Goal: Task Accomplishment & Management: Manage account settings

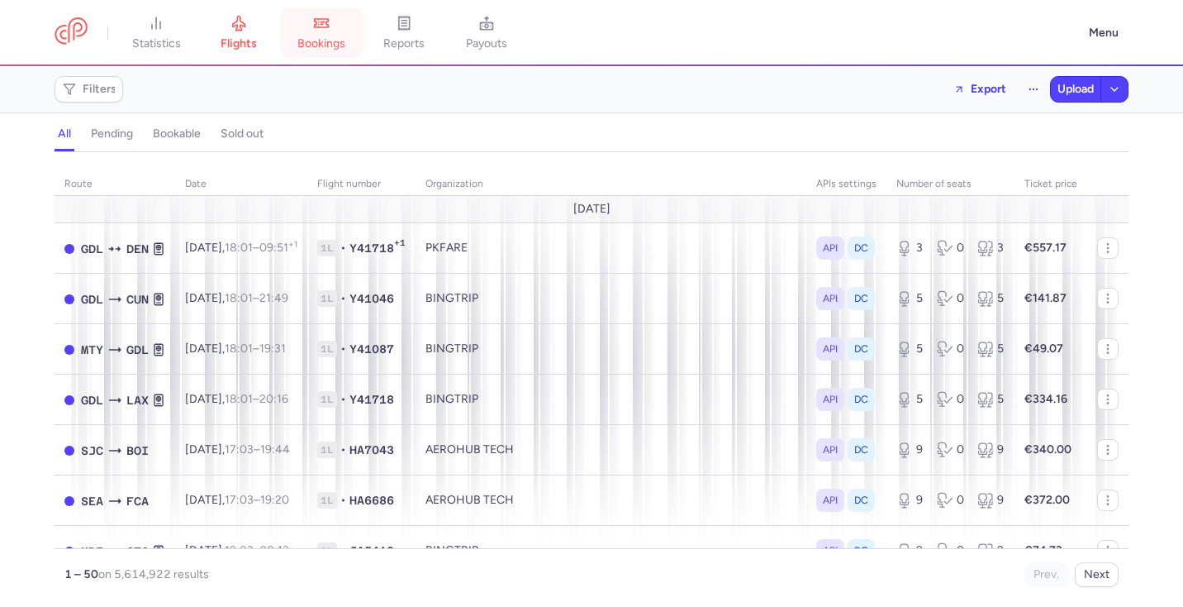
click at [325, 40] on span "bookings" at bounding box center [321, 43] width 48 height 15
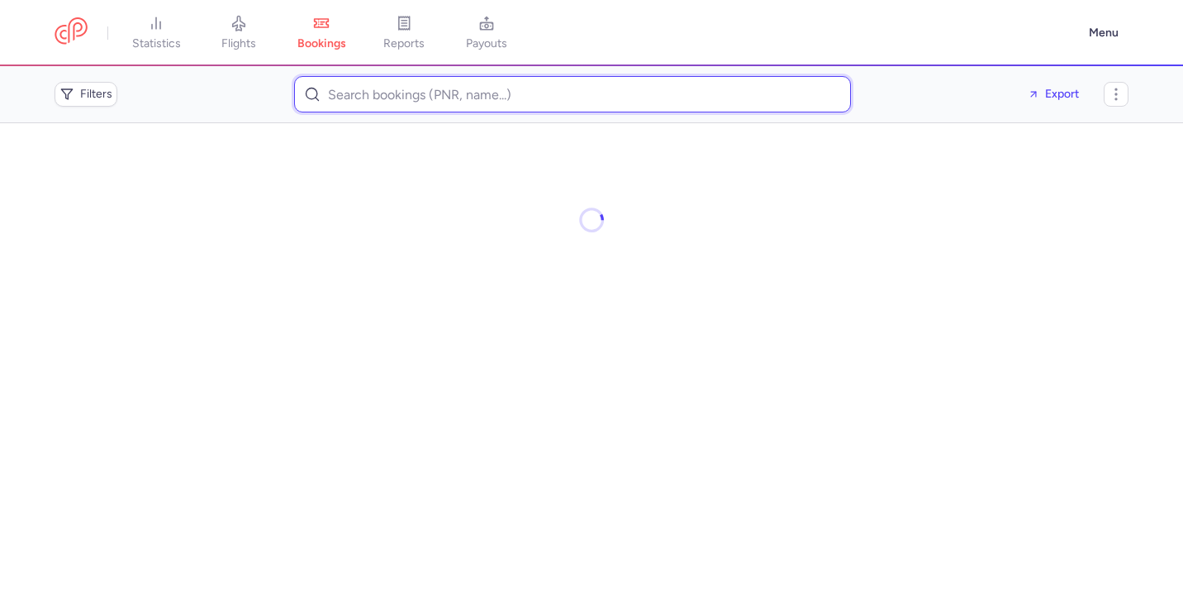
click at [370, 93] on input at bounding box center [572, 94] width 557 height 36
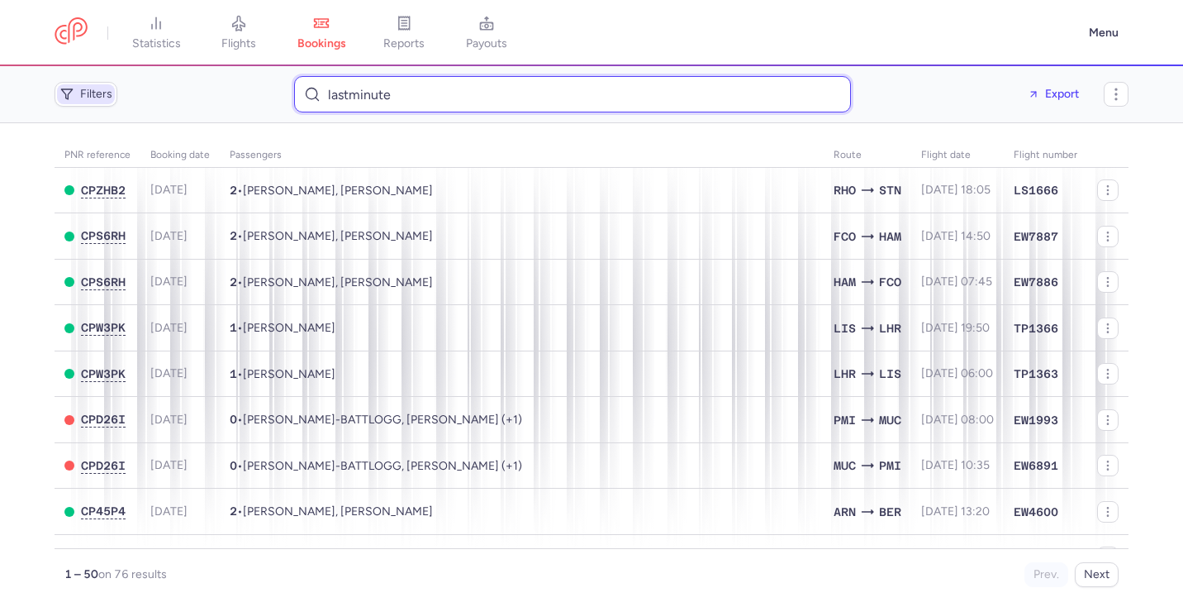
type input "lastminute"
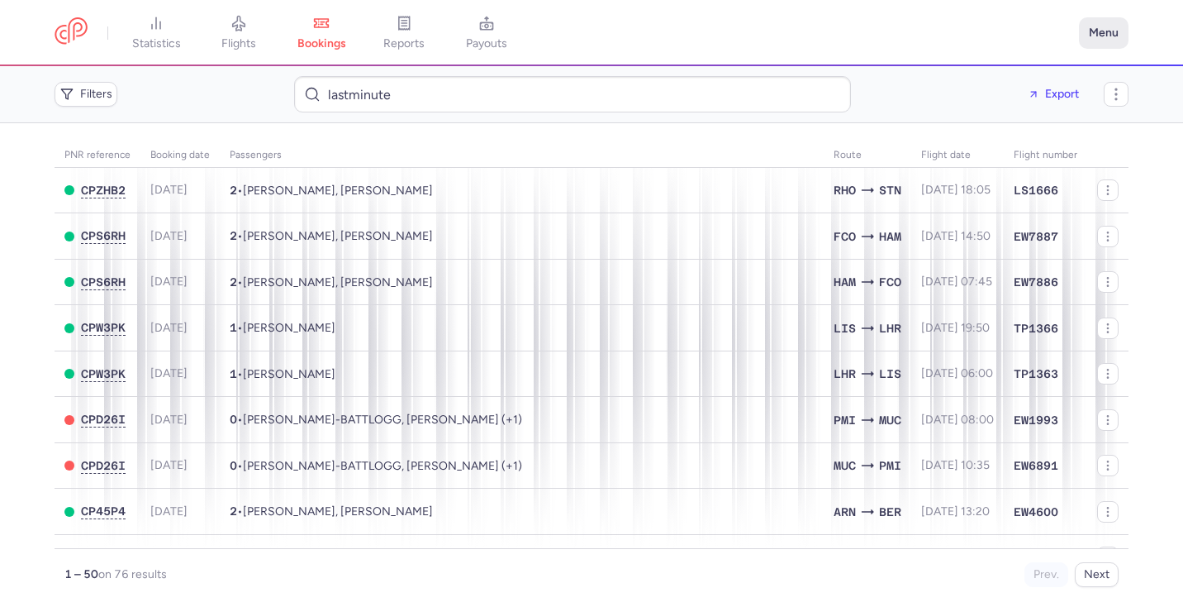
click at [1097, 32] on button "Menu" at bounding box center [1104, 32] width 50 height 31
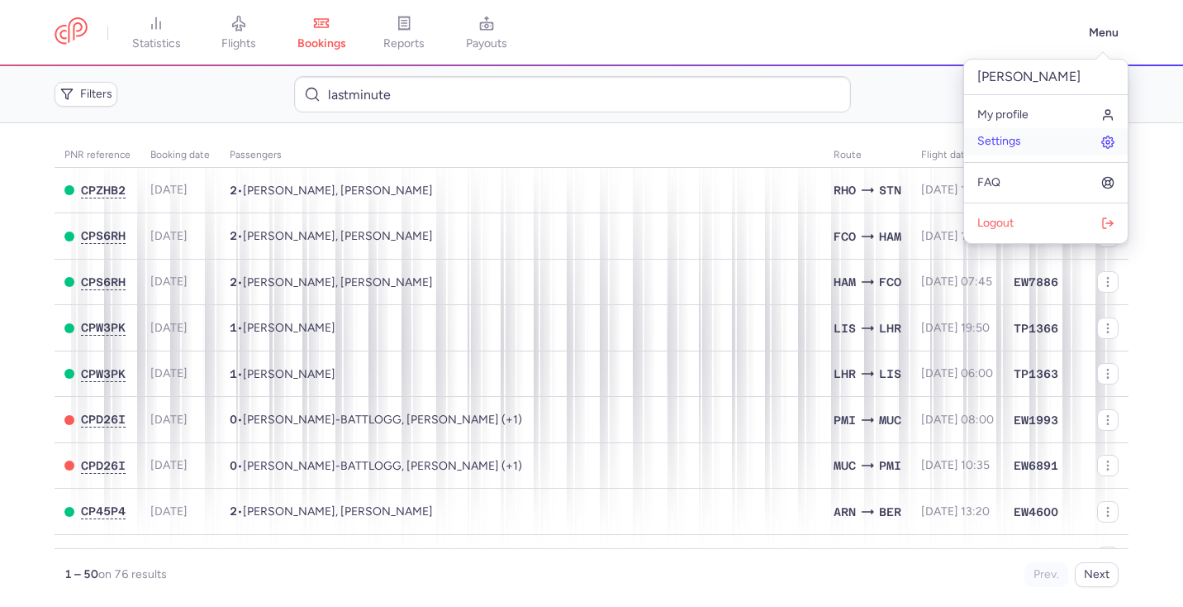
click at [1035, 140] on link "Settings" at bounding box center [1046, 141] width 164 height 26
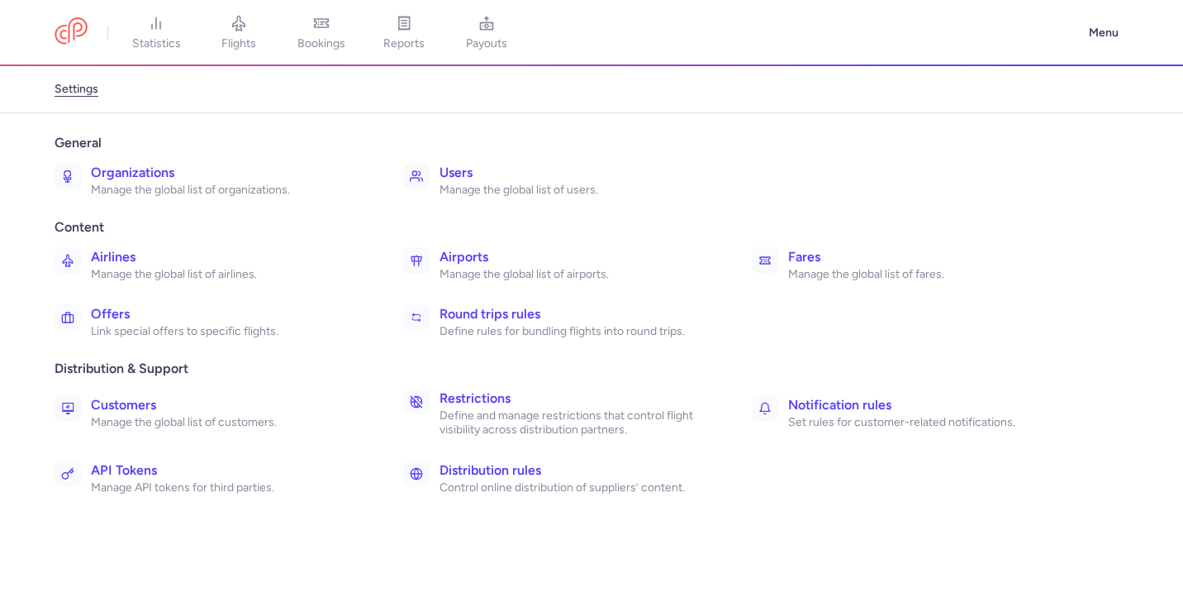
click at [834, 250] on h3 "Fares" at bounding box center [926, 257] width 276 height 20
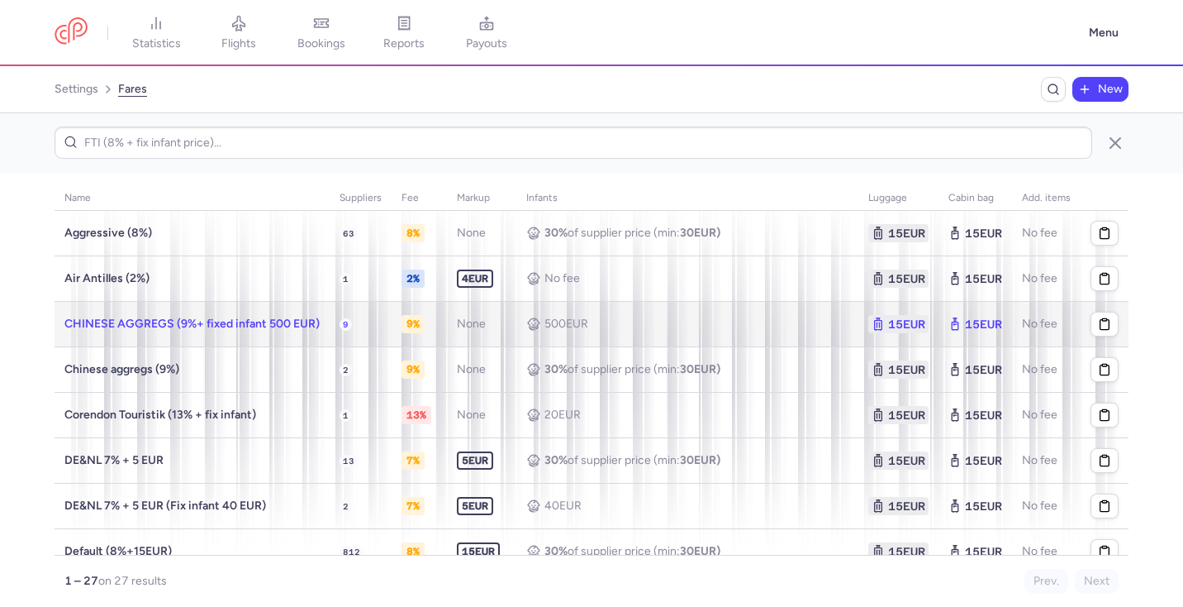
click at [737, 317] on div "500 eur" at bounding box center [687, 324] width 322 height 15
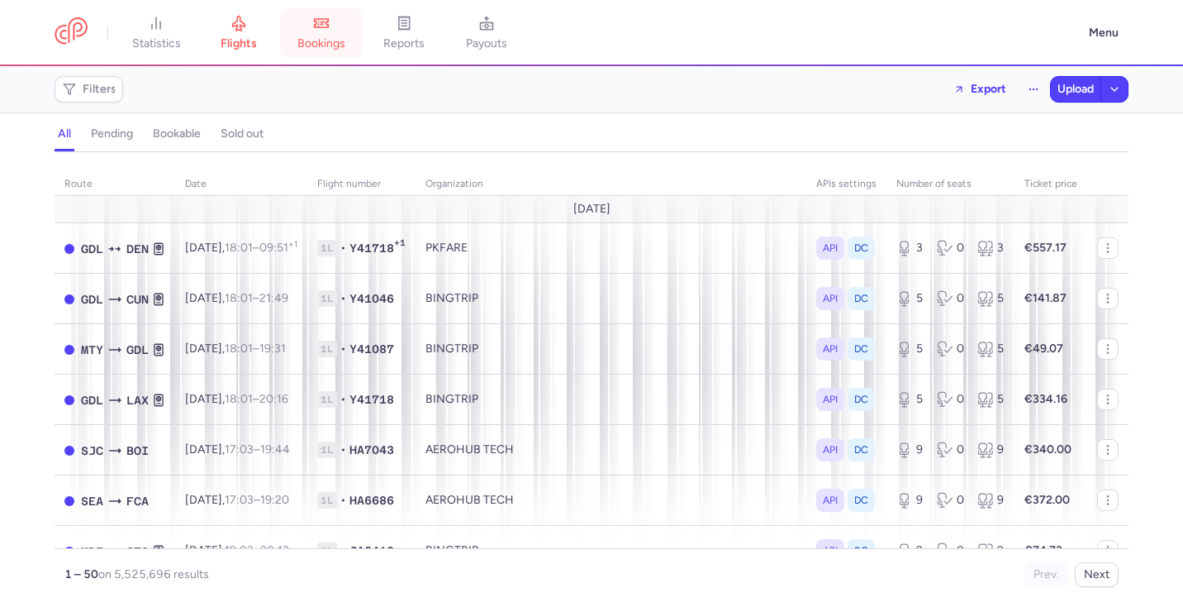
click at [331, 36] on span "bookings" at bounding box center [321, 43] width 48 height 15
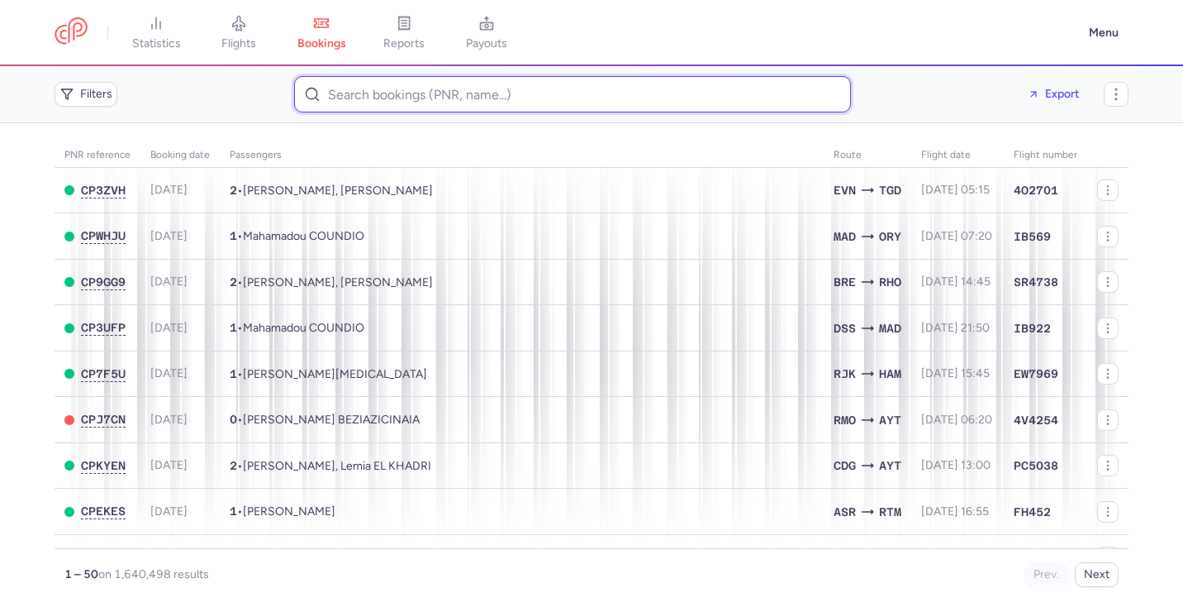
click at [351, 93] on input at bounding box center [572, 94] width 557 height 36
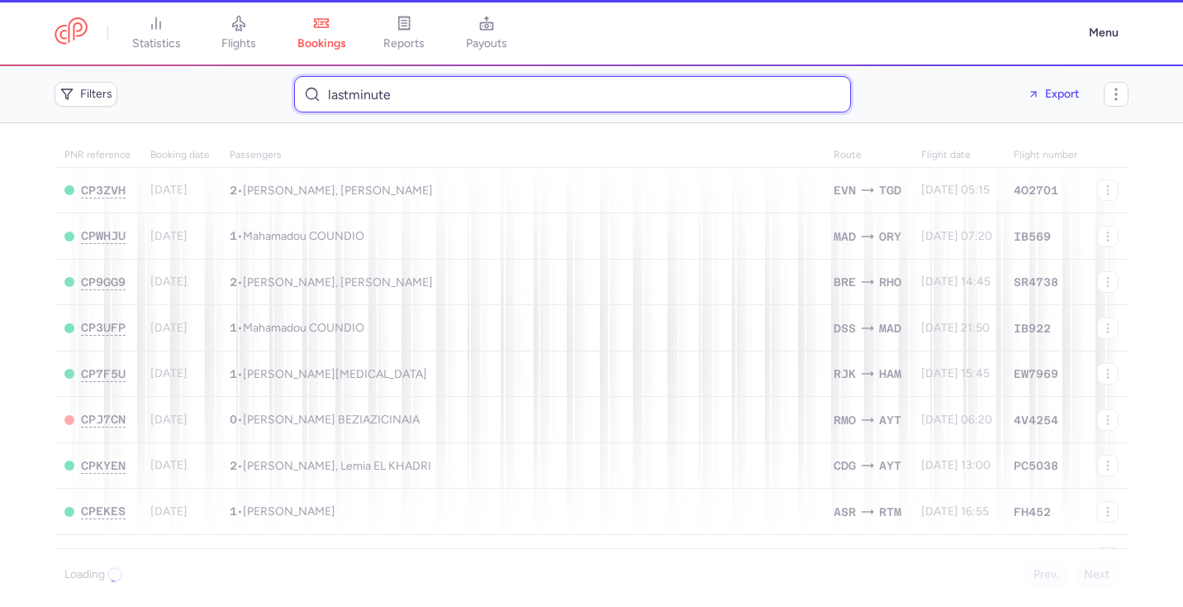
type input "lastminute"
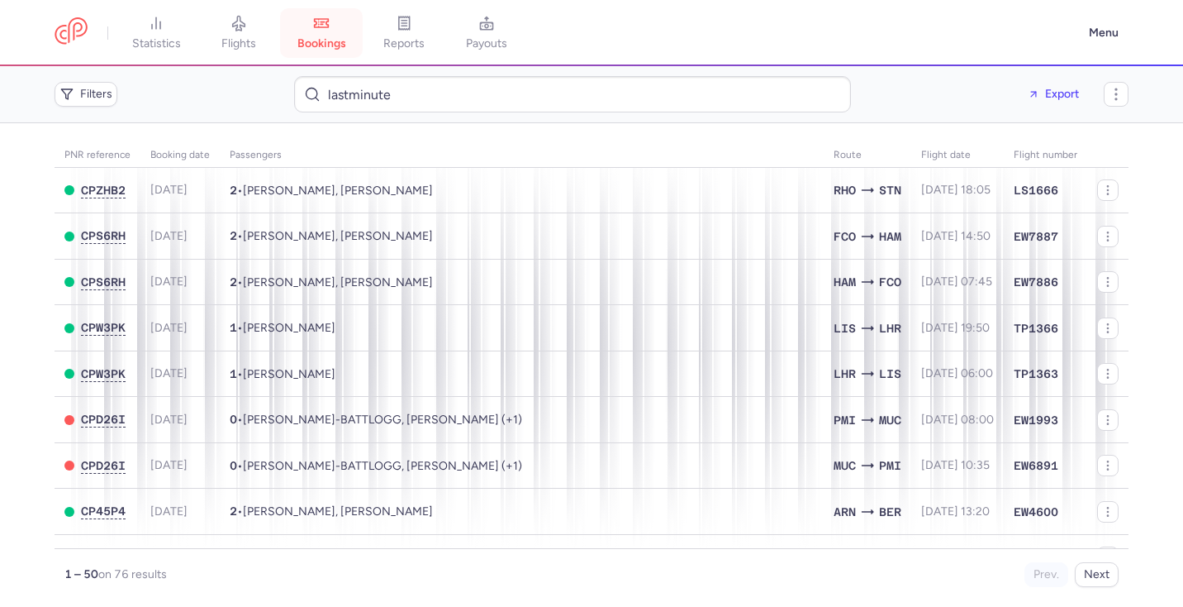
click at [329, 35] on link "bookings" at bounding box center [321, 33] width 83 height 36
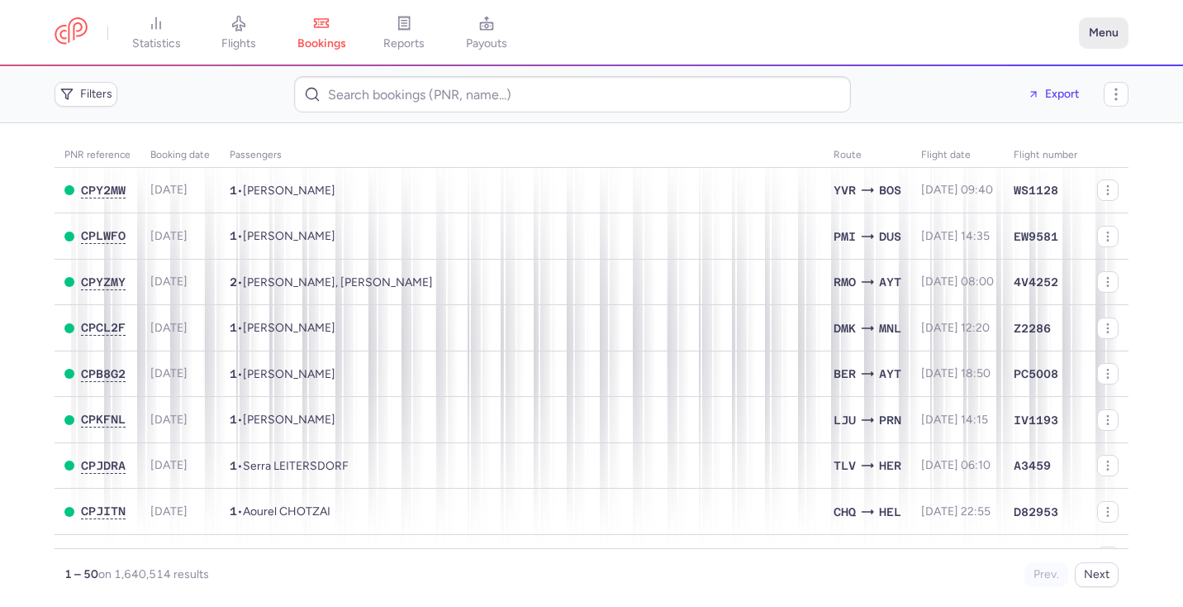
click at [1092, 36] on button "Menu" at bounding box center [1104, 32] width 50 height 31
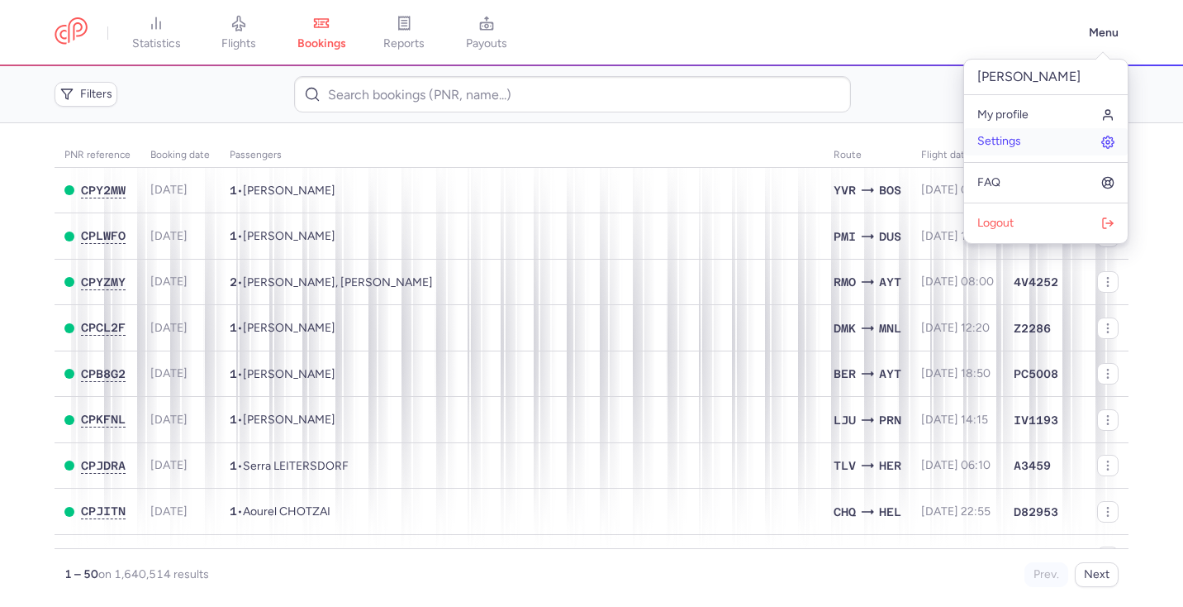
click at [1034, 145] on link "Settings" at bounding box center [1046, 141] width 164 height 26
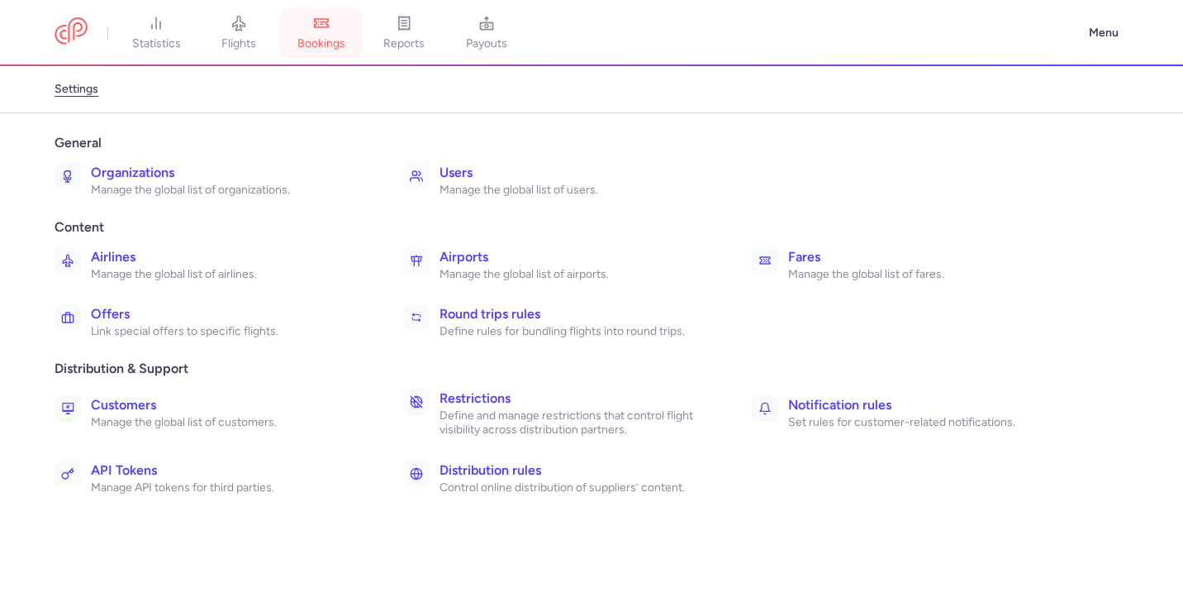
click at [323, 38] on span "bookings" at bounding box center [321, 43] width 48 height 15
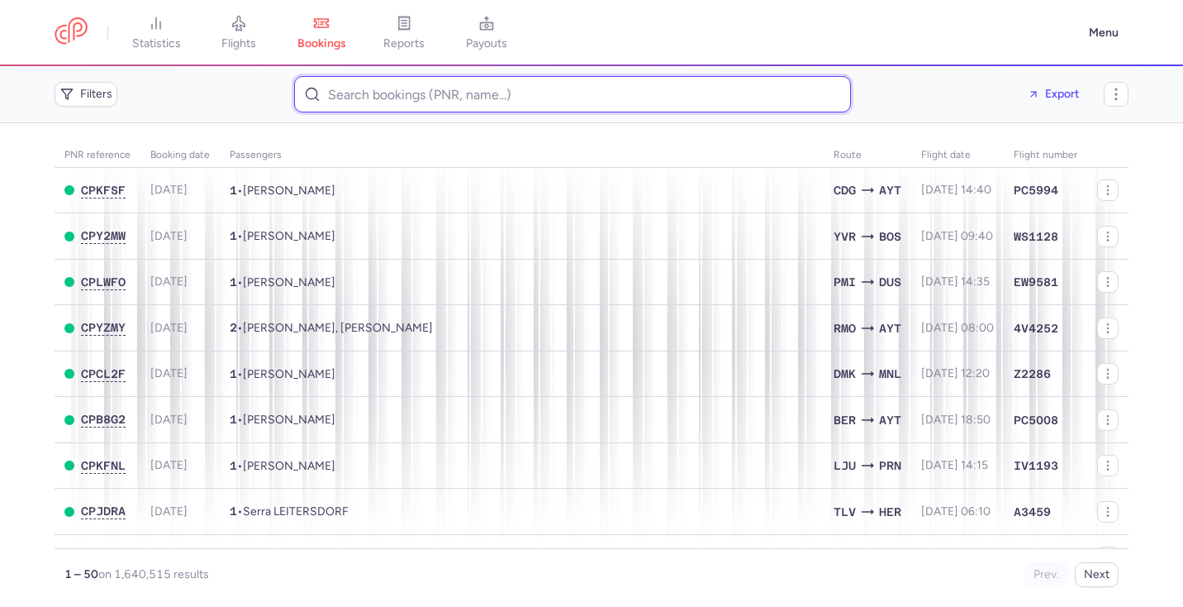
click at [442, 93] on input at bounding box center [572, 94] width 557 height 36
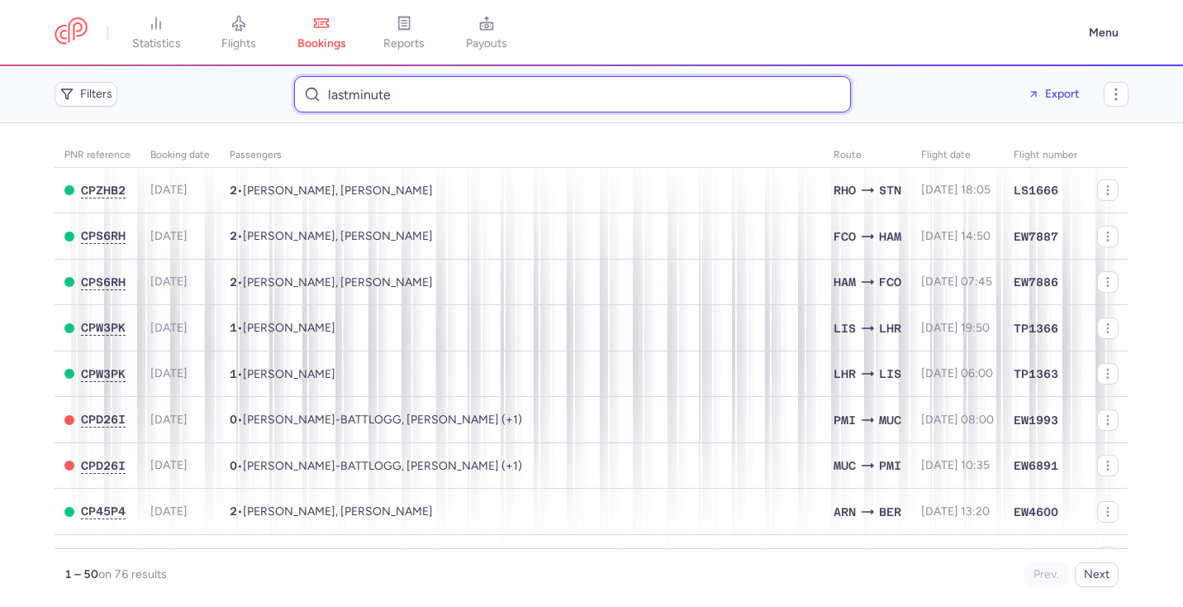
type input "lastminute"
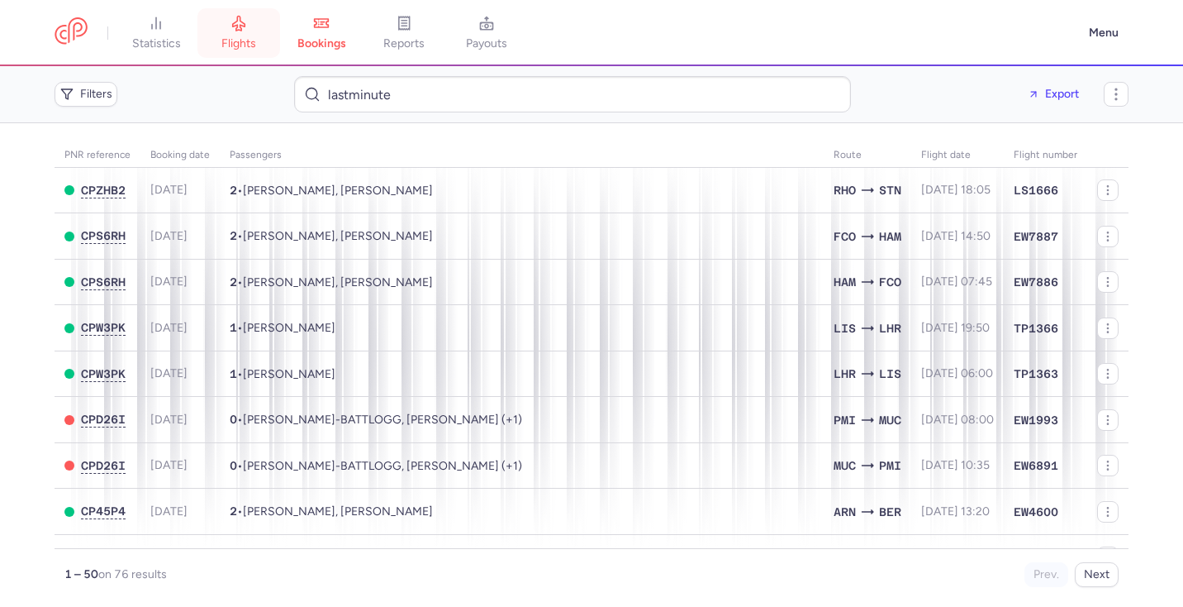
click at [255, 26] on link "flights" at bounding box center [239, 33] width 83 height 36
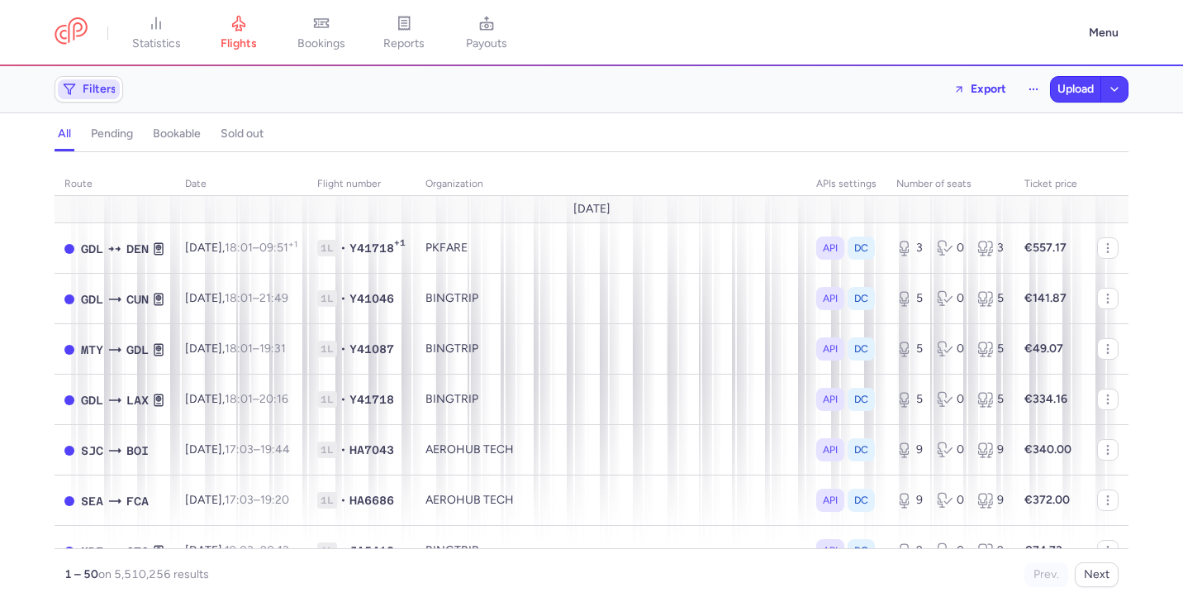
click at [93, 90] on span "Filters" at bounding box center [100, 89] width 34 height 13
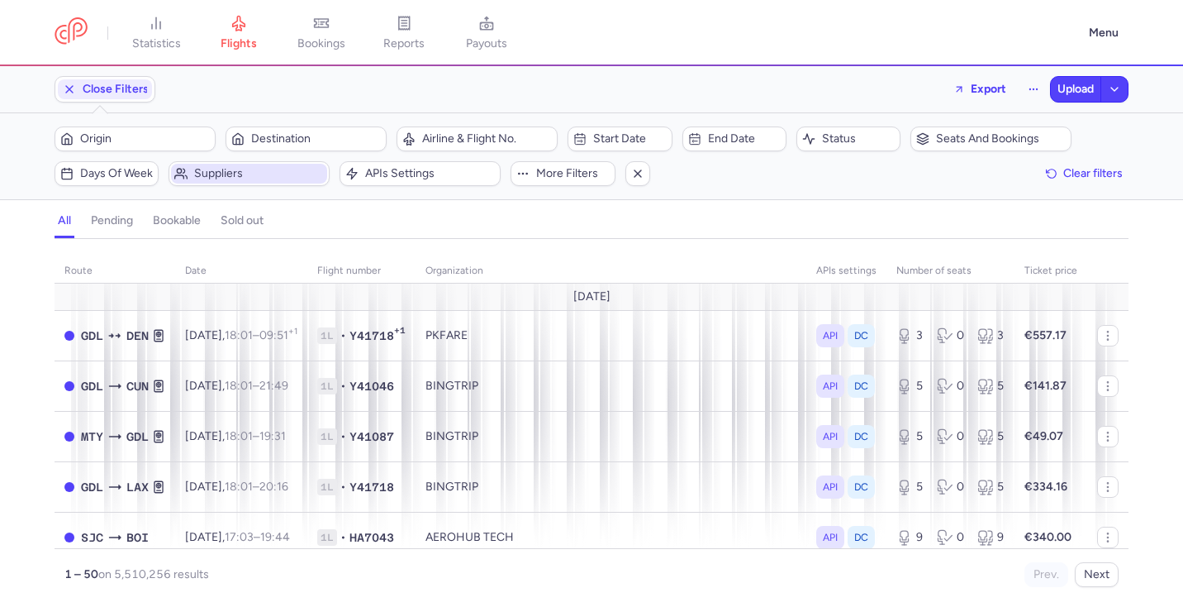
click at [205, 177] on span "Suppliers" at bounding box center [259, 173] width 130 height 13
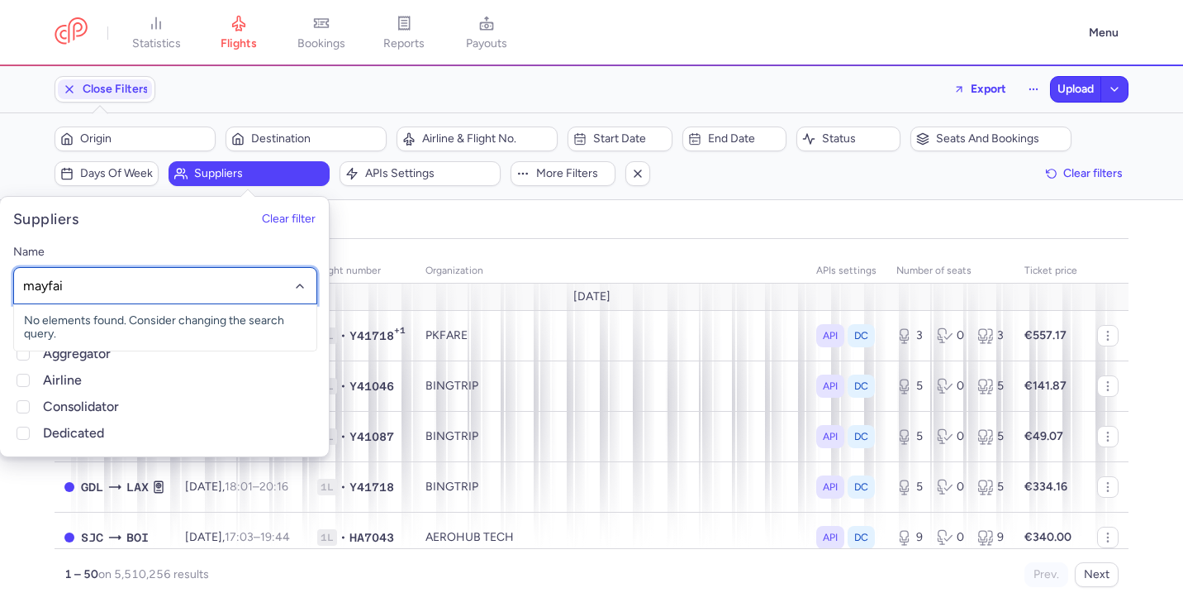
type input "mayfair"
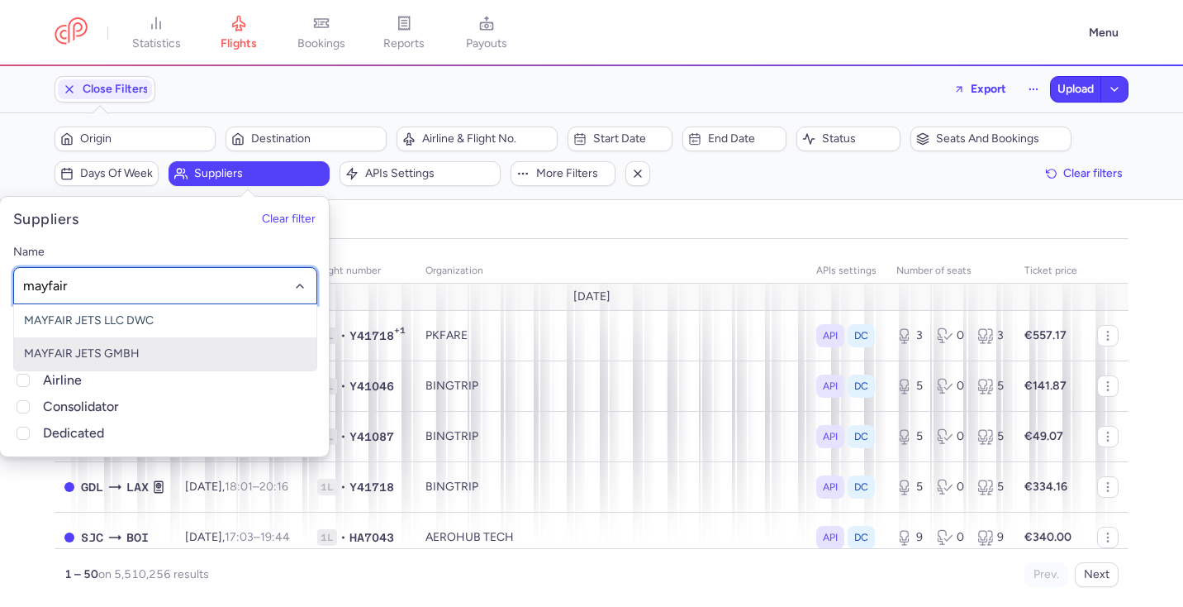
click at [229, 345] on span "MAYFAIR JETS GMBH" at bounding box center [165, 353] width 302 height 33
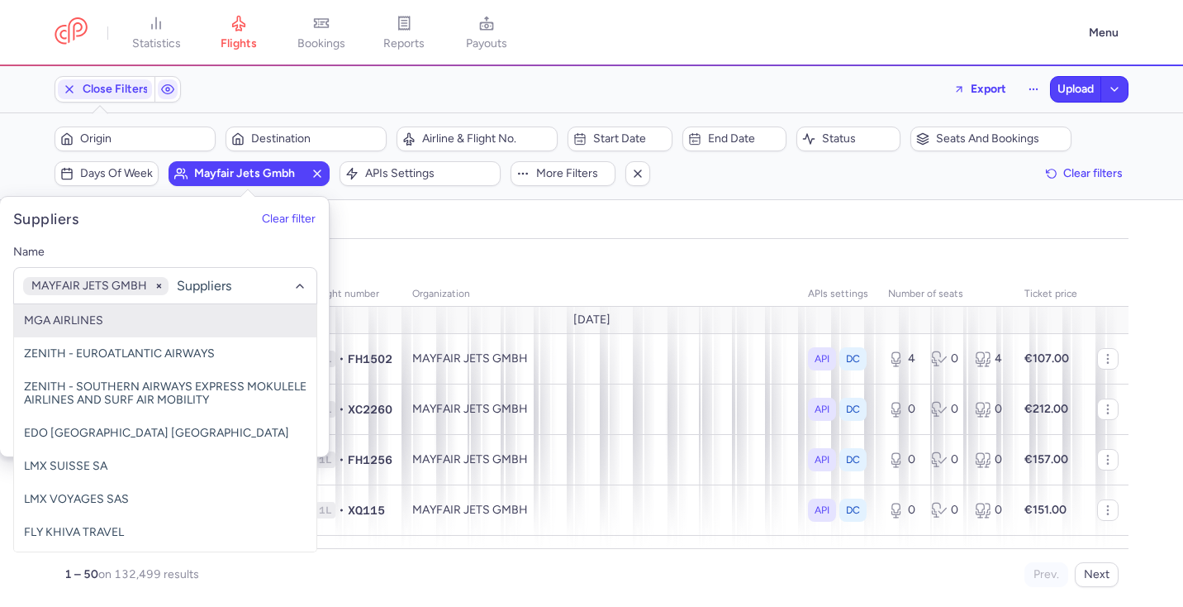
click at [638, 221] on div "all pending bookable sold out" at bounding box center [592, 224] width 1074 height 29
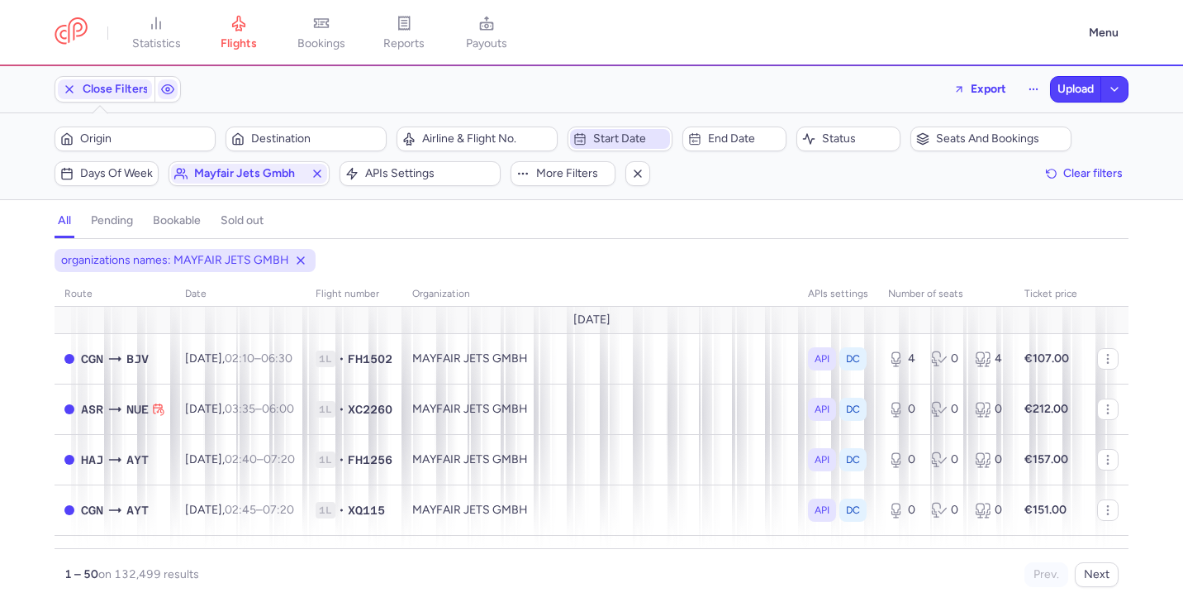
click at [592, 136] on span "Start date" at bounding box center [619, 139] width 99 height 20
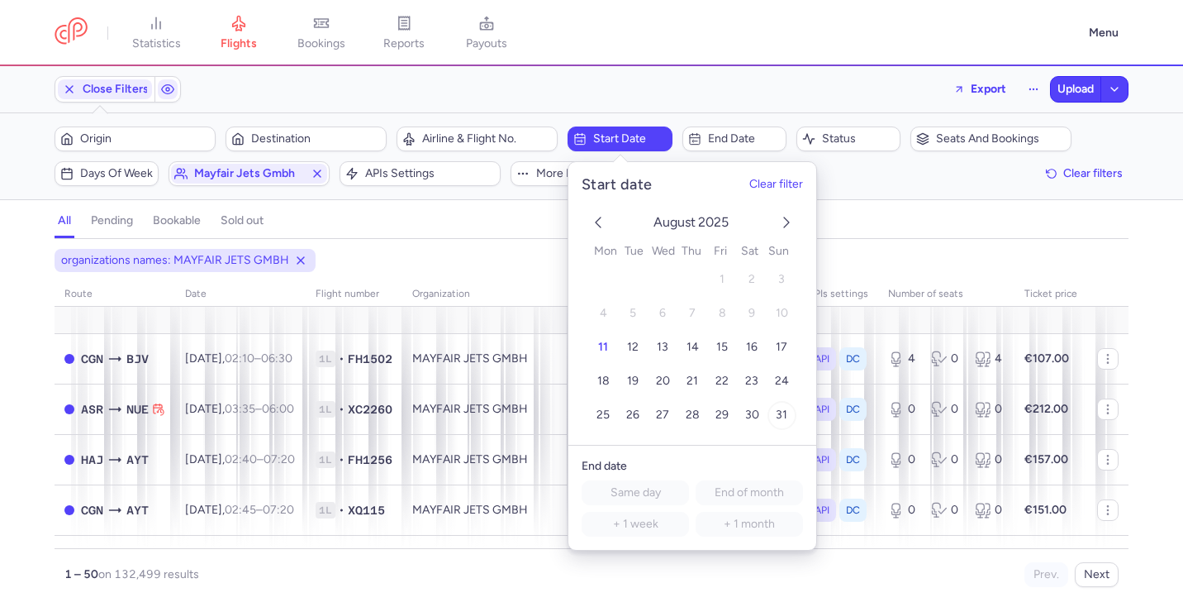
click at [778, 407] on button "31" at bounding box center [782, 415] width 29 height 29
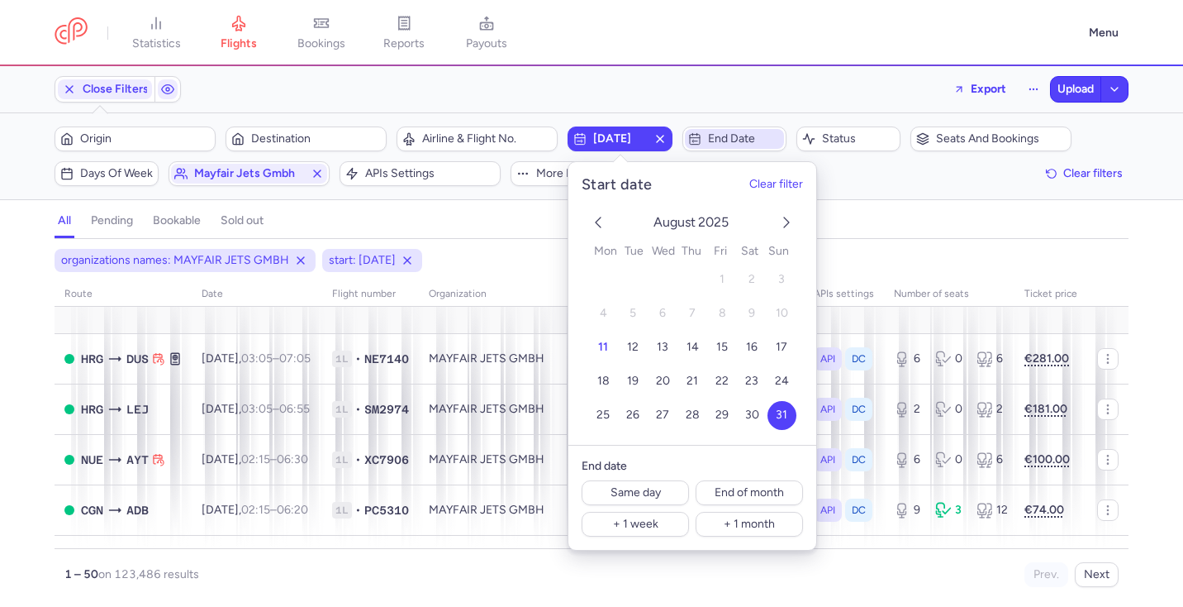
click at [725, 145] on span "End date" at bounding box center [744, 138] width 73 height 13
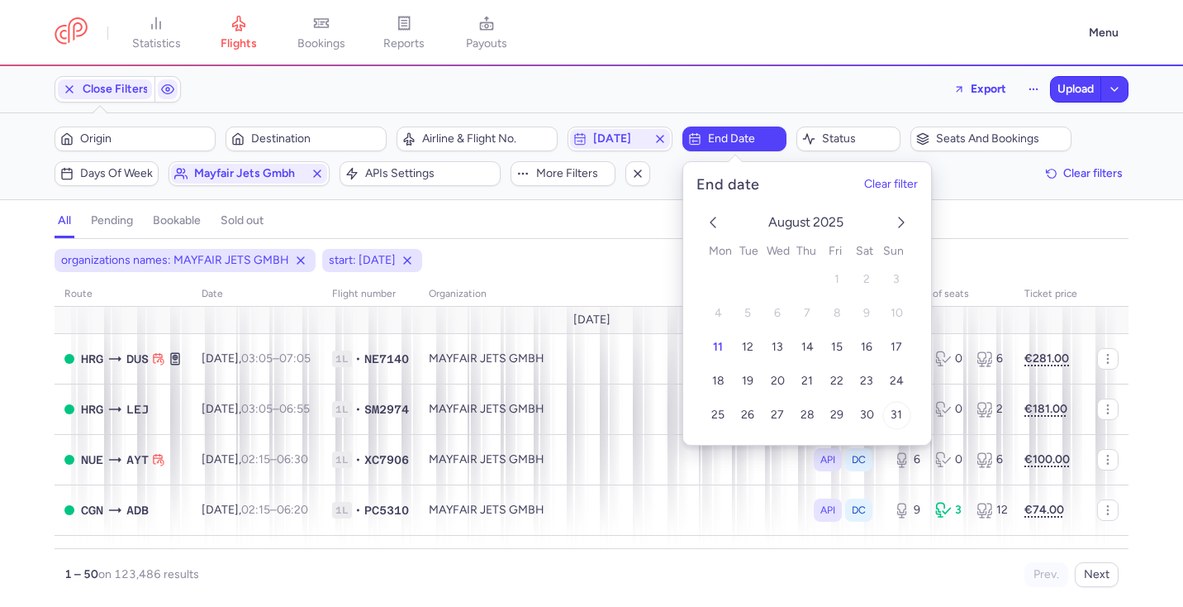
click at [892, 410] on span "31" at bounding box center [897, 415] width 12 height 14
click at [621, 248] on div "organizations names: MAYFAIR JETS GMBH start: 2025-08-31 end: 2025-08-31" at bounding box center [591, 260] width 1081 height 30
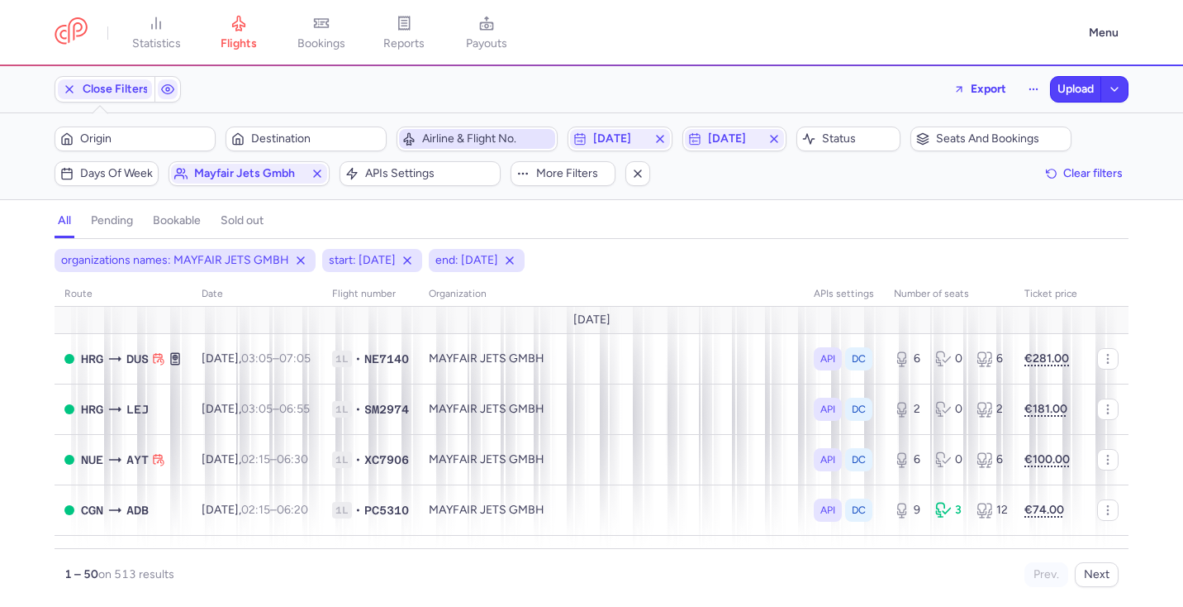
click at [508, 129] on span "Airline & Flight No." at bounding box center [477, 139] width 156 height 20
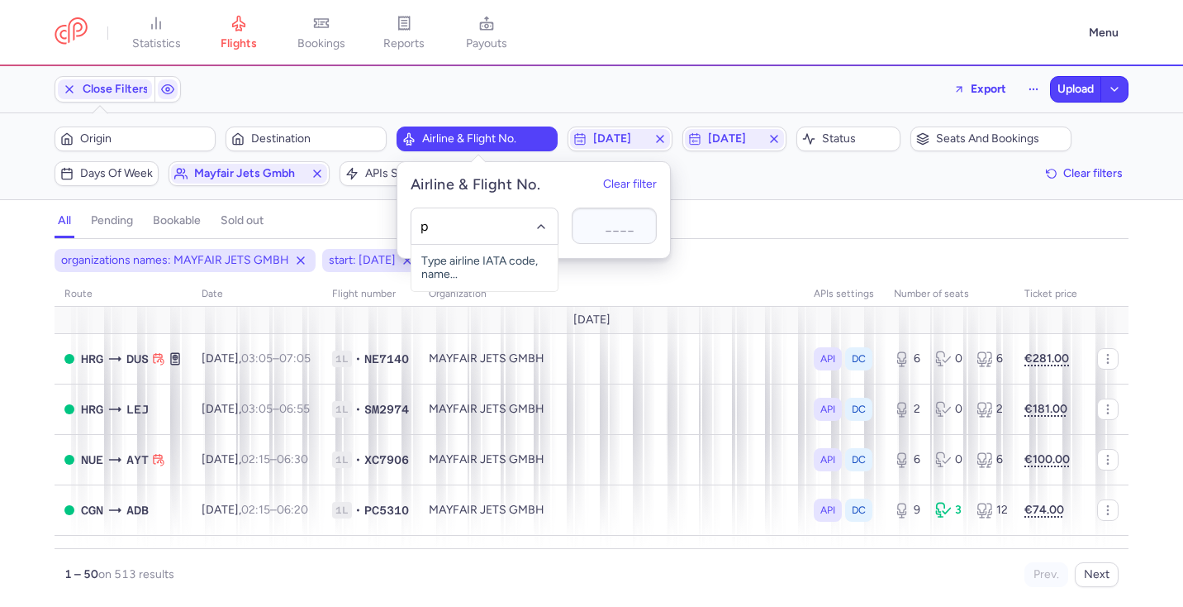
type input "pc"
click at [472, 268] on span "Pegasus" at bounding box center [467, 262] width 44 height 13
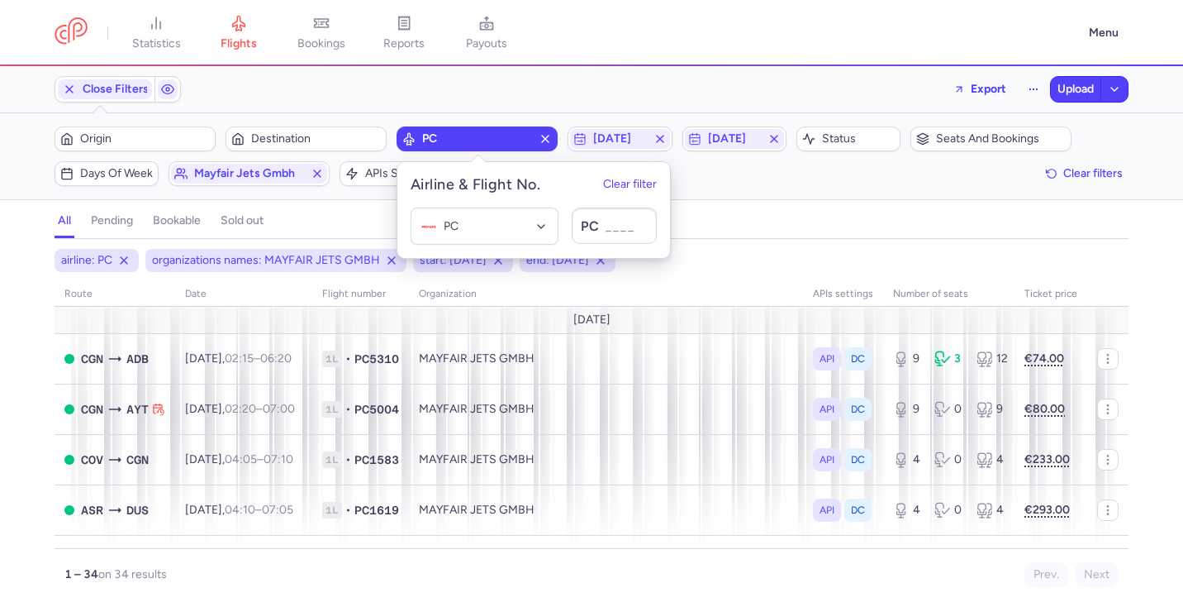
click at [788, 226] on div "all pending bookable sold out" at bounding box center [592, 224] width 1074 height 29
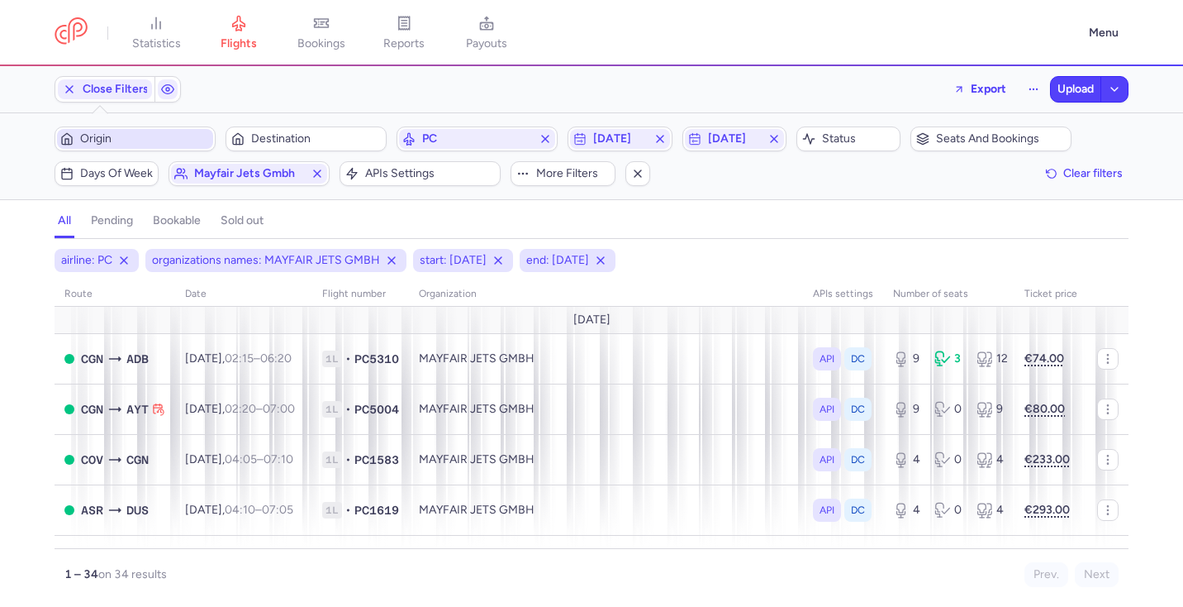
click at [123, 133] on span "Origin" at bounding box center [145, 138] width 130 height 13
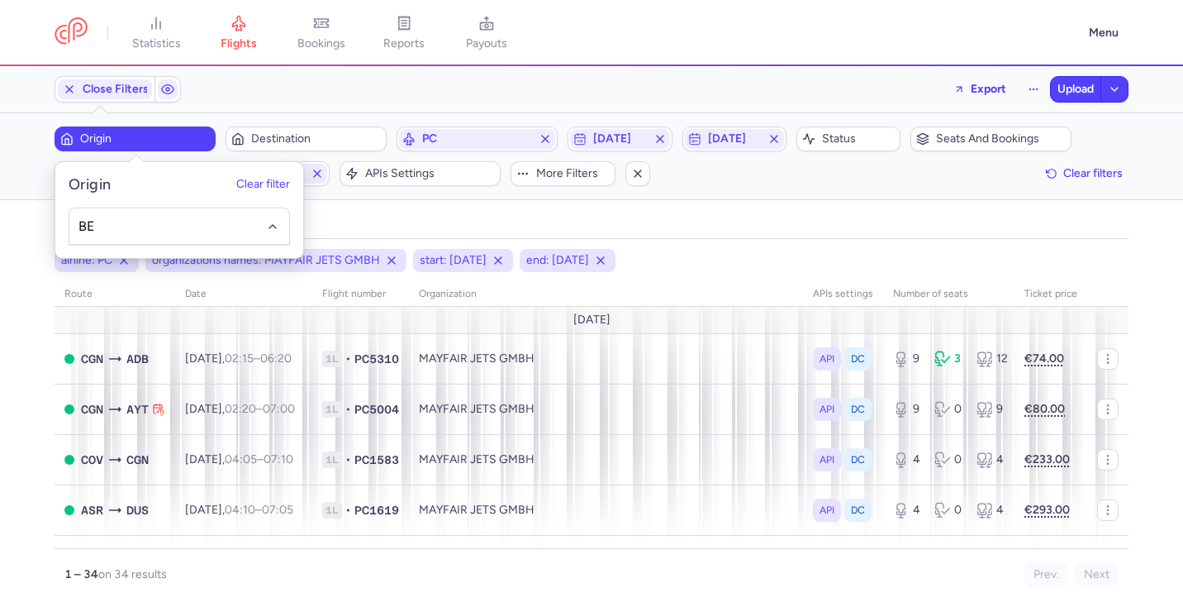
type input "B"
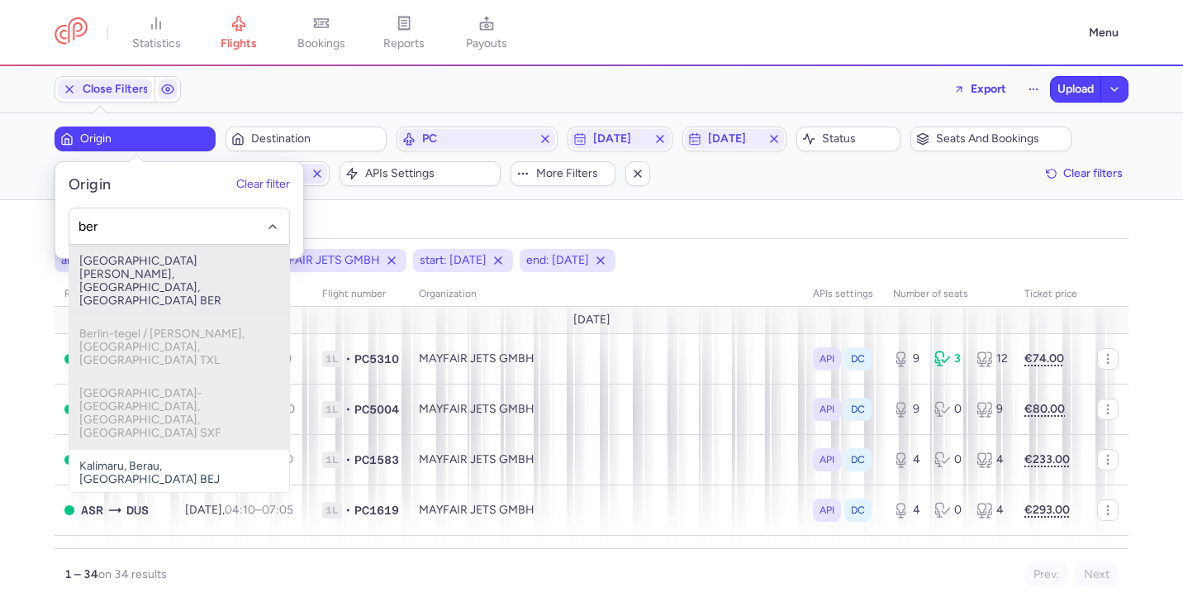
click at [175, 260] on span "Berlin Brandenburg Airport, Berlin, Germany BER" at bounding box center [179, 281] width 220 height 73
type input "ber"
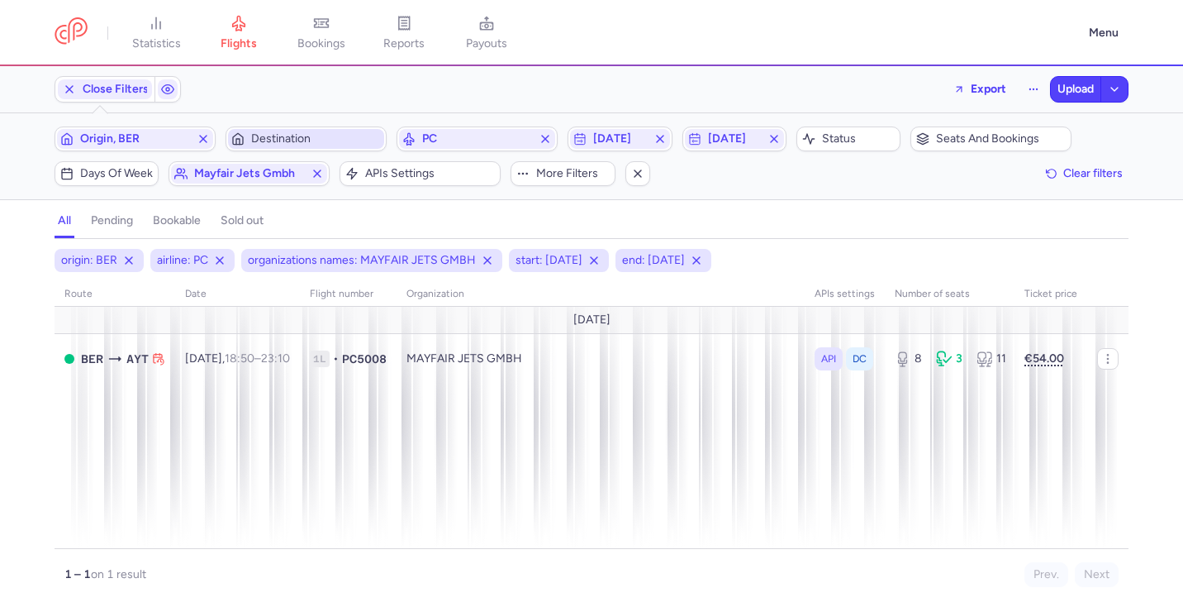
click at [276, 140] on span "Destination" at bounding box center [316, 138] width 130 height 13
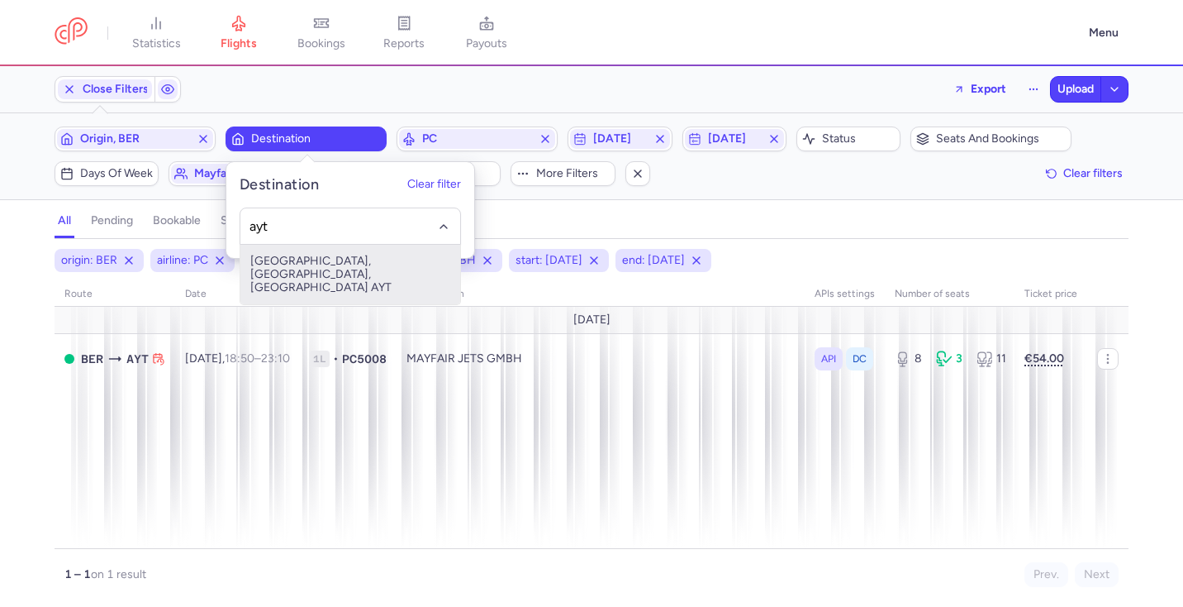
click at [372, 261] on span "Antalya, Antalya, Turkey AYT" at bounding box center [350, 274] width 220 height 59
type input "ayt"
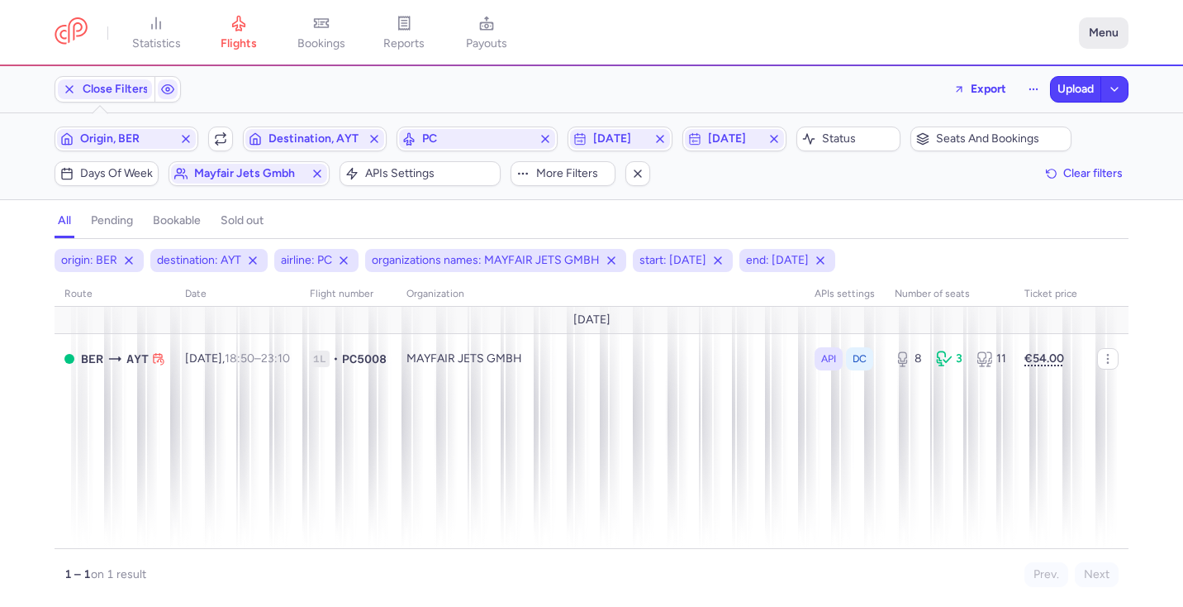
click at [1108, 32] on button "Menu" at bounding box center [1104, 32] width 50 height 31
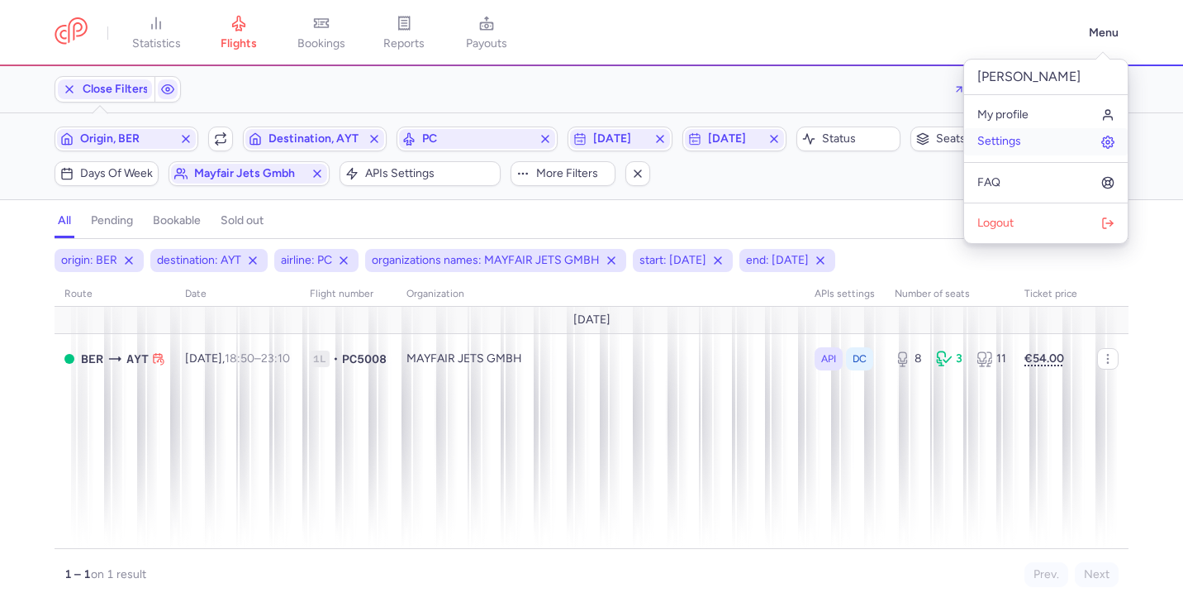
click at [1044, 142] on link "Settings" at bounding box center [1046, 141] width 164 height 26
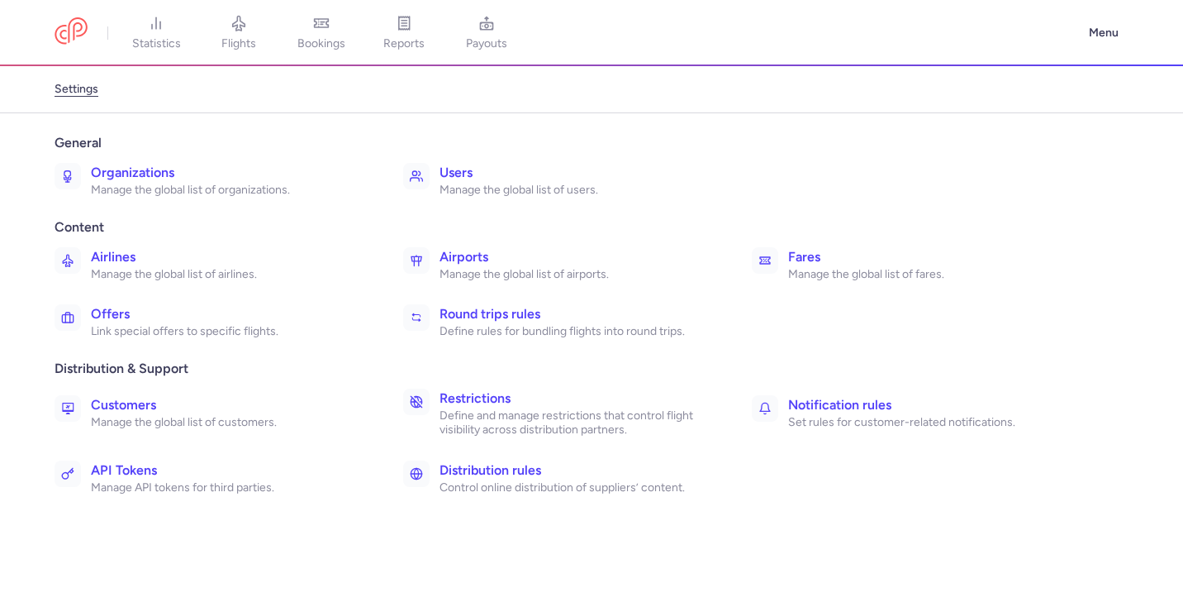
click at [212, 188] on p "Manage the global list of organizations." at bounding box center [229, 190] width 276 height 15
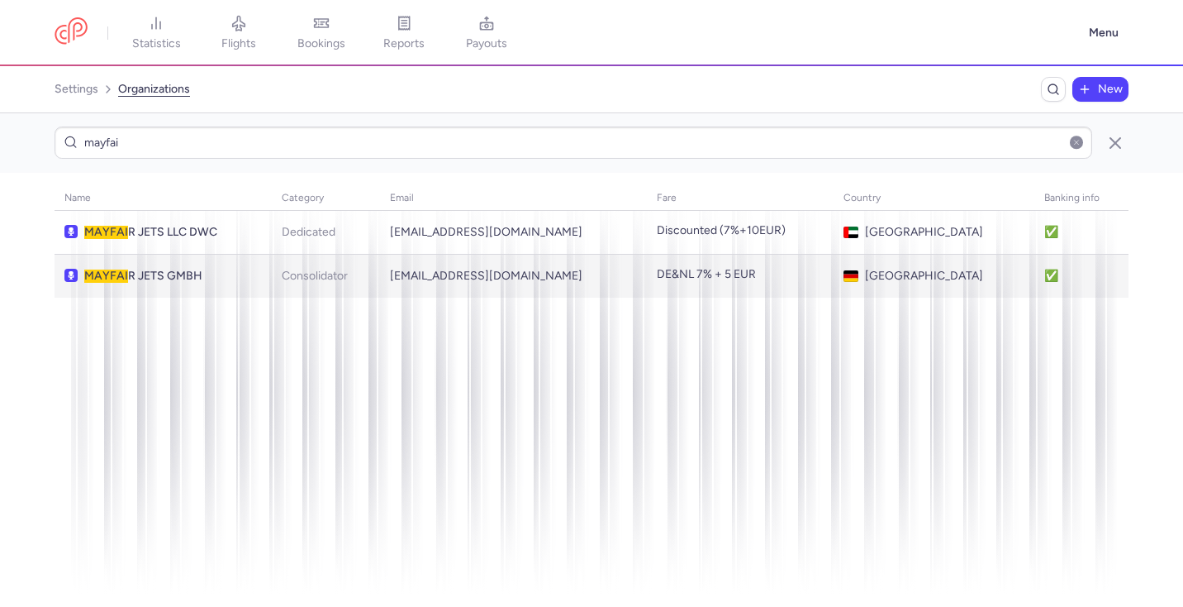
type input "mayfai"
click at [226, 269] on span "MAYFAI R JETS GMBH" at bounding box center [173, 275] width 178 height 13
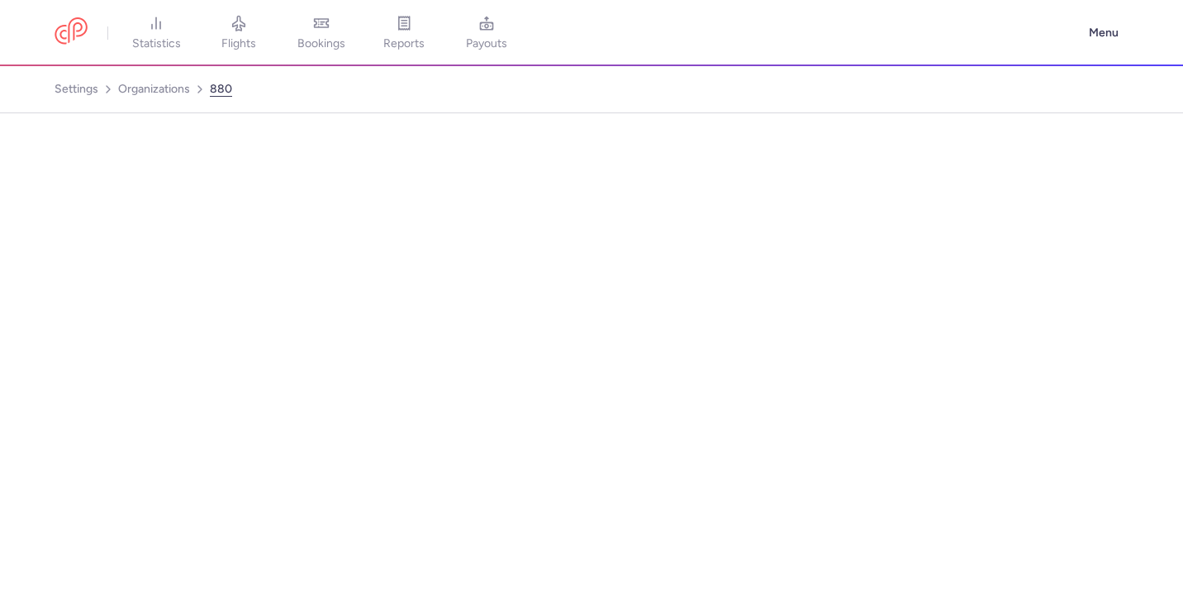
select select "CONSOLIDATOR"
select select "de"
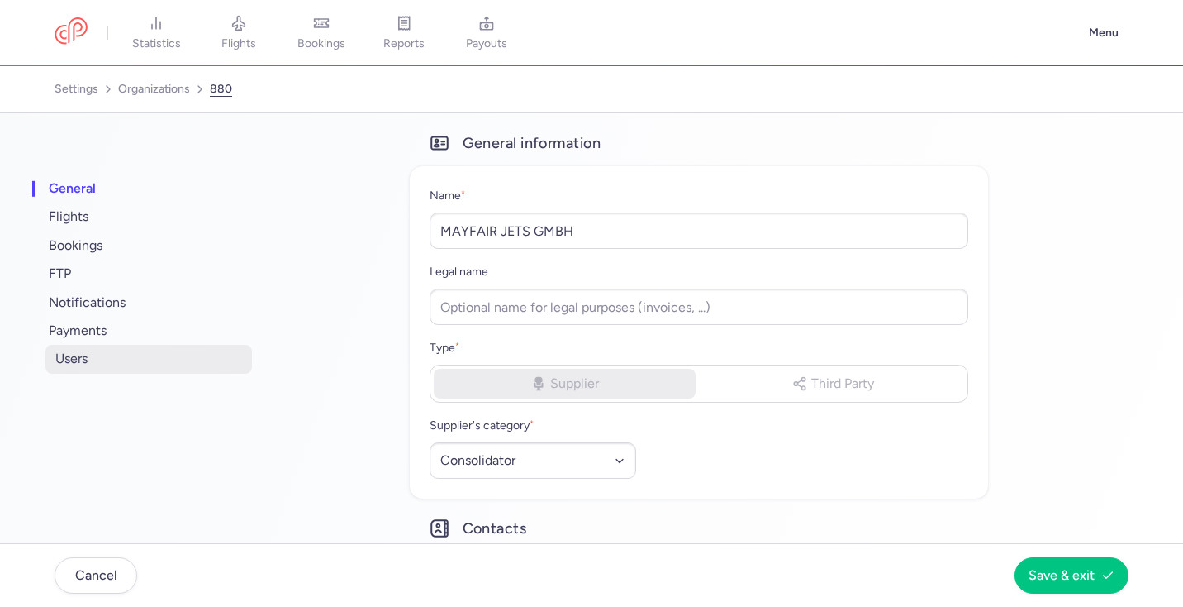
click at [182, 355] on span "users" at bounding box center [148, 359] width 207 height 28
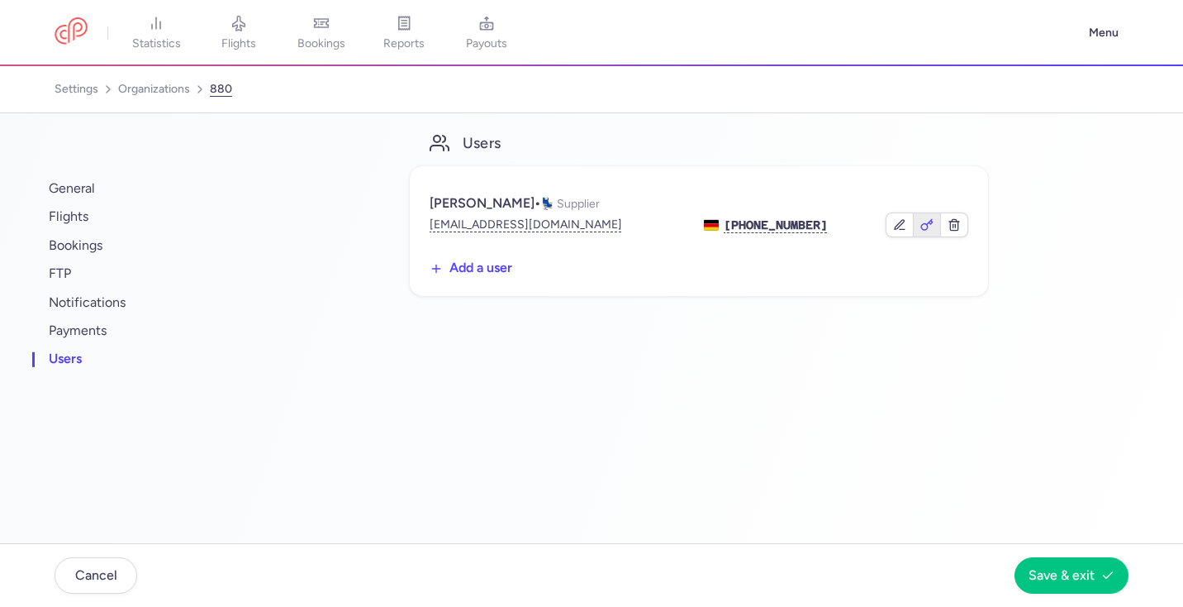
click at [931, 226] on icon "button" at bounding box center [926, 225] width 11 height 11
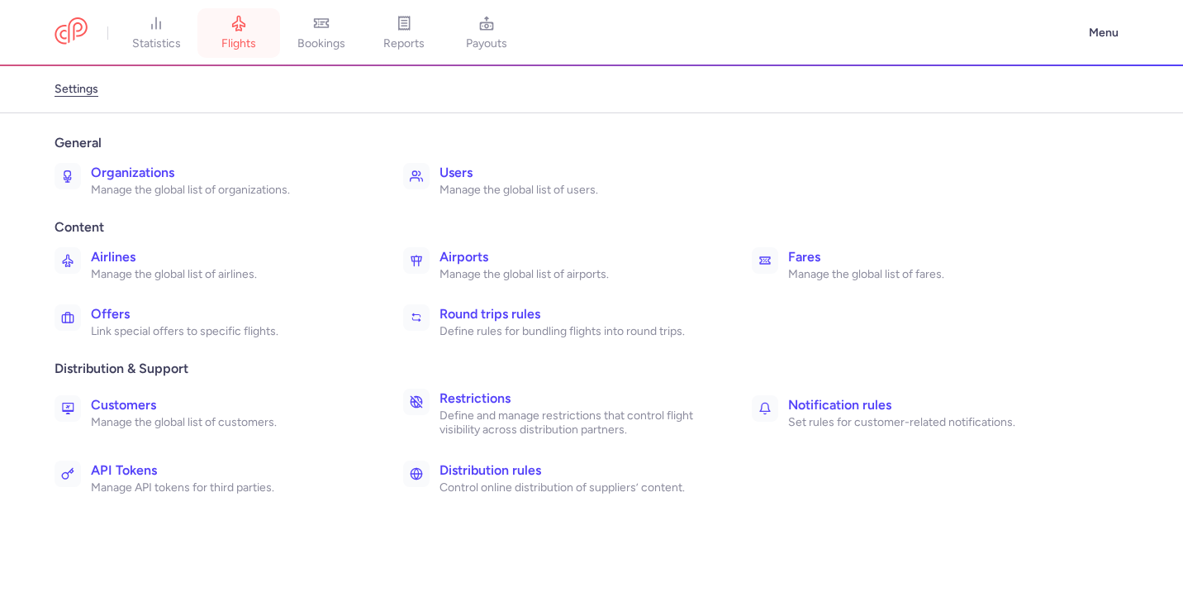
click at [227, 27] on link "flights" at bounding box center [239, 33] width 83 height 36
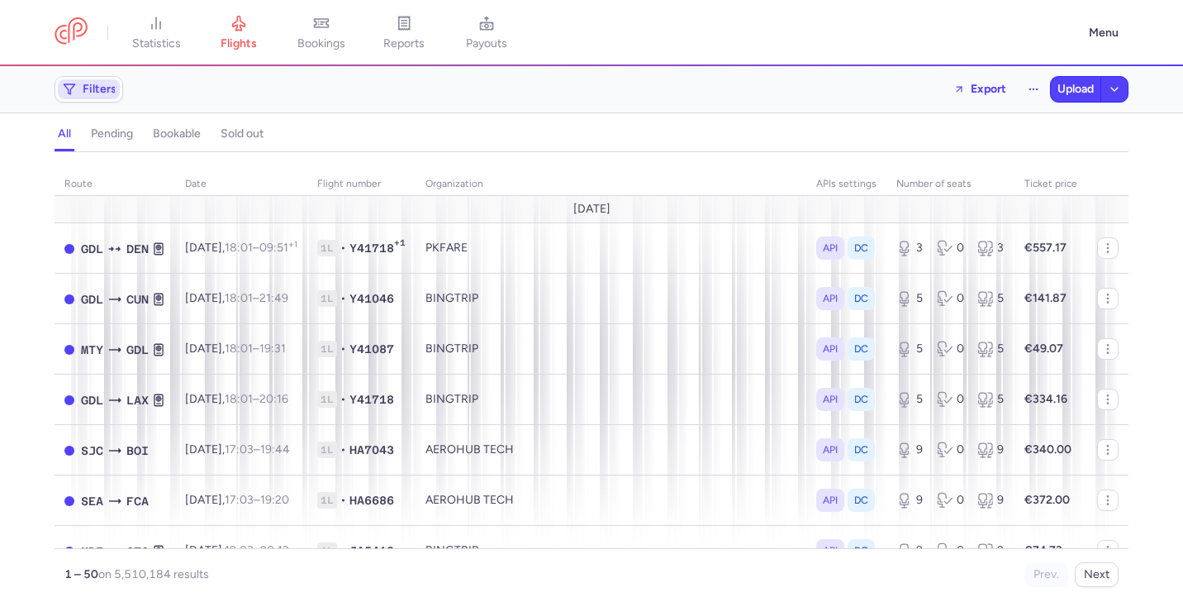
click at [81, 93] on span "Filters" at bounding box center [89, 89] width 62 height 20
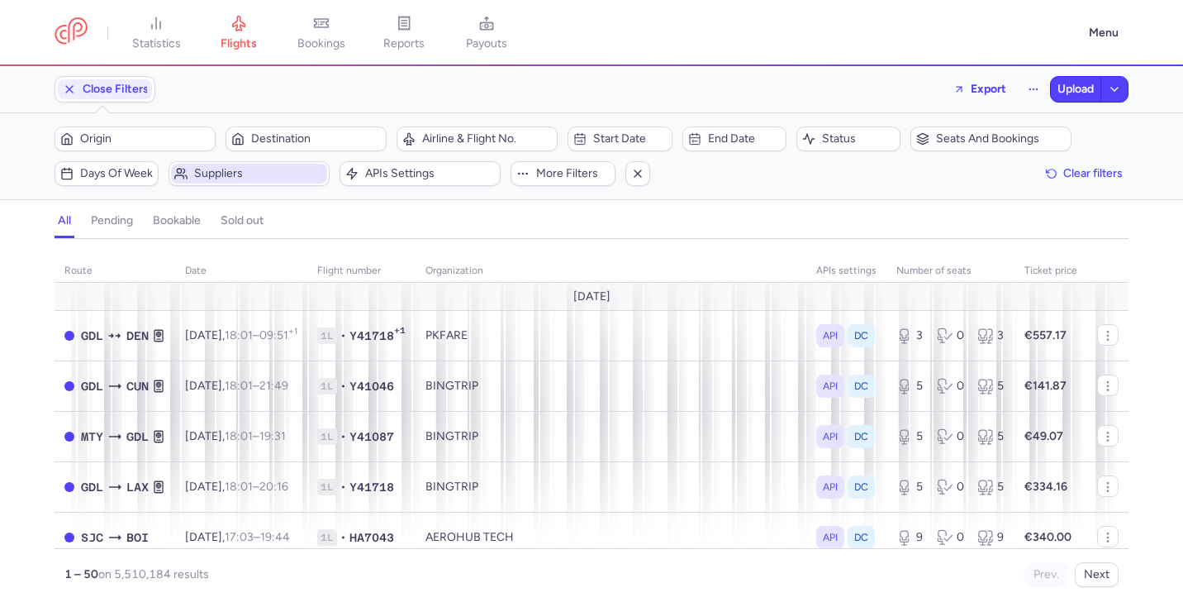
click at [245, 171] on span "Suppliers" at bounding box center [259, 173] width 130 height 13
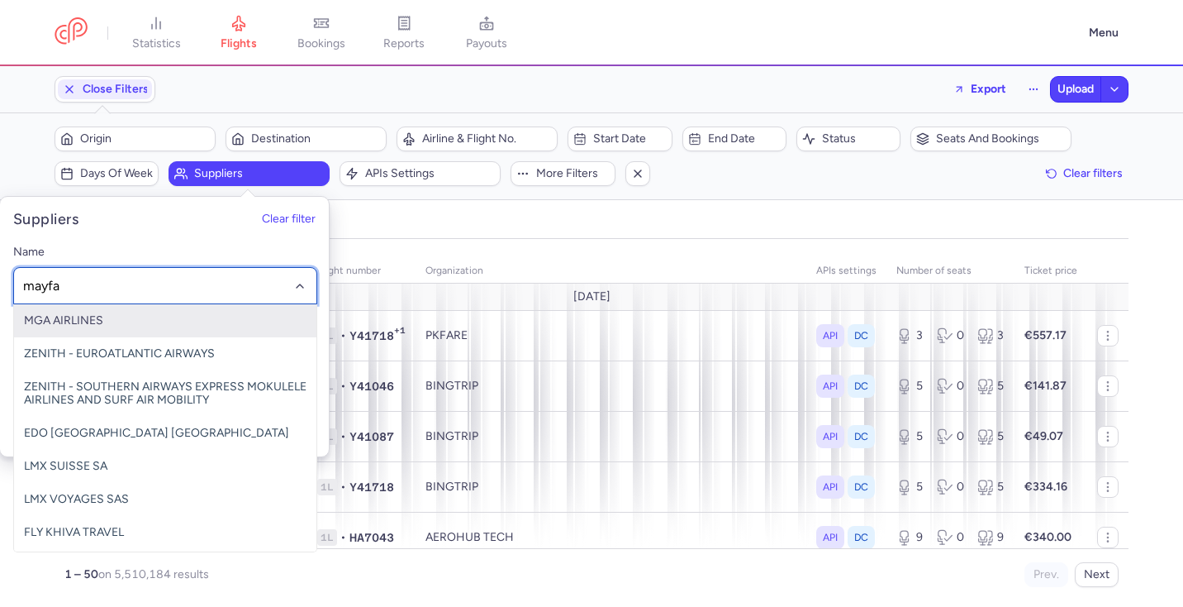
type input "mayfai"
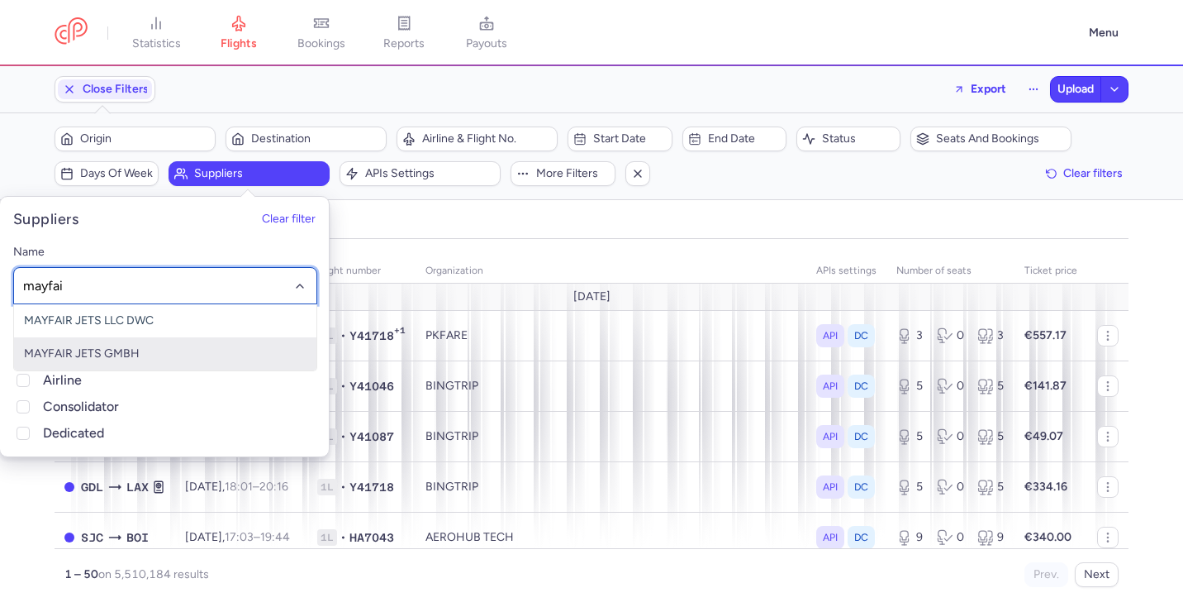
click at [185, 350] on span "MAYFAIR JETS GMBH" at bounding box center [165, 353] width 302 height 33
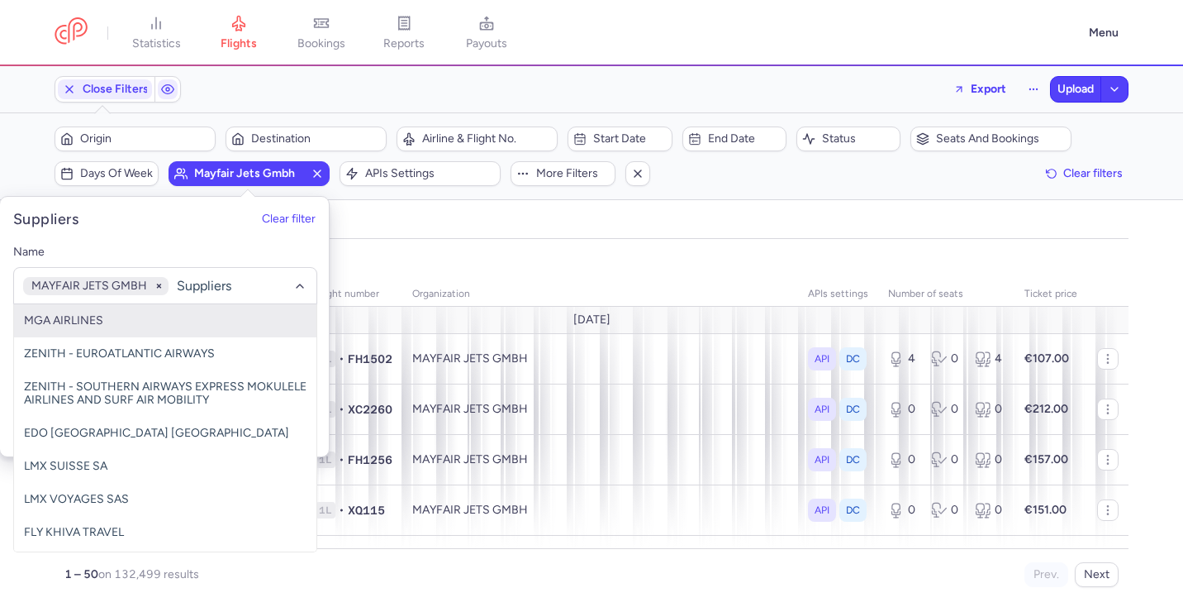
click at [526, 239] on div "organizations names: MAYFAIR JETS GMBH route date Flight number organization AP…" at bounding box center [591, 423] width 1183 height 368
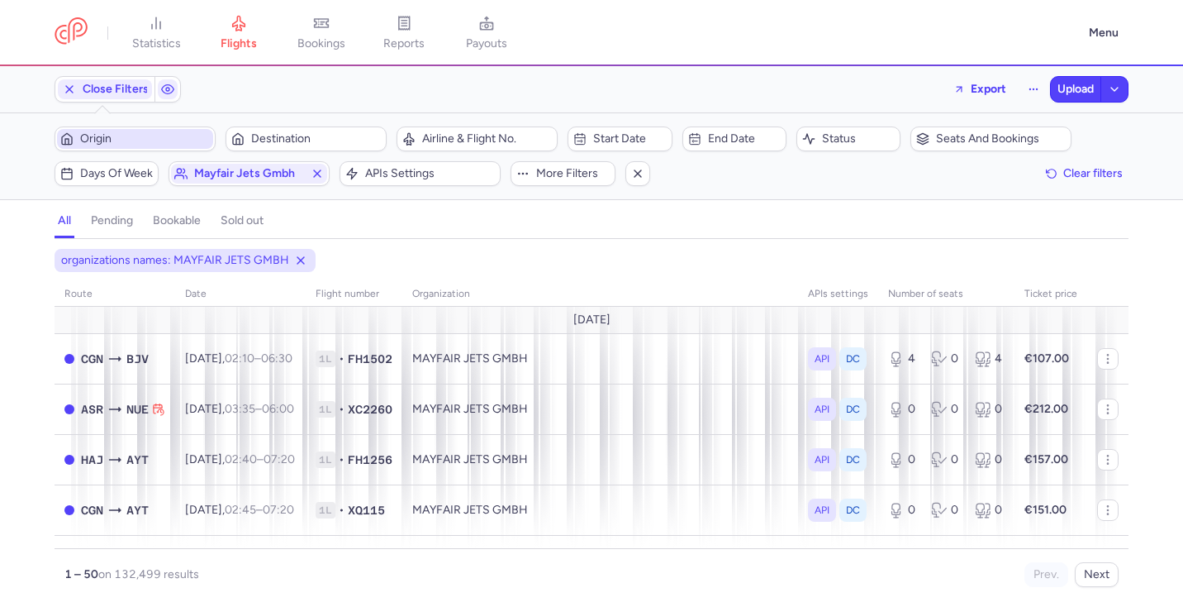
click at [167, 133] on span "Origin" at bounding box center [145, 138] width 130 height 13
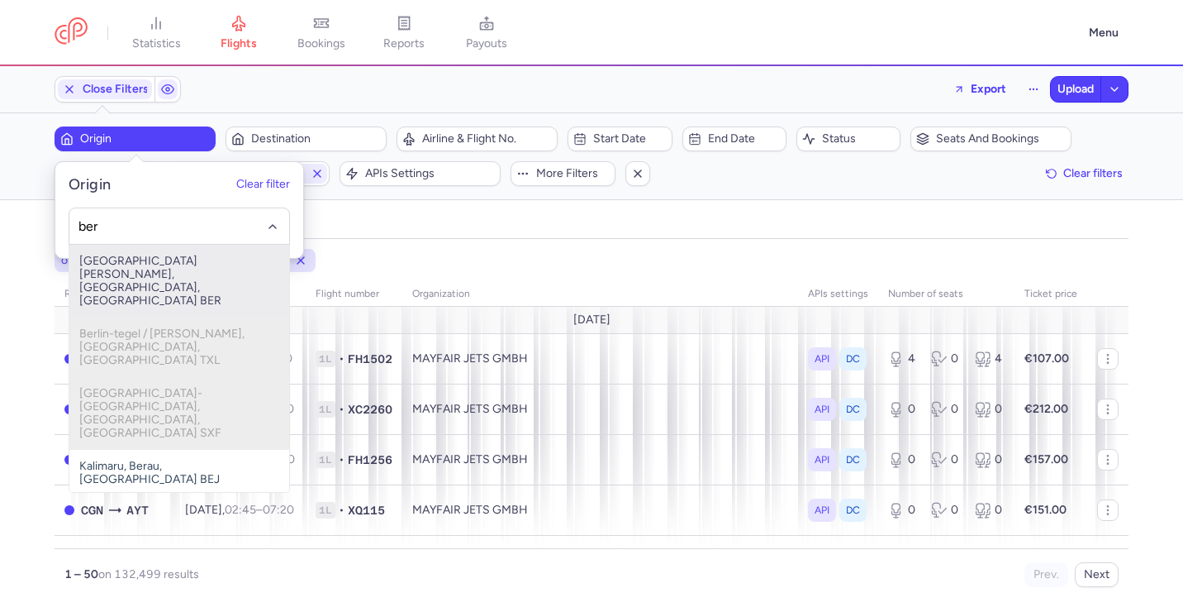
click at [163, 262] on span "Berlin Brandenburg Airport, Berlin, Germany BER" at bounding box center [179, 281] width 220 height 73
type input "ber"
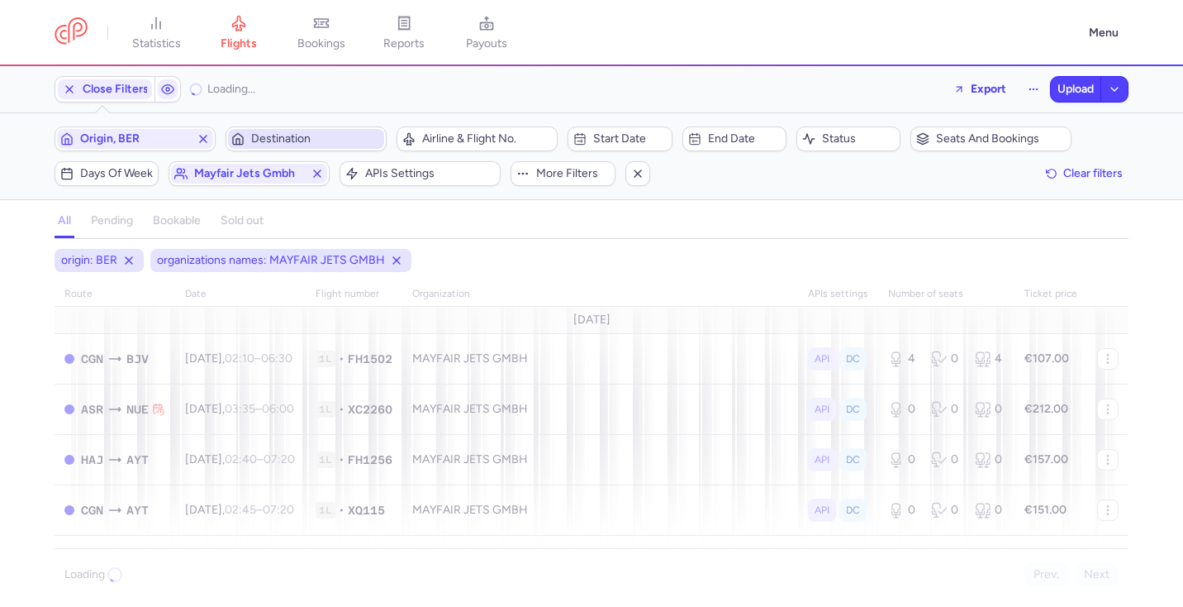
click at [289, 147] on span "Destination" at bounding box center [306, 139] width 156 height 20
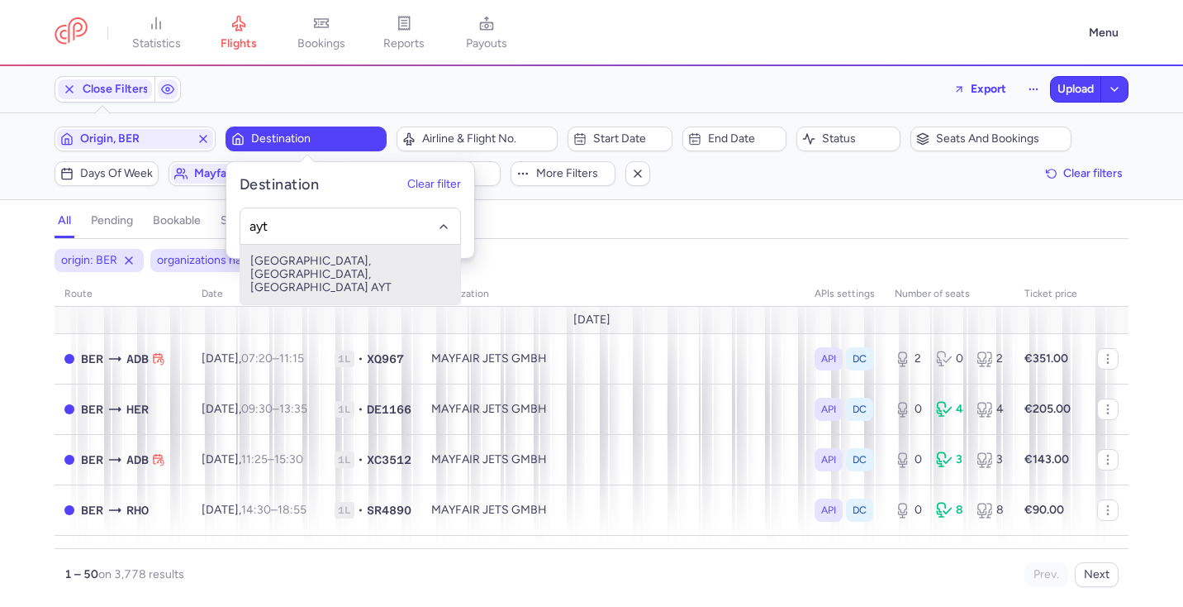
click at [315, 258] on span "Antalya, Antalya, Turkey AYT" at bounding box center [350, 274] width 220 height 59
type input "ayt"
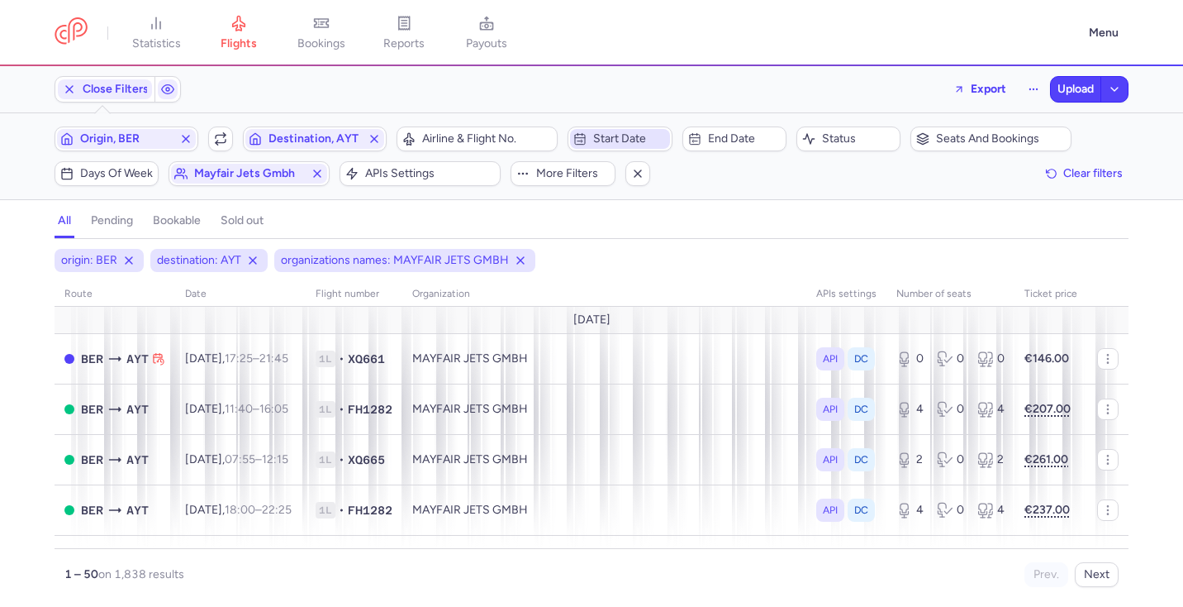
click at [605, 126] on button "Start date" at bounding box center [620, 138] width 104 height 25
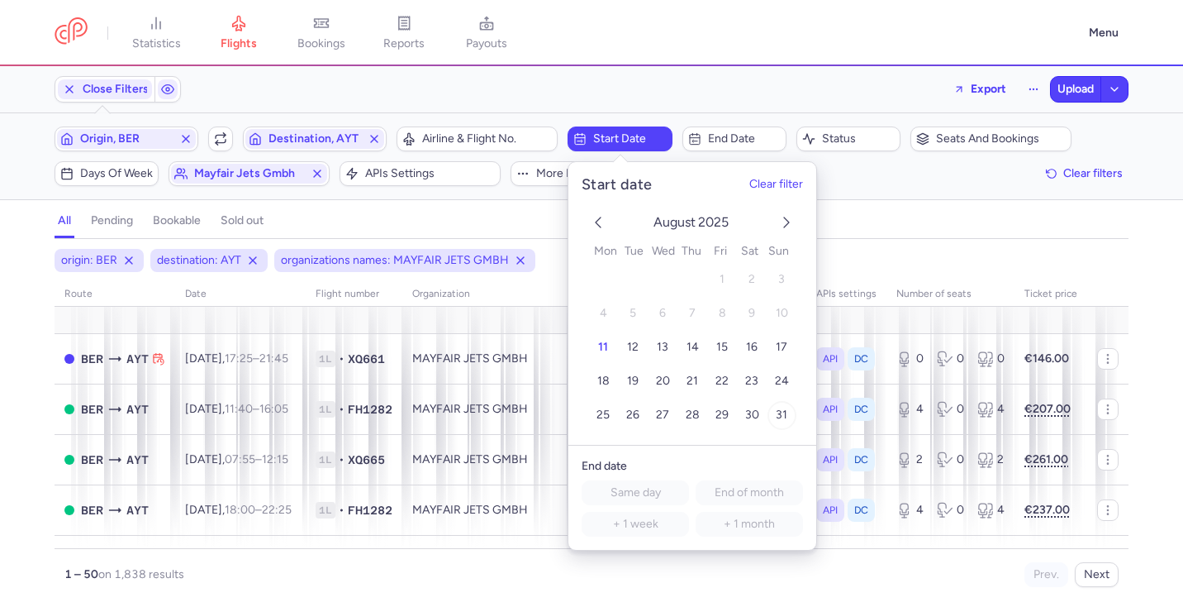
click at [778, 414] on span "31" at bounding box center [782, 415] width 12 height 14
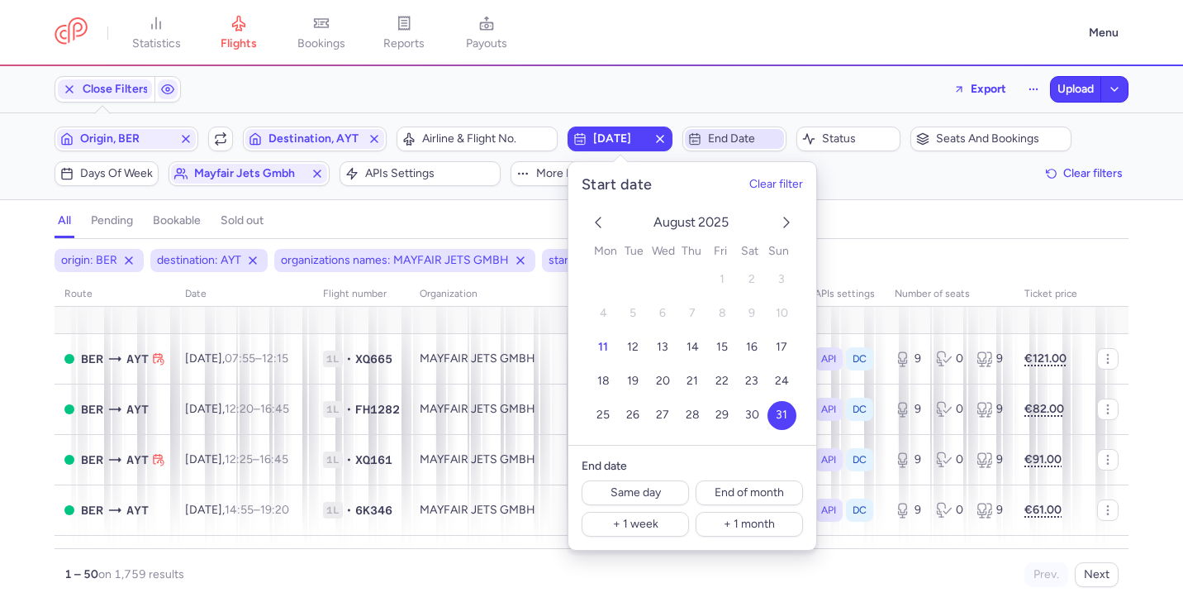
click at [716, 136] on span "End date" at bounding box center [744, 138] width 73 height 13
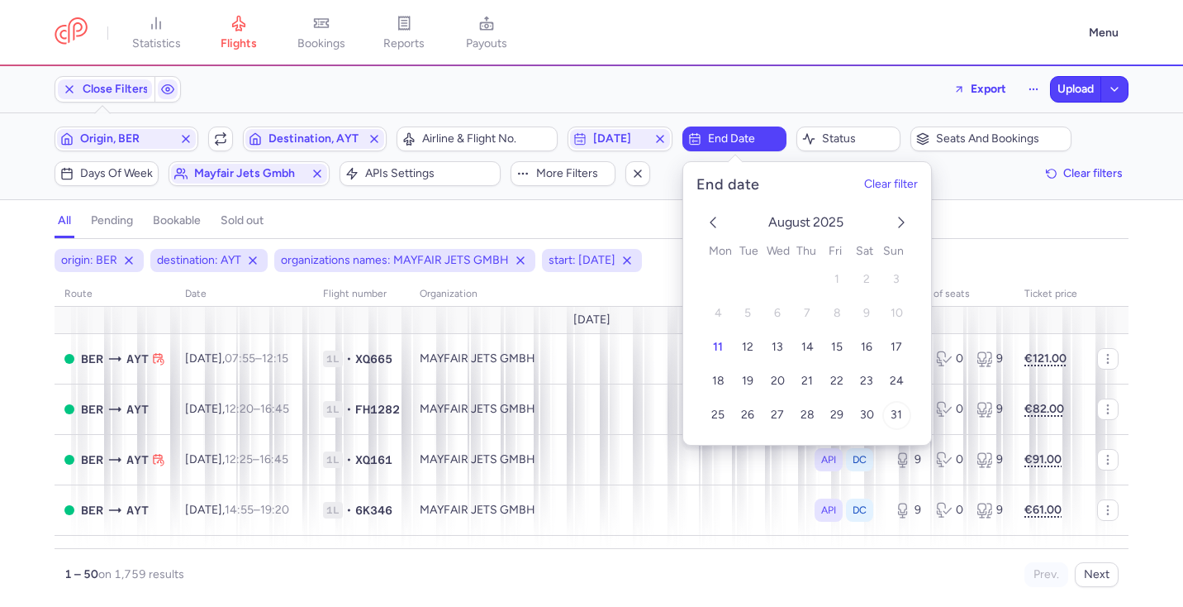
click at [896, 416] on span "31" at bounding box center [897, 415] width 12 height 14
click at [988, 217] on div "all pending bookable sold out" at bounding box center [592, 224] width 1074 height 29
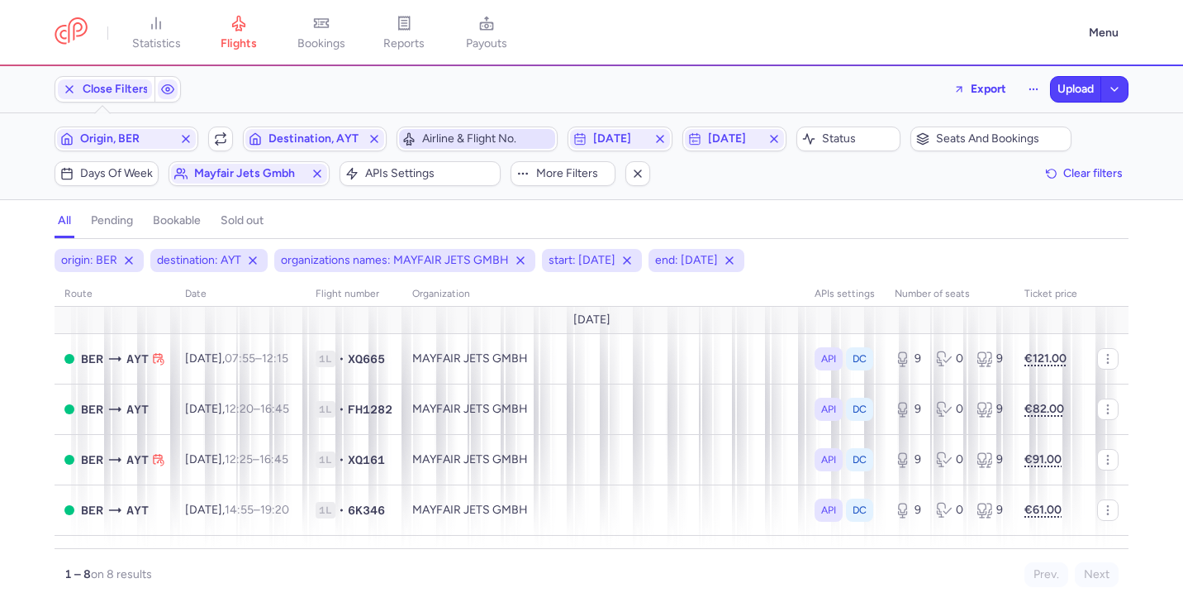
click at [456, 132] on span "Airline & Flight No." at bounding box center [487, 138] width 130 height 13
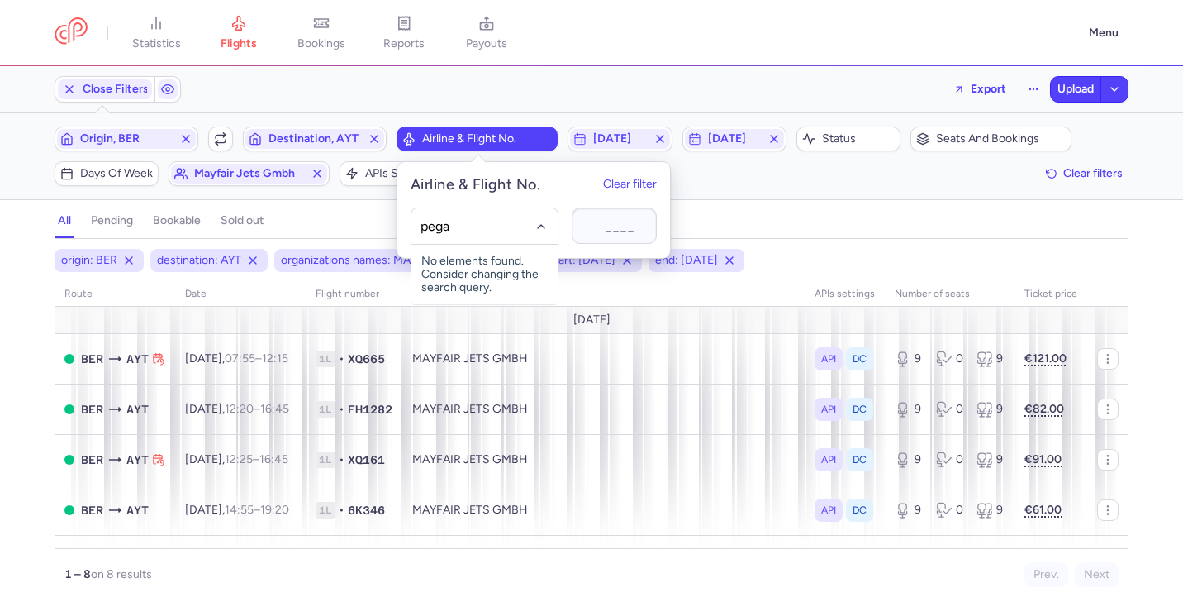
type input "pegas"
click at [459, 303] on span "Pegasus" at bounding box center [467, 299] width 44 height 13
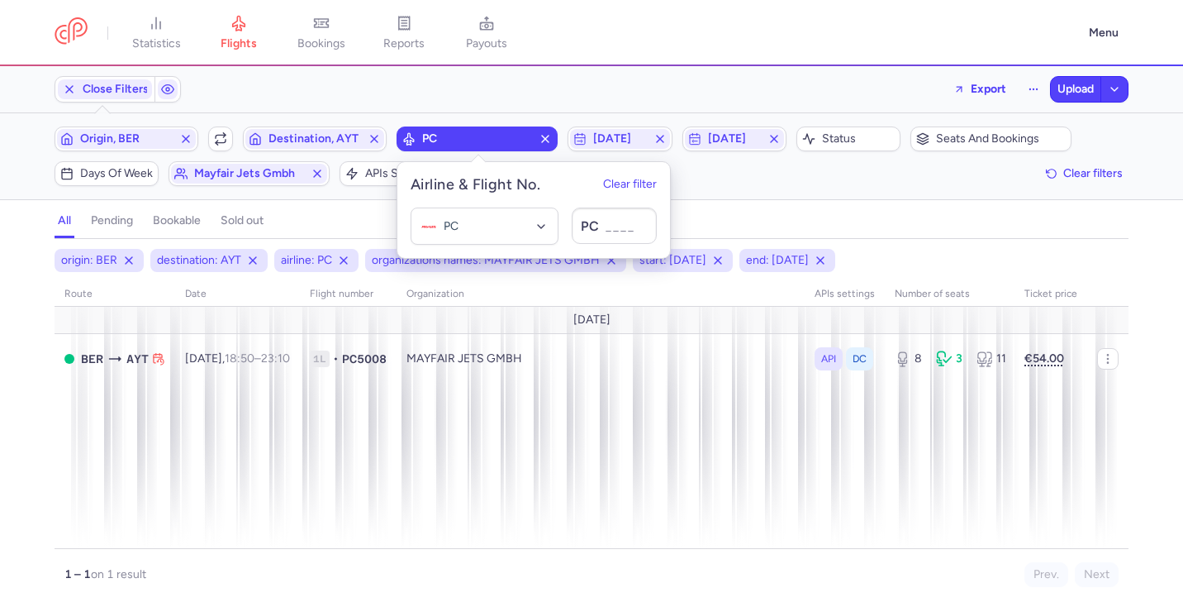
click at [886, 222] on div "all pending bookable sold out" at bounding box center [592, 224] width 1074 height 29
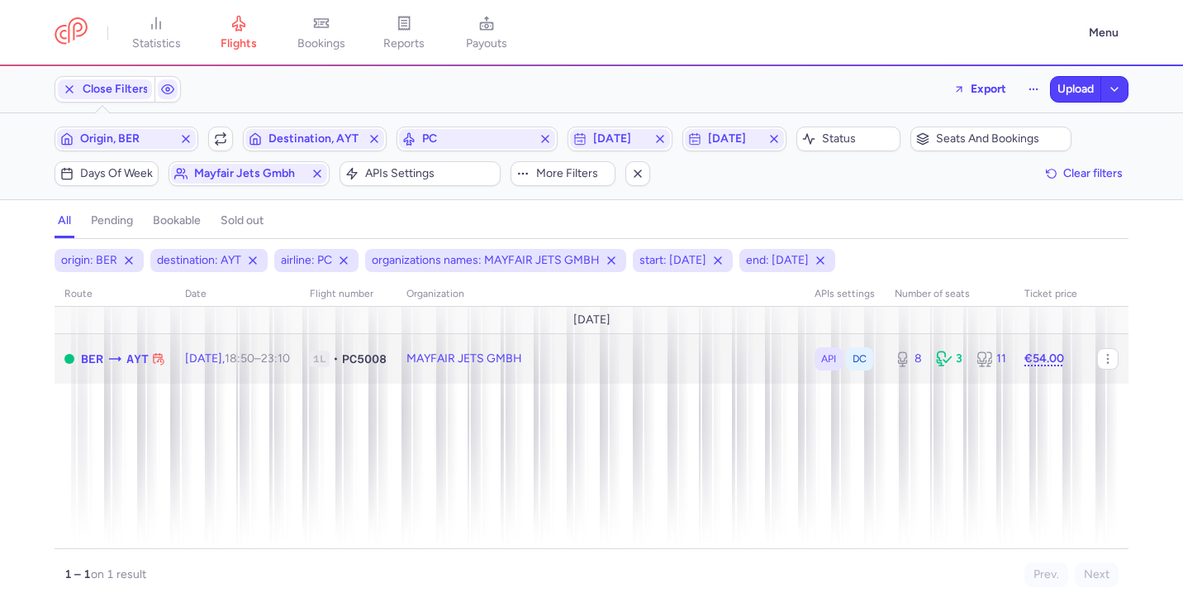
click at [885, 364] on td "MAYFAIR JETS GMBH" at bounding box center [950, 358] width 130 height 50
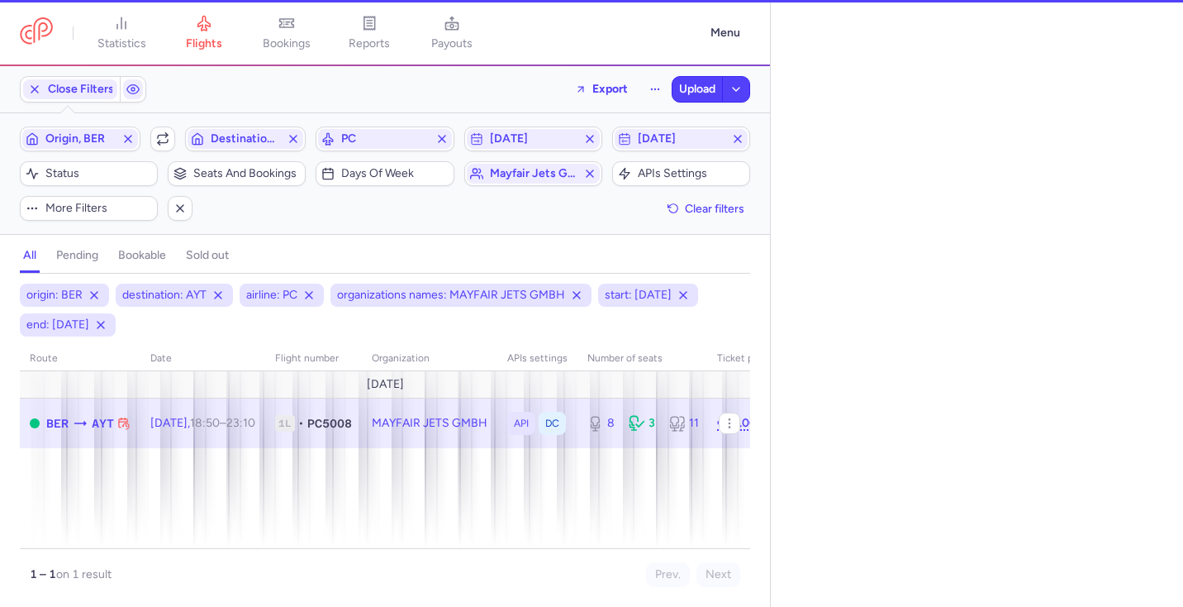
select select "hours"
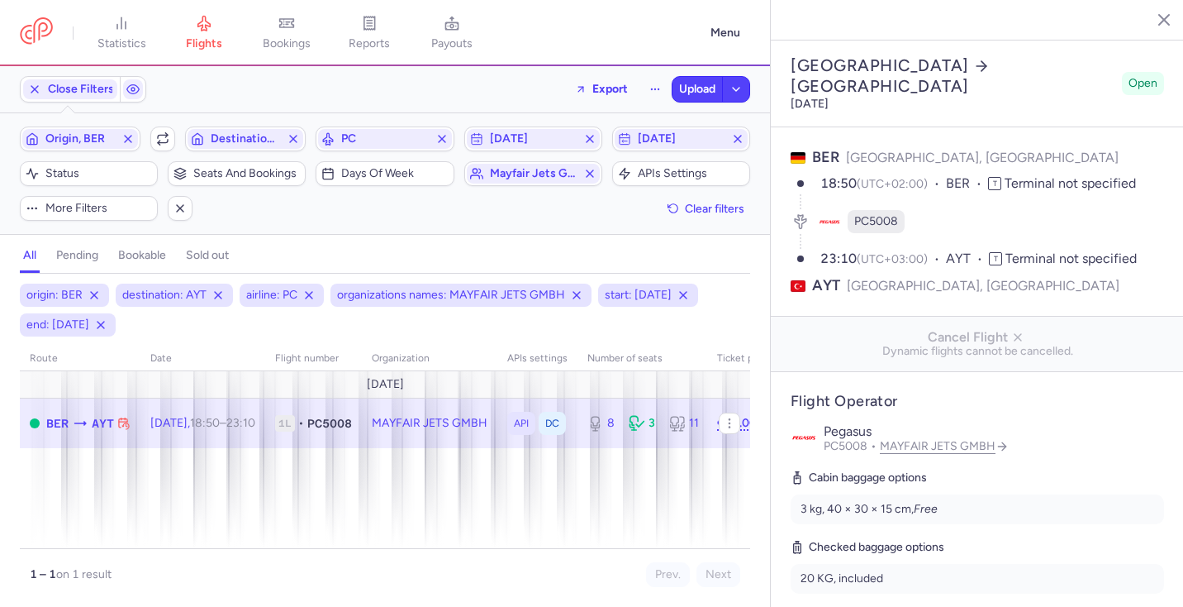
click at [850, 606] on link "Check lifecycle" at bounding box center [850, 618] width 118 height 22
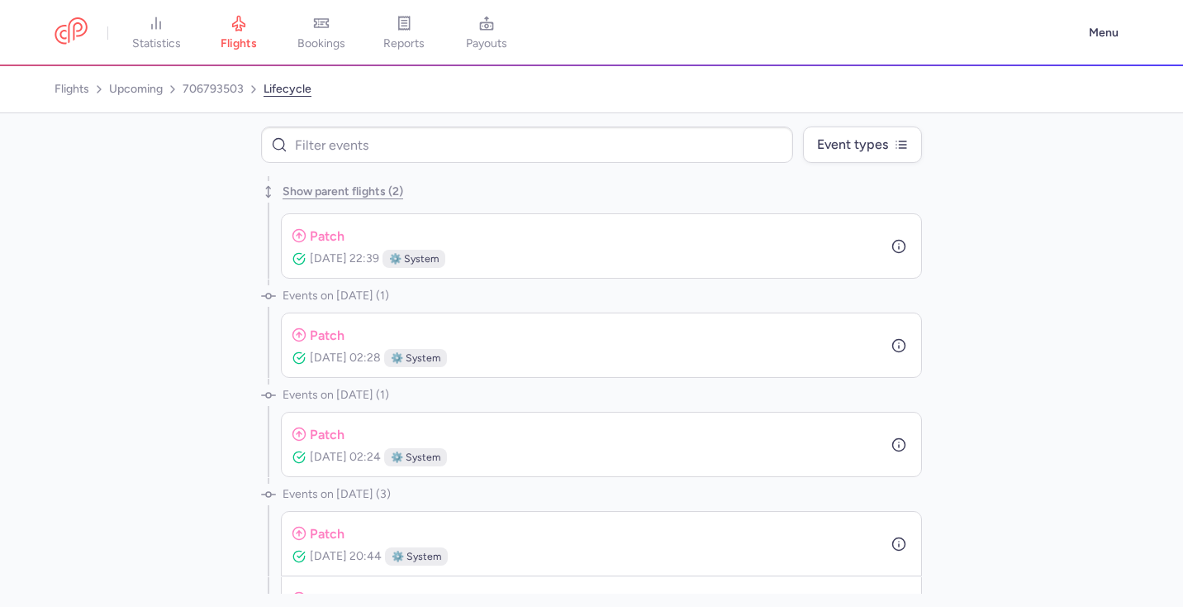
scroll to position [1264, 0]
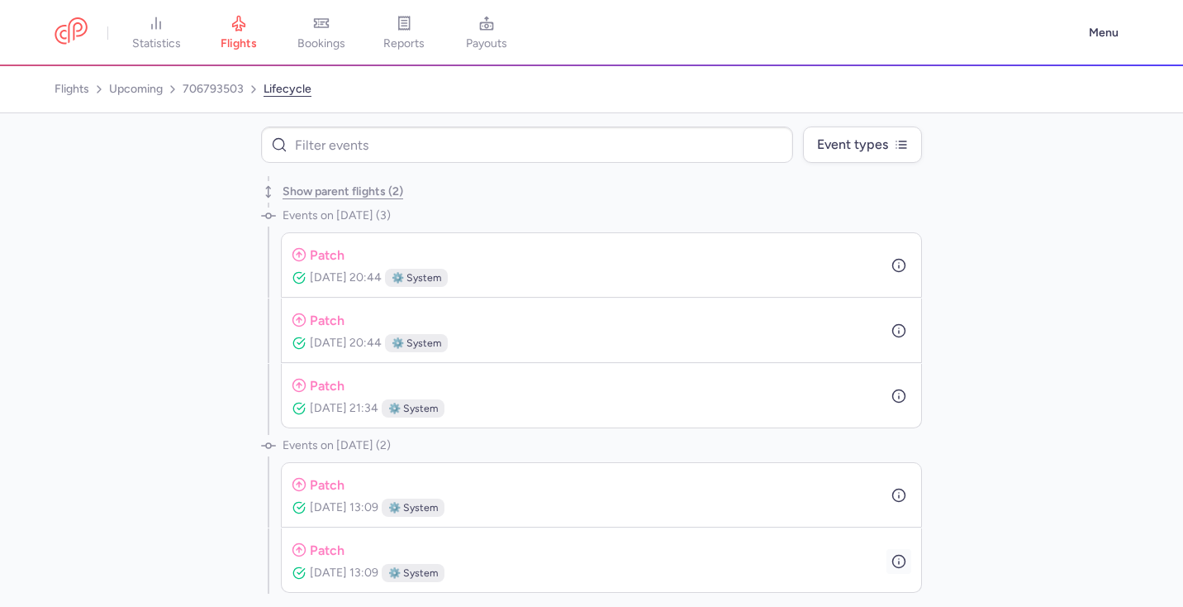
click at [899, 561] on line "button" at bounding box center [899, 562] width 0 height 2
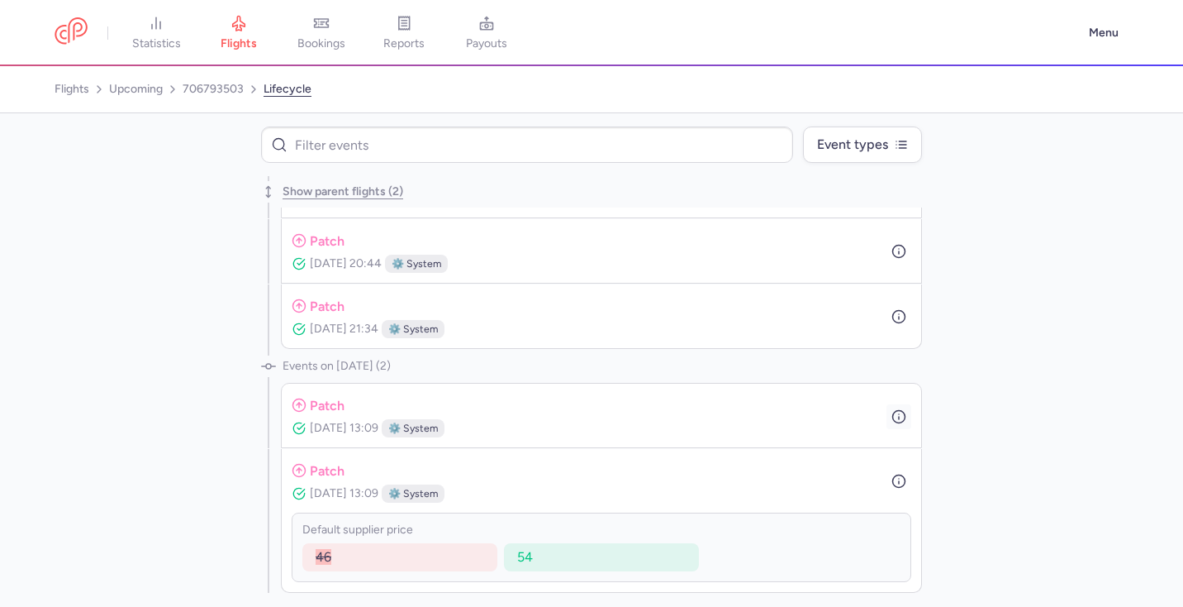
click at [898, 413] on icon "button" at bounding box center [899, 416] width 15 height 15
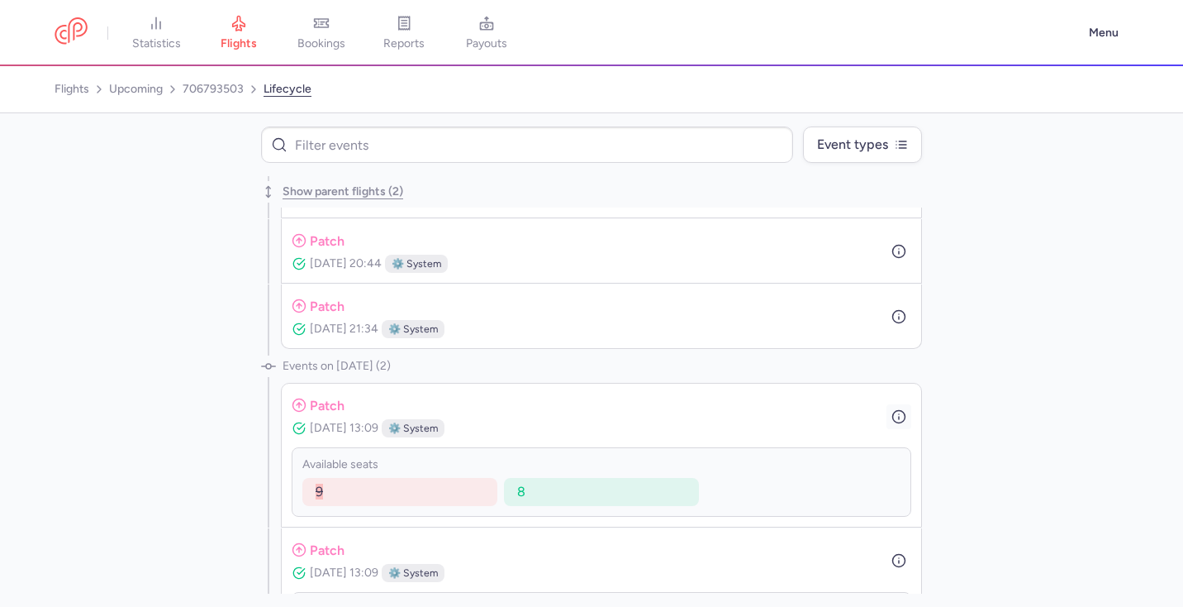
scroll to position [1422, 0]
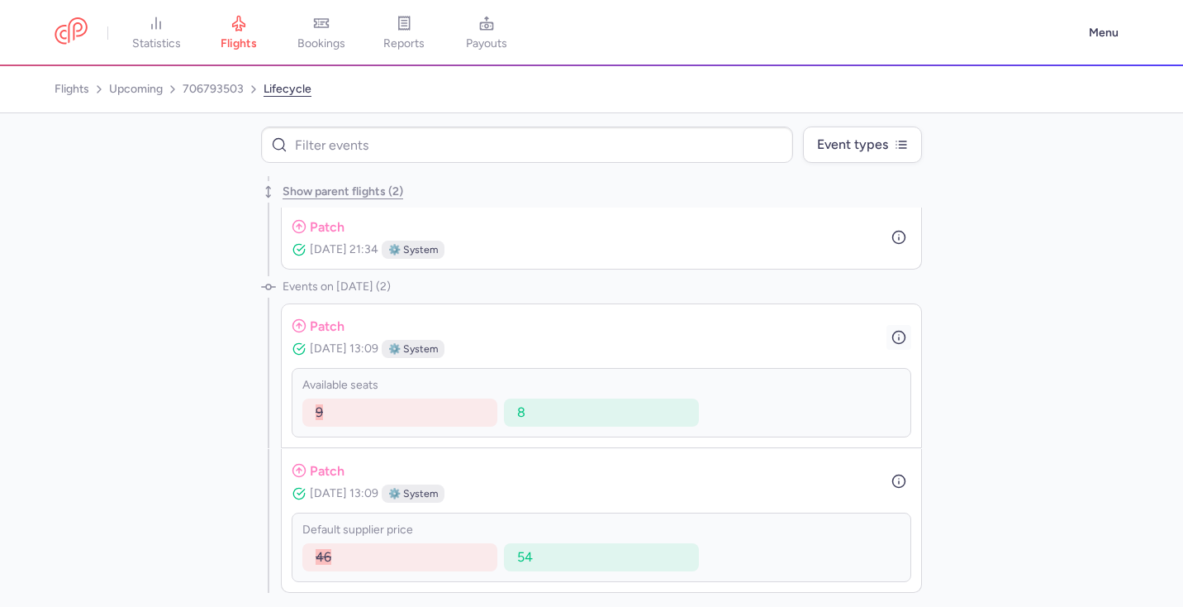
click at [899, 331] on circle "button" at bounding box center [899, 337] width 12 height 12
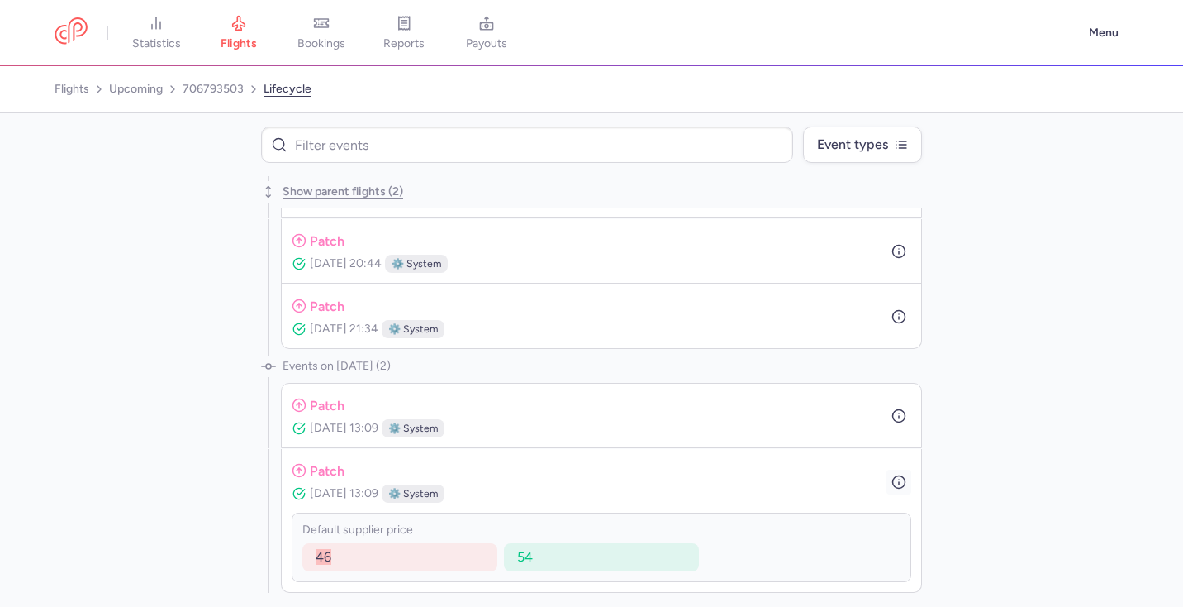
click at [902, 478] on icon "button" at bounding box center [899, 481] width 15 height 15
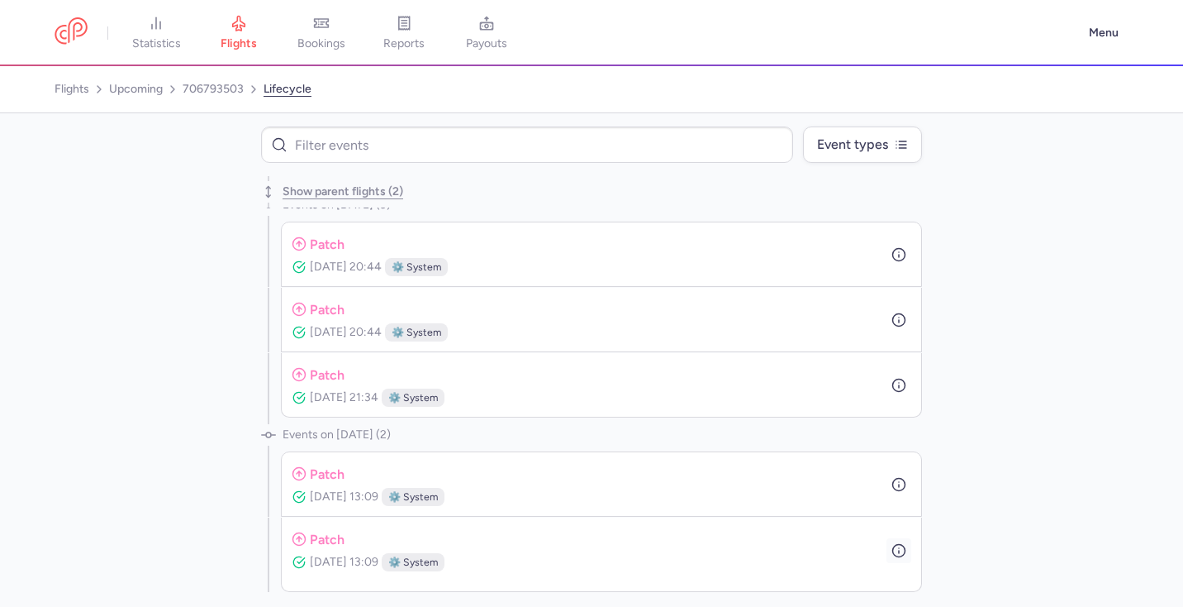
scroll to position [1264, 0]
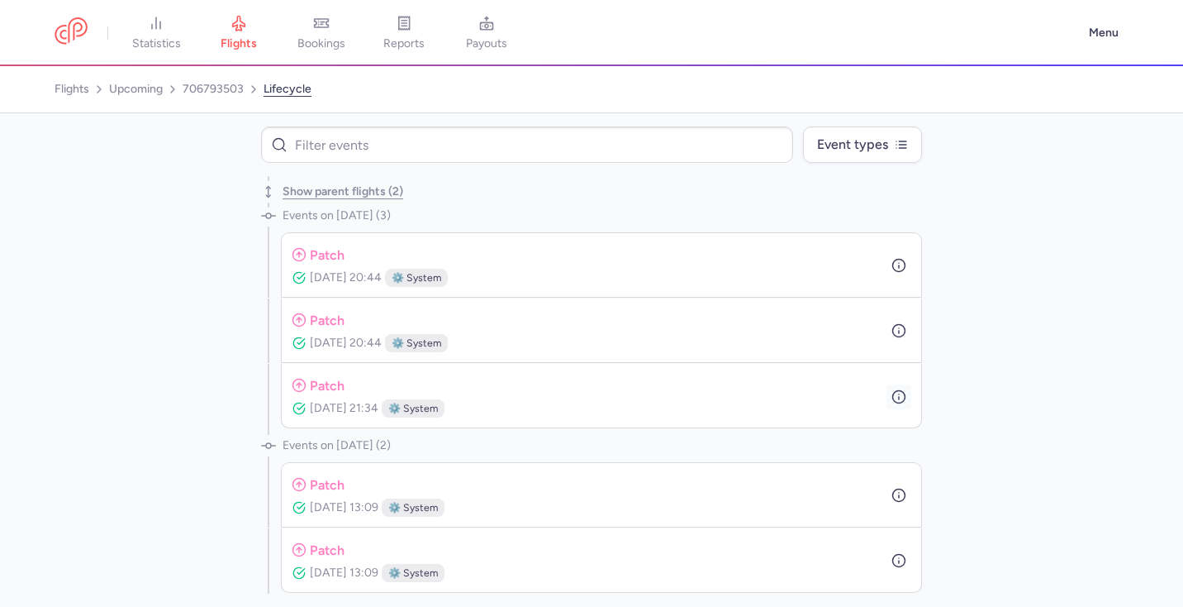
click at [897, 396] on icon "button" at bounding box center [899, 396] width 15 height 15
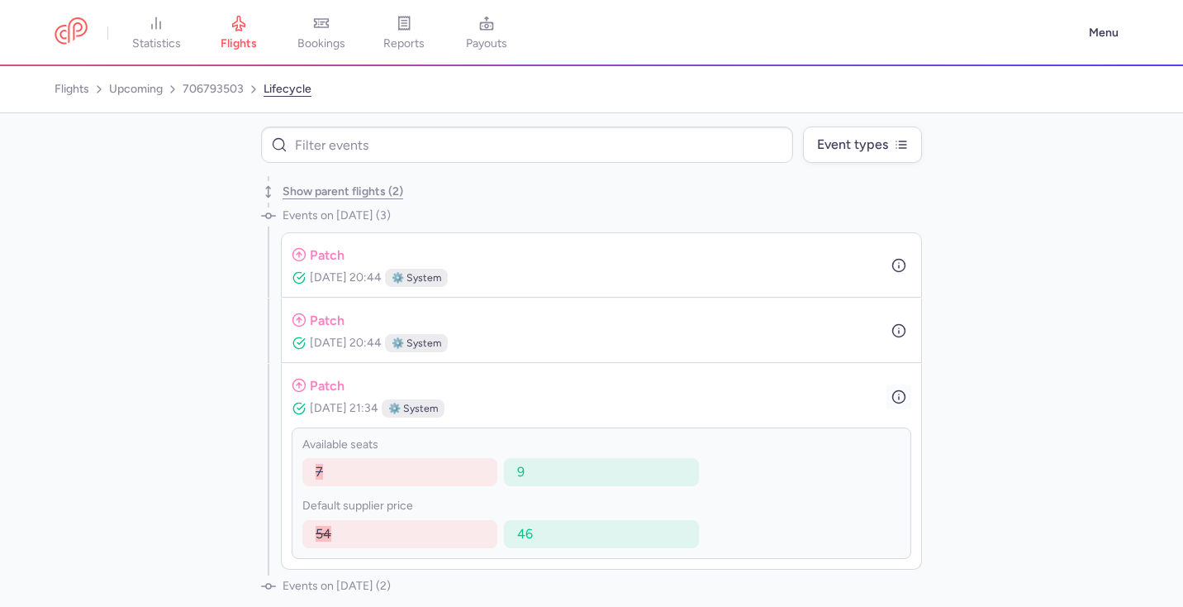
click at [897, 396] on icon "button" at bounding box center [899, 396] width 15 height 15
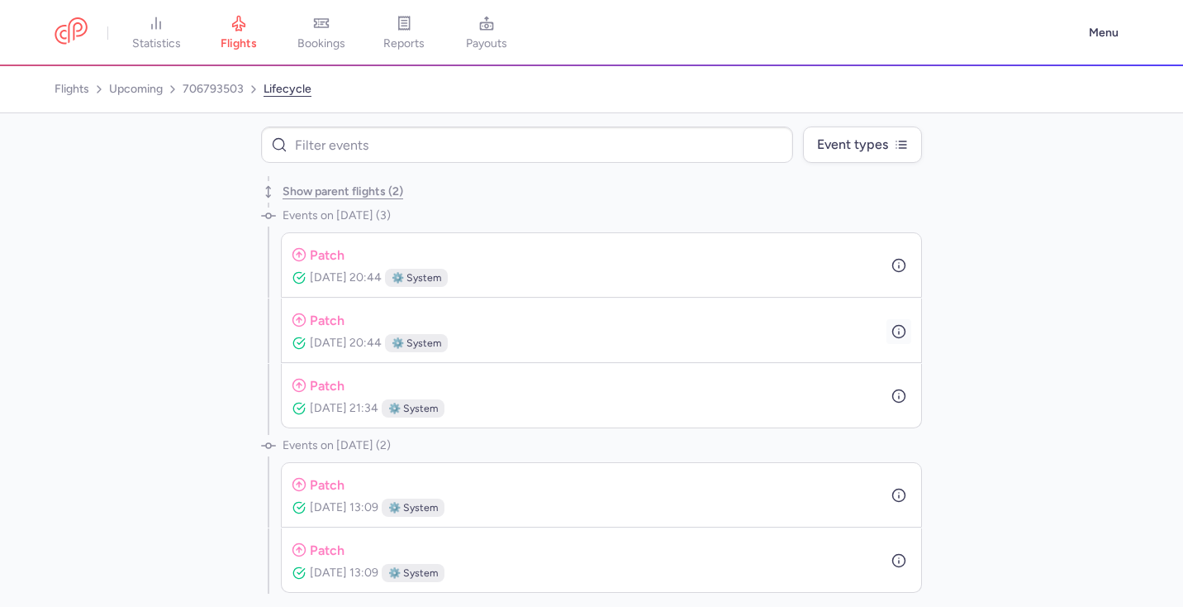
click at [897, 336] on icon "button" at bounding box center [899, 331] width 15 height 15
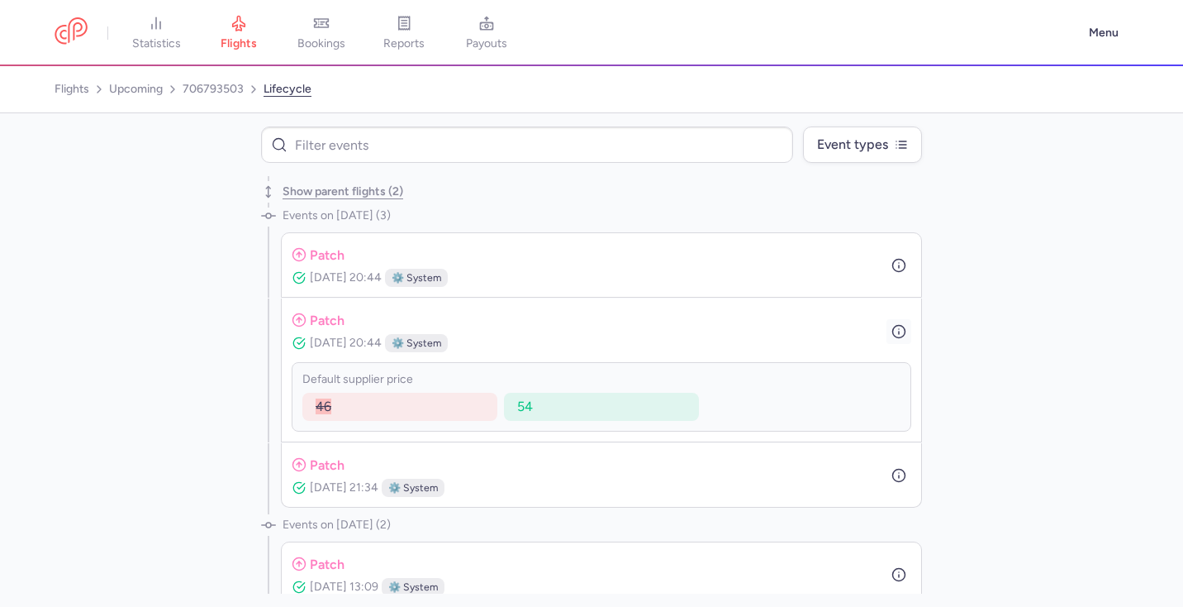
click at [897, 336] on icon "button" at bounding box center [899, 331] width 15 height 15
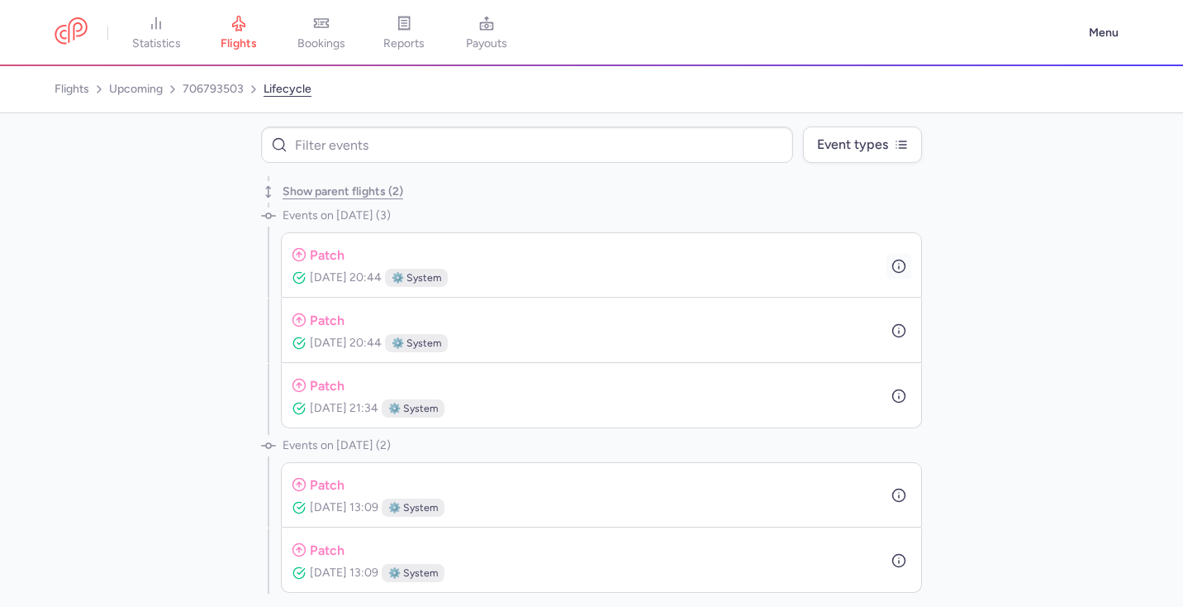
click at [902, 264] on icon "button" at bounding box center [899, 266] width 15 height 15
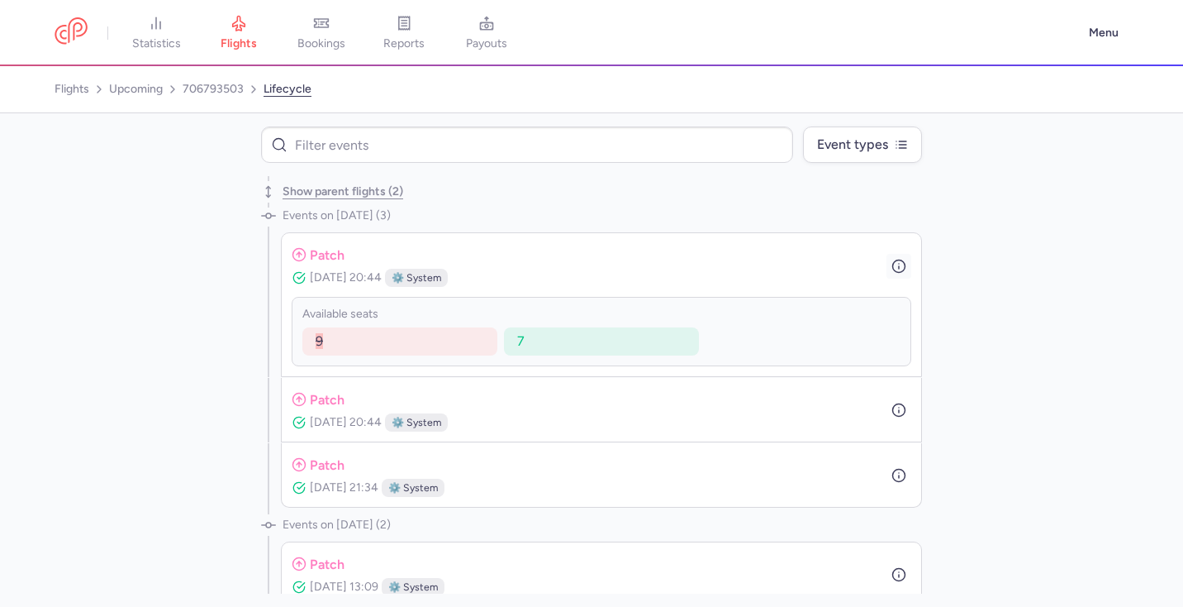
click at [902, 264] on icon "button" at bounding box center [899, 266] width 15 height 15
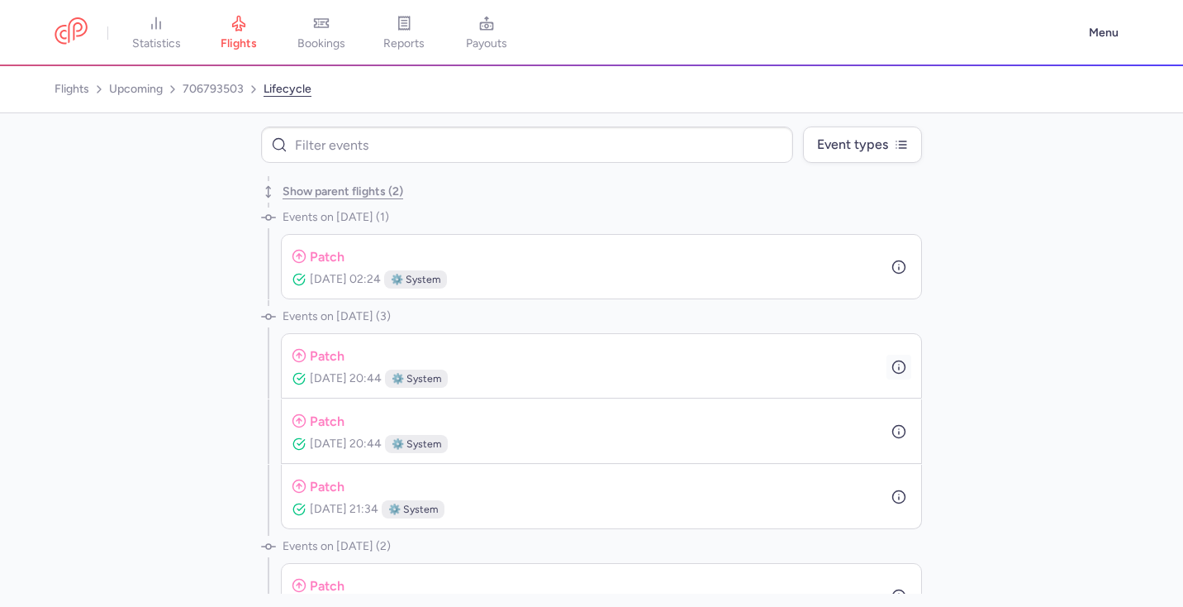
scroll to position [1095, 0]
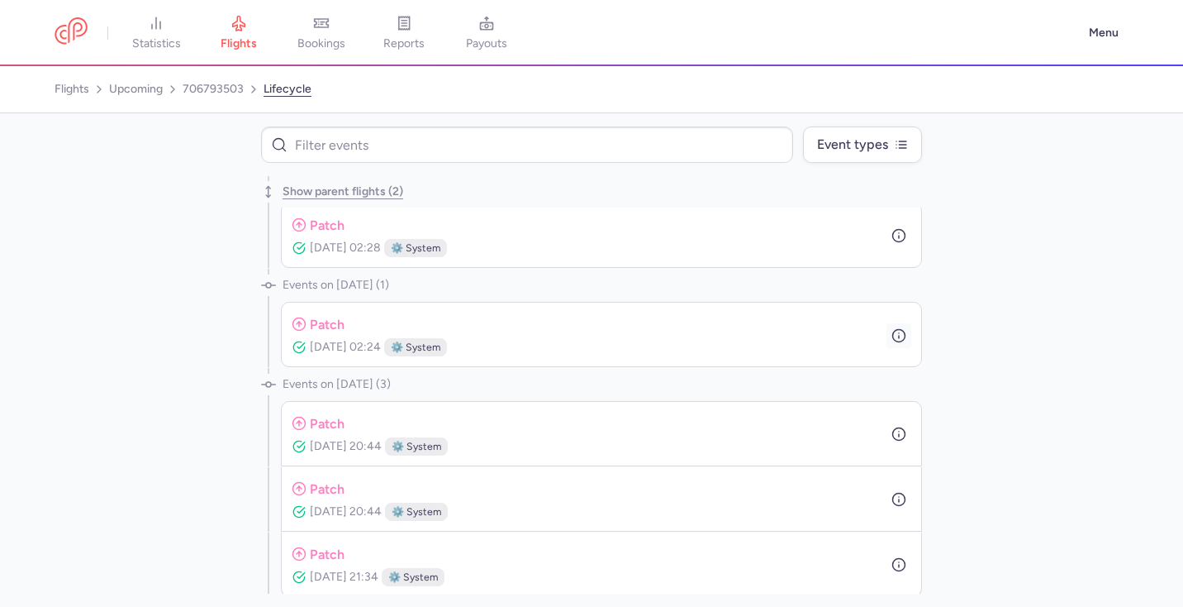
click at [902, 338] on icon "button" at bounding box center [899, 335] width 15 height 15
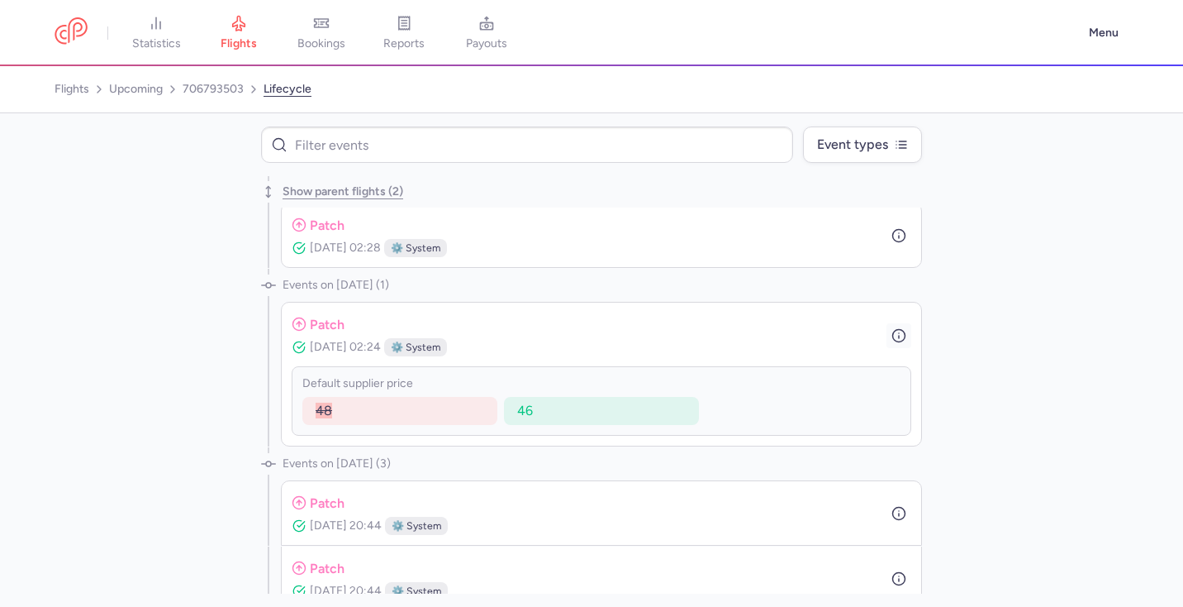
click at [902, 338] on icon "button" at bounding box center [899, 335] width 15 height 15
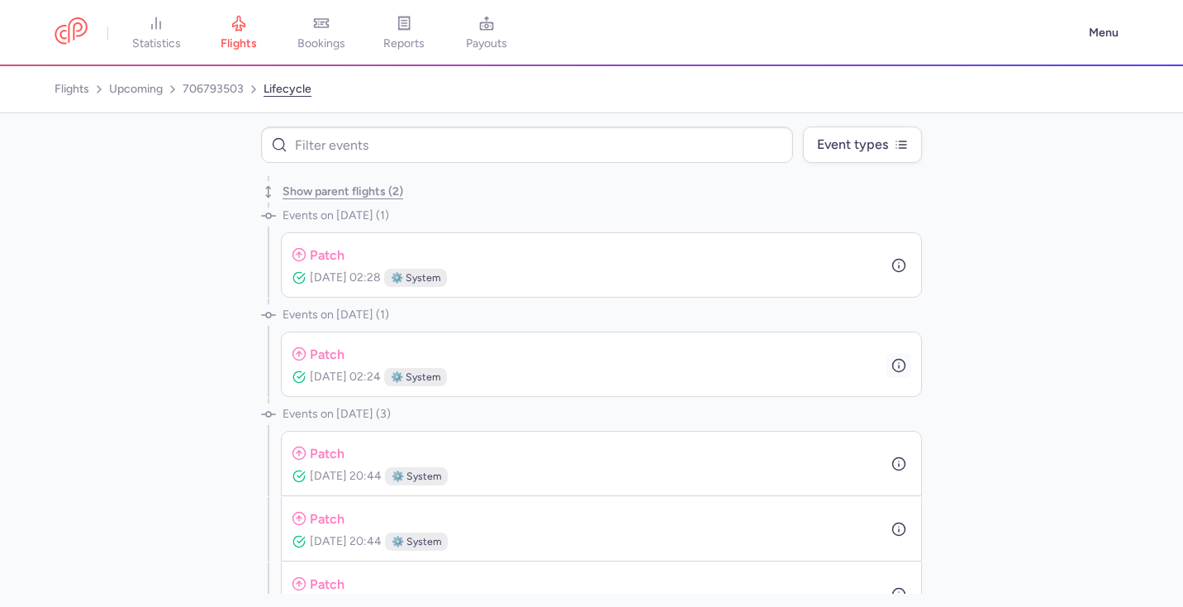
scroll to position [1052, 0]
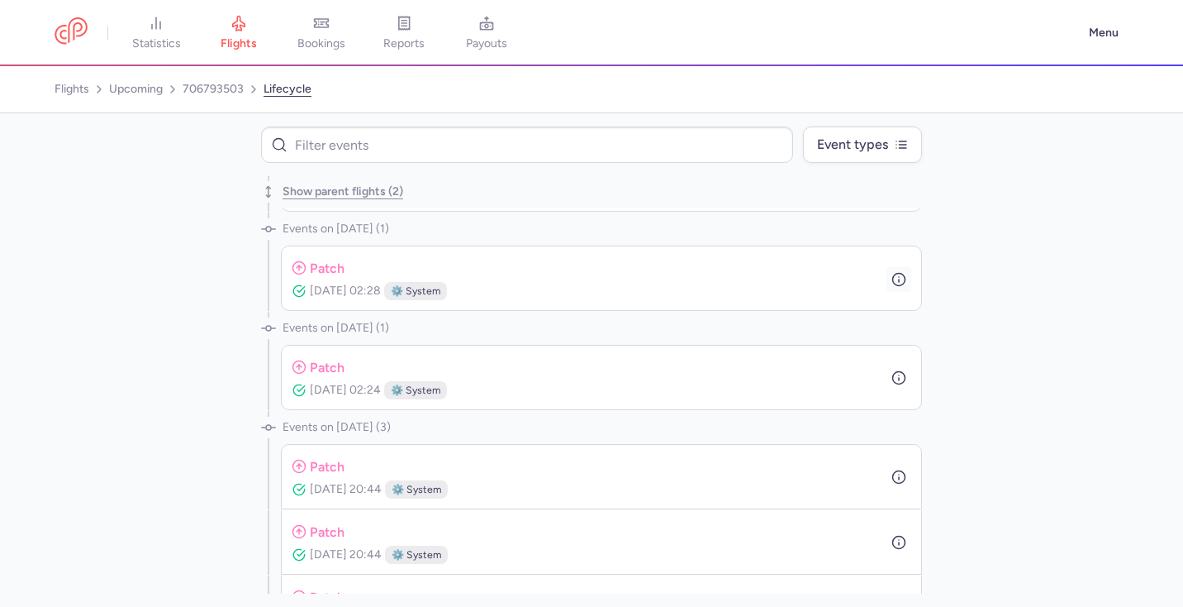
click at [902, 283] on icon "button" at bounding box center [899, 279] width 15 height 15
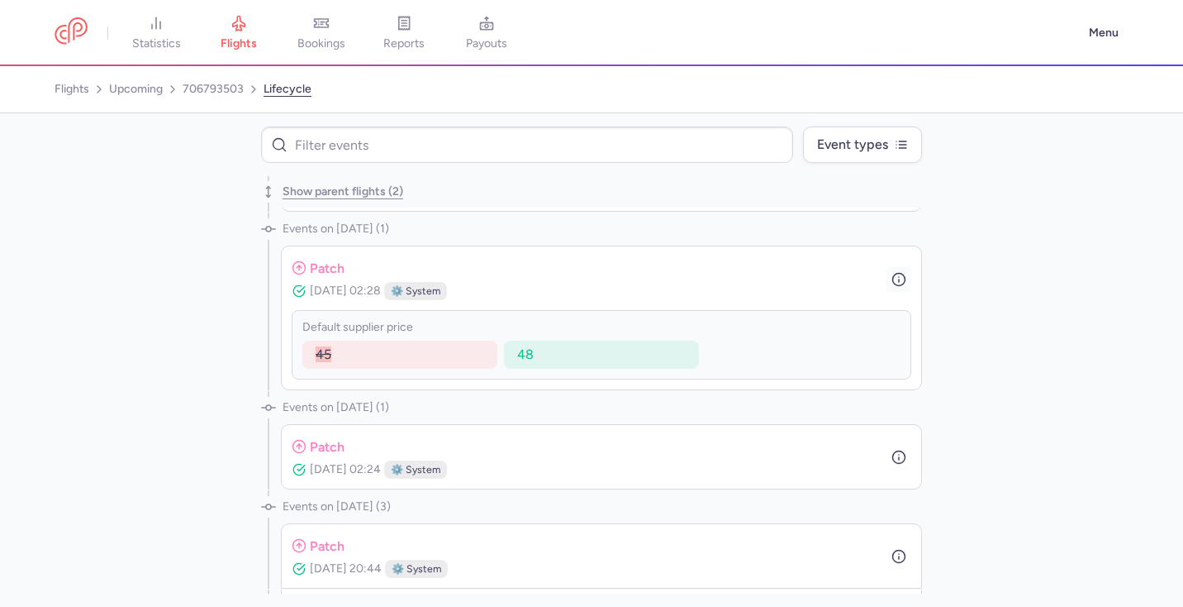
click at [902, 283] on icon "button" at bounding box center [899, 279] width 15 height 15
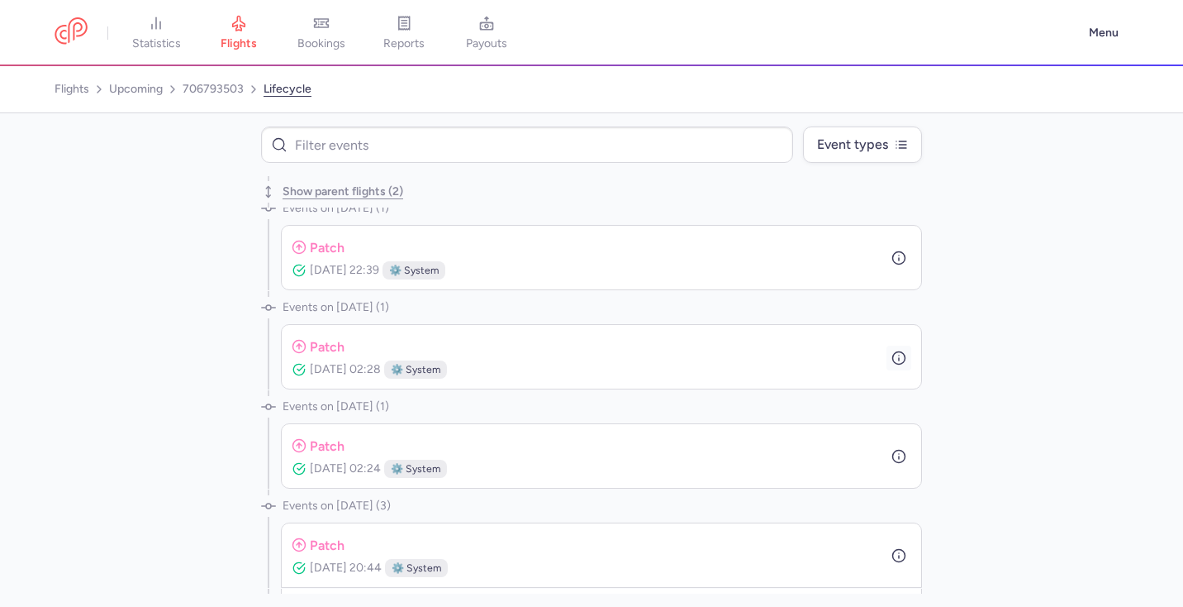
scroll to position [963, 0]
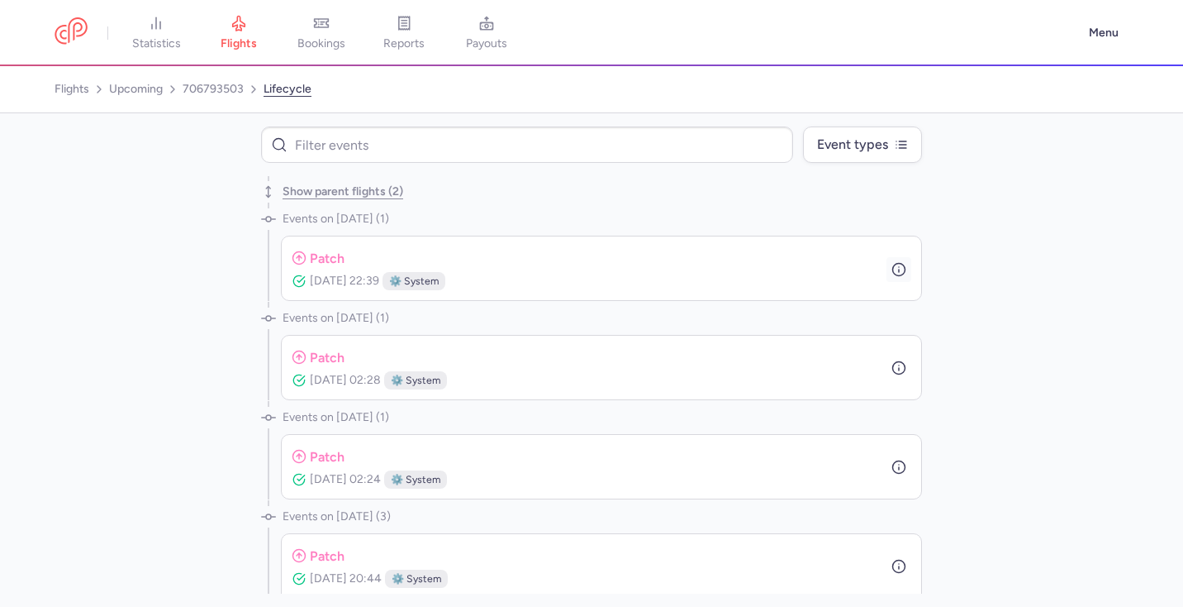
click at [902, 262] on icon "button" at bounding box center [899, 269] width 15 height 15
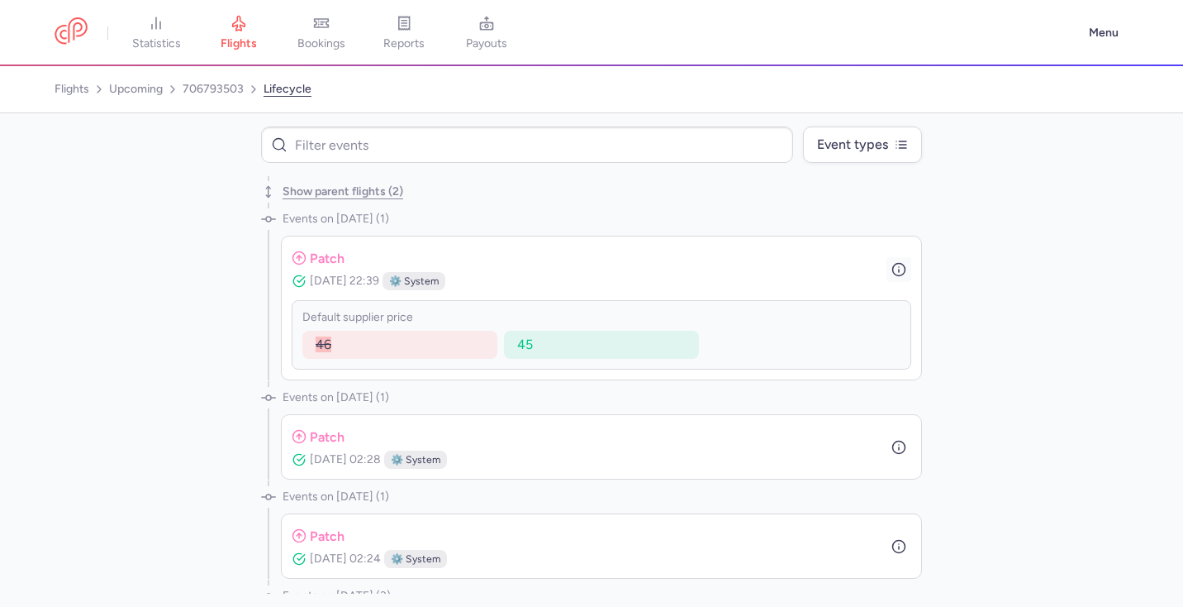
click at [902, 262] on icon "button" at bounding box center [899, 269] width 15 height 15
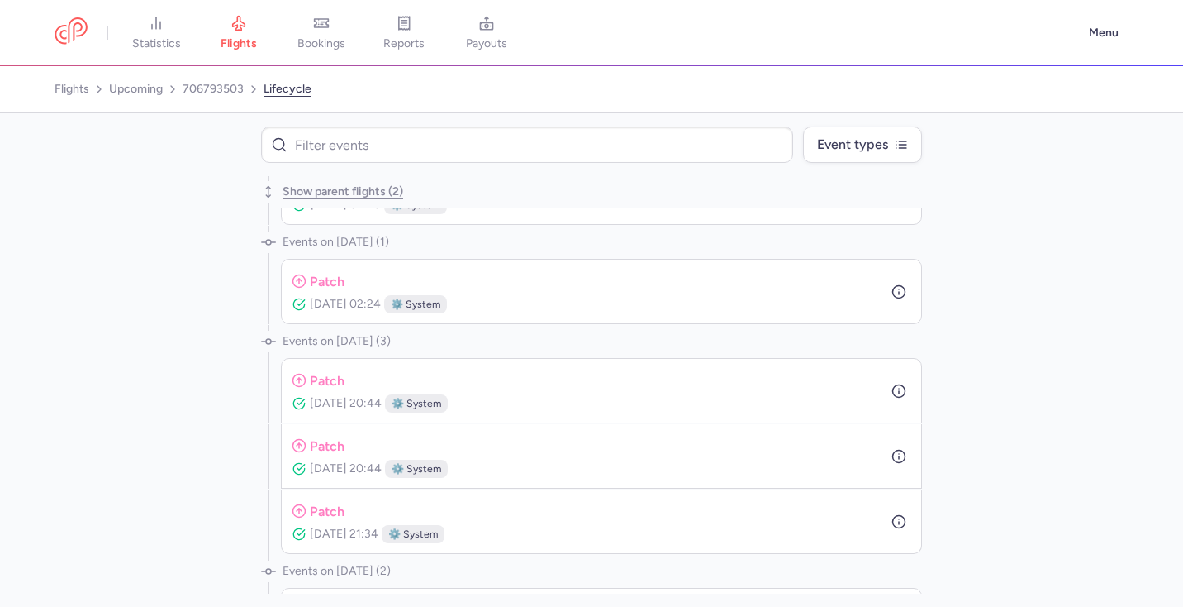
scroll to position [1264, 0]
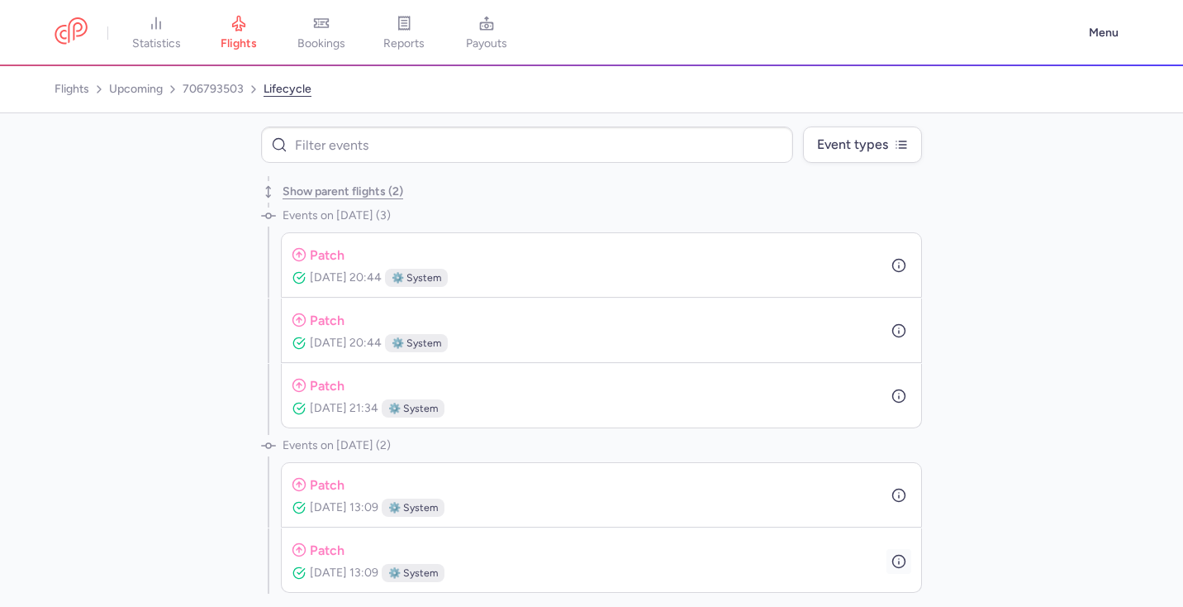
click at [897, 560] on icon "button" at bounding box center [899, 561] width 15 height 15
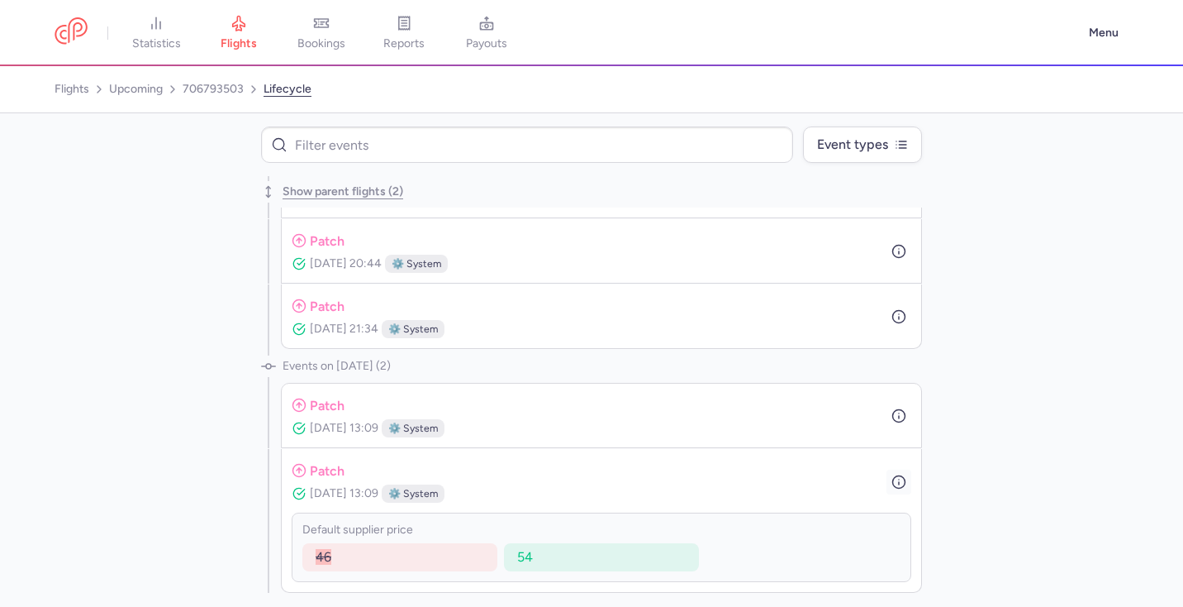
click at [902, 482] on icon "button" at bounding box center [899, 481] width 15 height 15
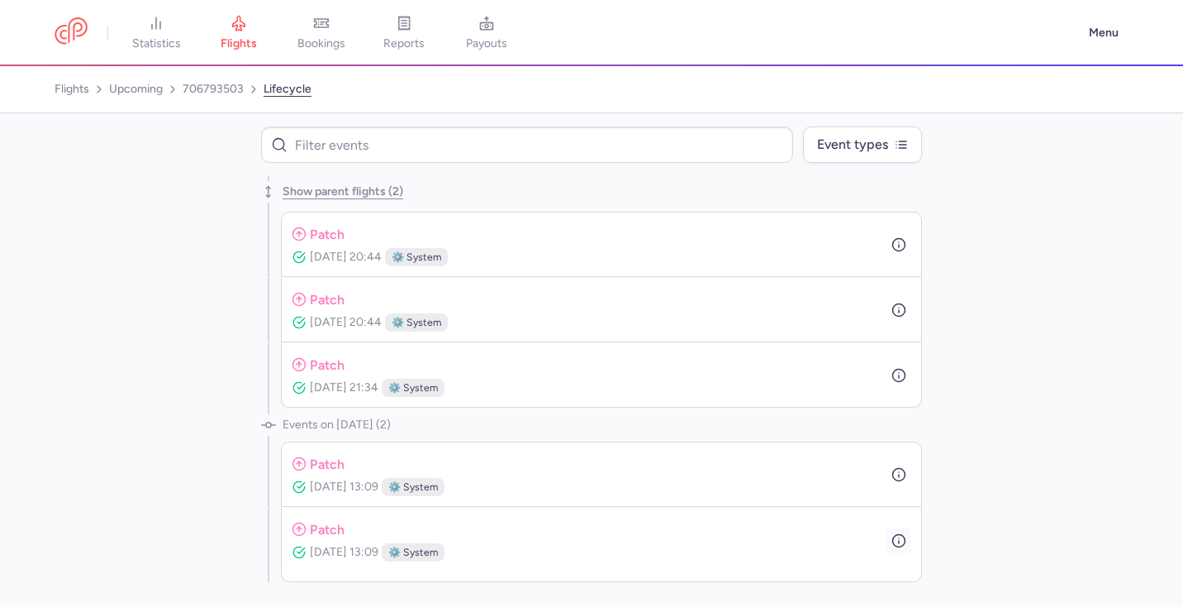
scroll to position [1264, 0]
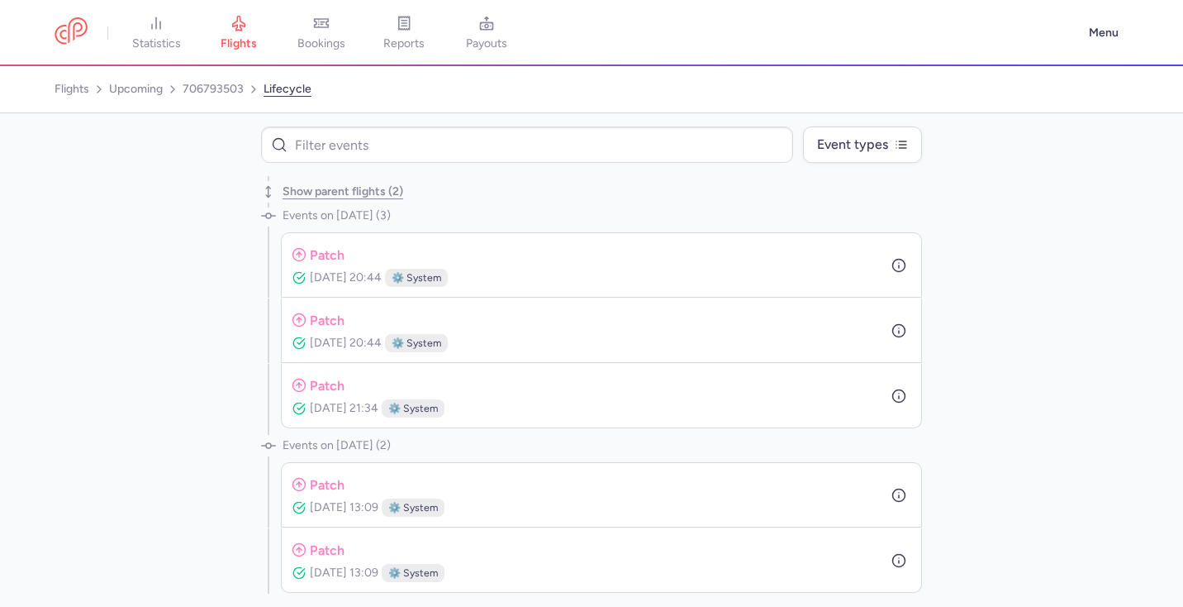
click at [991, 278] on div "Show parent flights (2) Events on Apr 24, 2025 (1) Events on May 23, 2025 (2) p…" at bounding box center [591, 384] width 1183 height 417
click at [902, 556] on circle "button" at bounding box center [899, 561] width 12 height 12
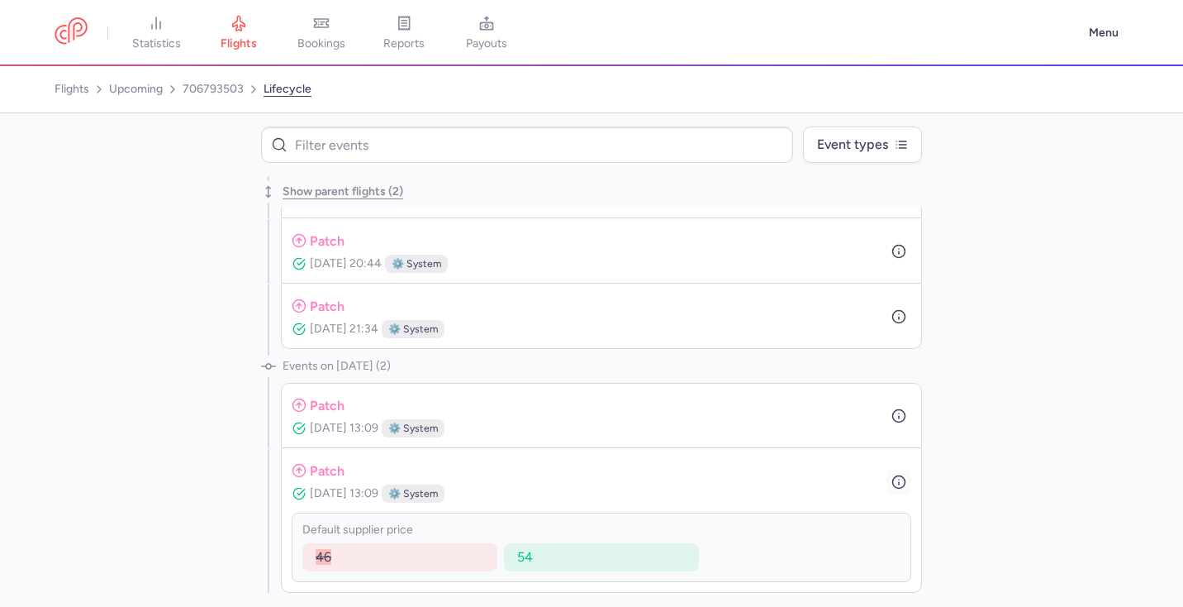
click at [899, 482] on line "button" at bounding box center [899, 483] width 0 height 2
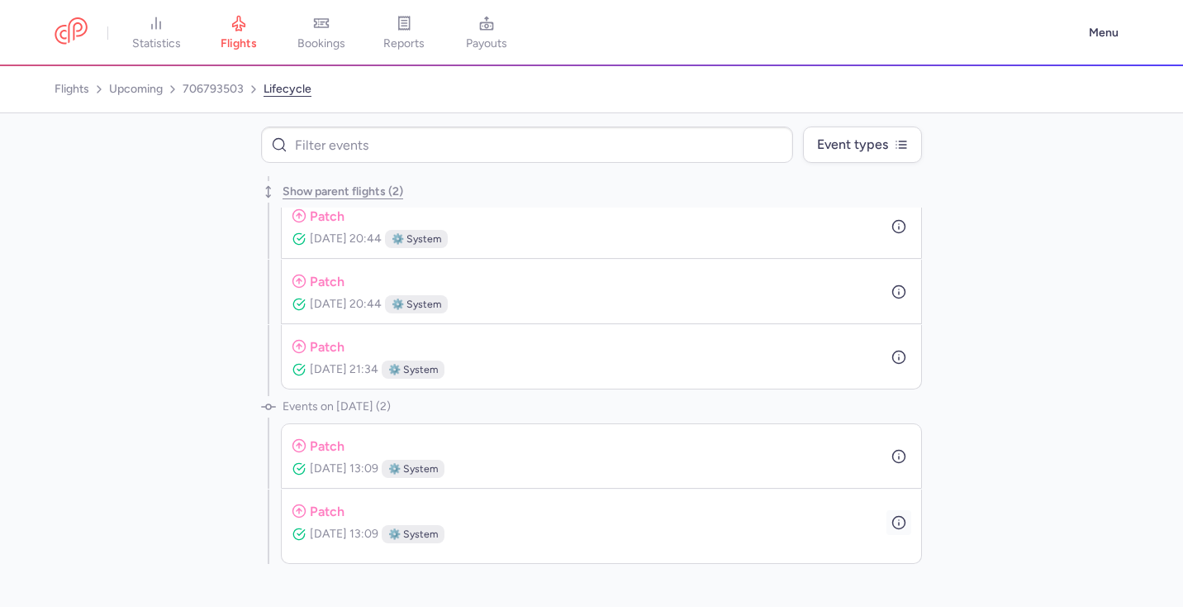
scroll to position [1264, 0]
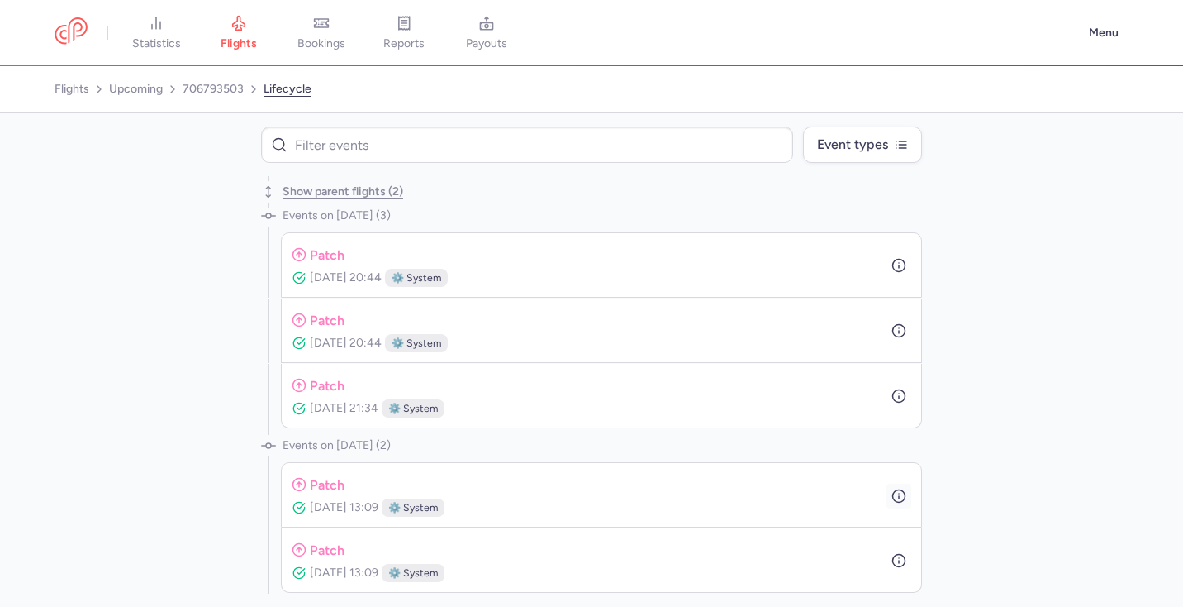
click at [897, 491] on icon "button" at bounding box center [899, 495] width 15 height 15
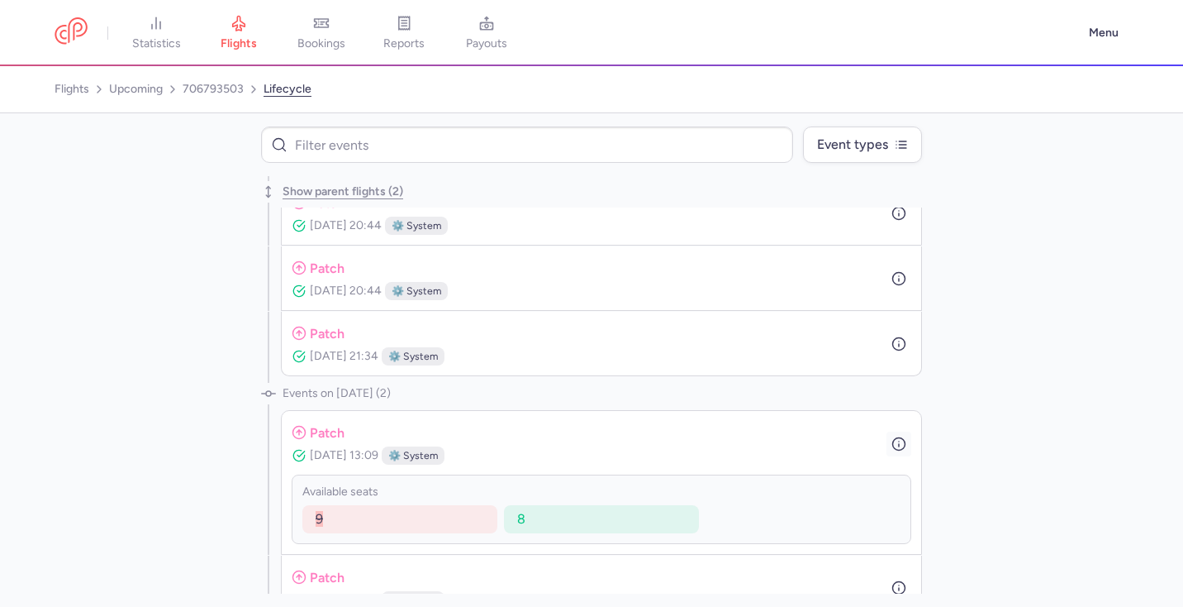
scroll to position [1343, 0]
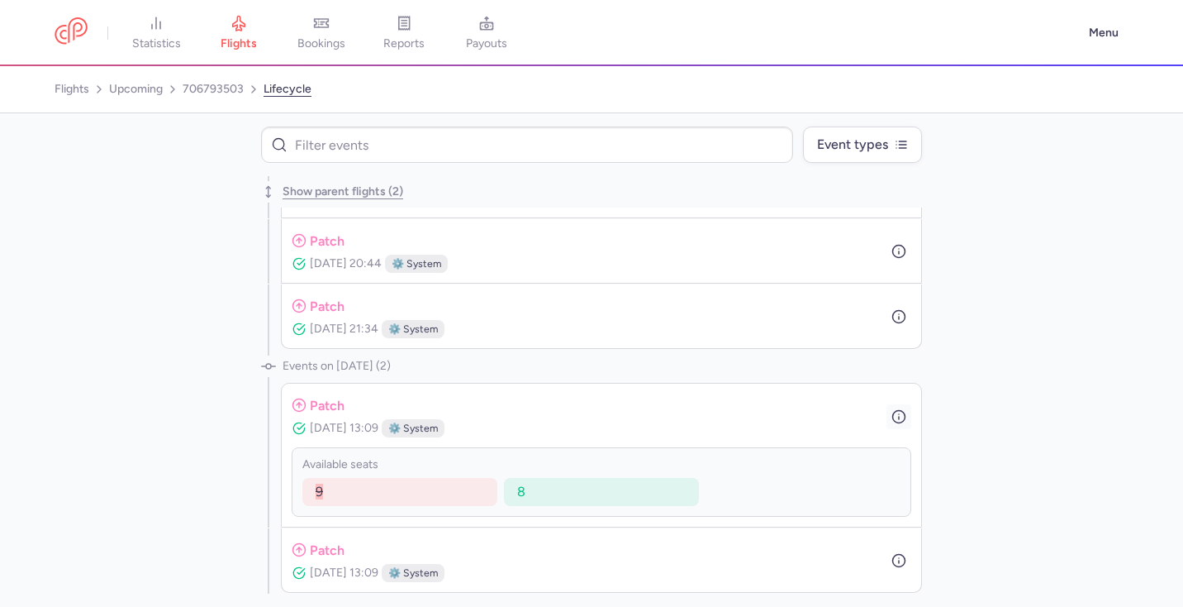
click at [902, 417] on icon "button" at bounding box center [899, 416] width 15 height 15
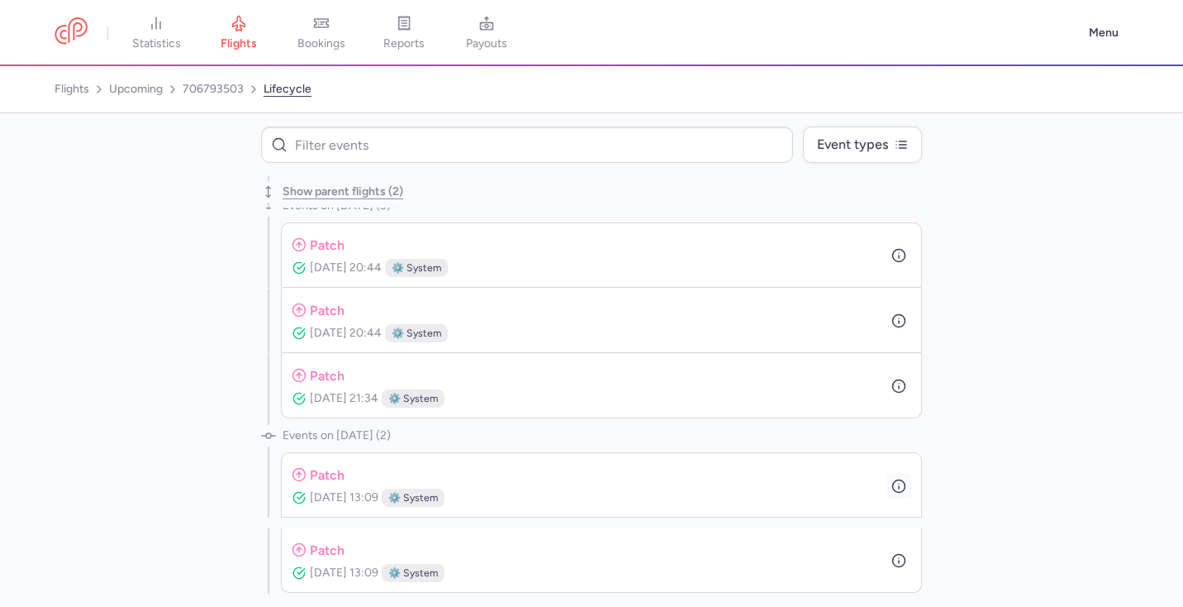
scroll to position [1264, 0]
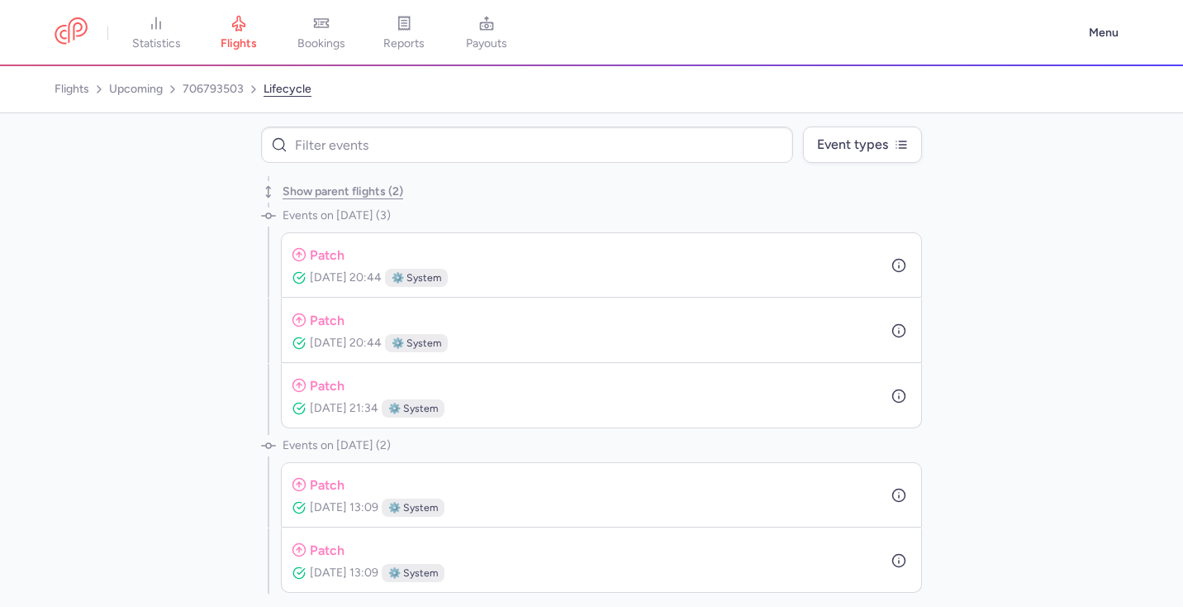
click at [975, 219] on div "Show parent flights (2) Events on Apr 24, 2025 (1) Events on May 23, 2025 (2) p…" at bounding box center [591, 384] width 1183 height 417
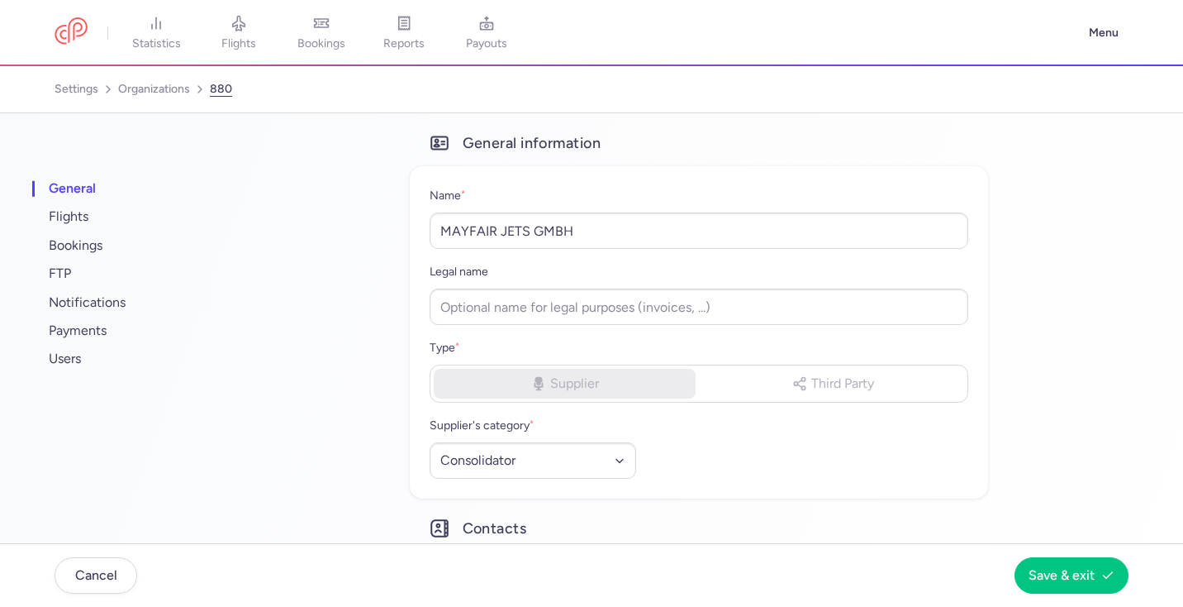
select select "CONSOLIDATOR"
select select "de"
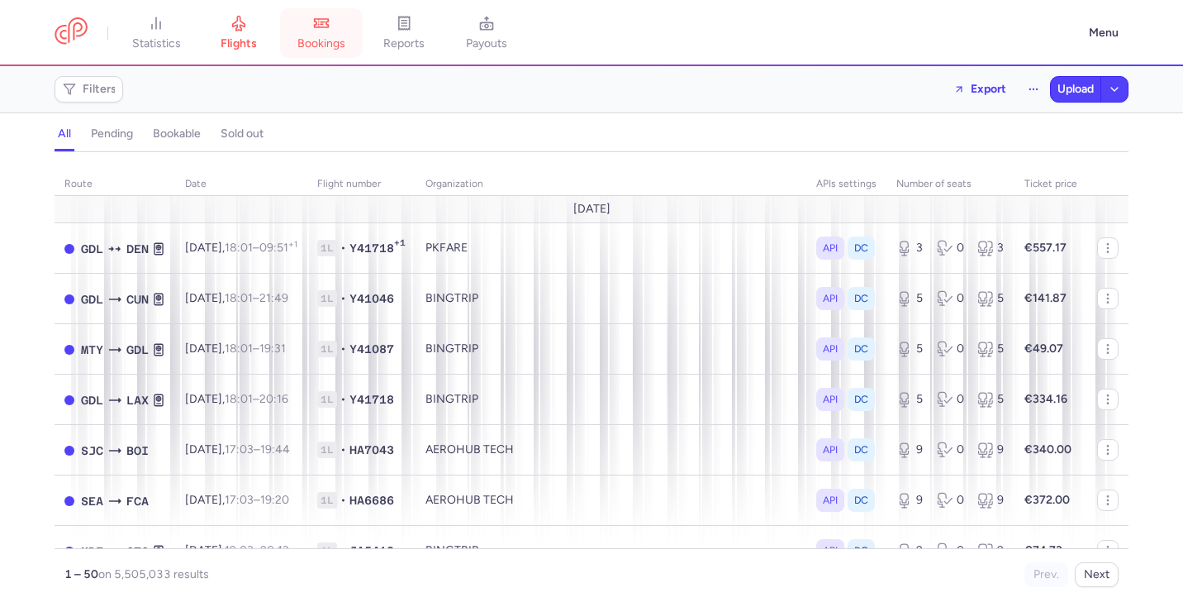
click at [323, 33] on link "bookings" at bounding box center [321, 33] width 83 height 36
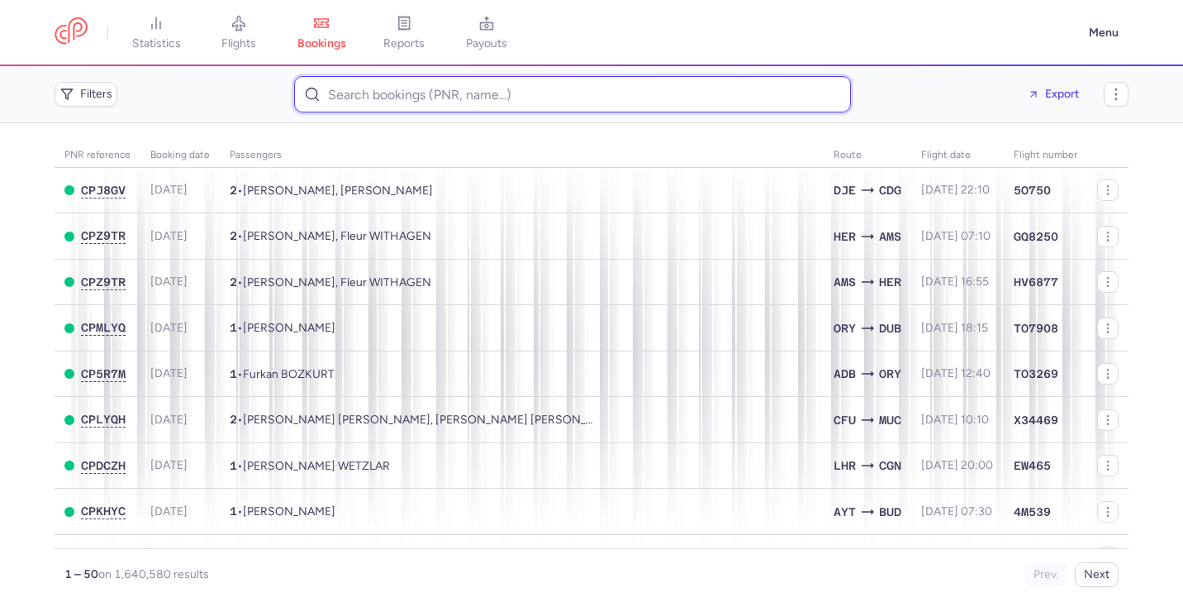
click at [359, 93] on input at bounding box center [572, 94] width 557 height 36
paste input "CPB8G2"
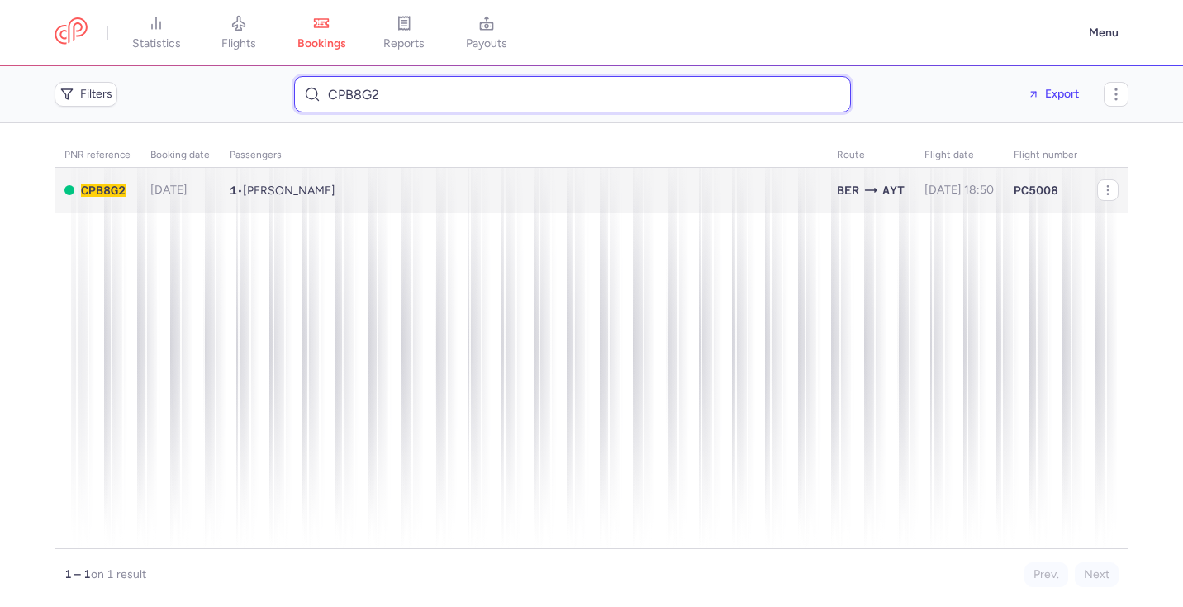
type input "CPB8G2"
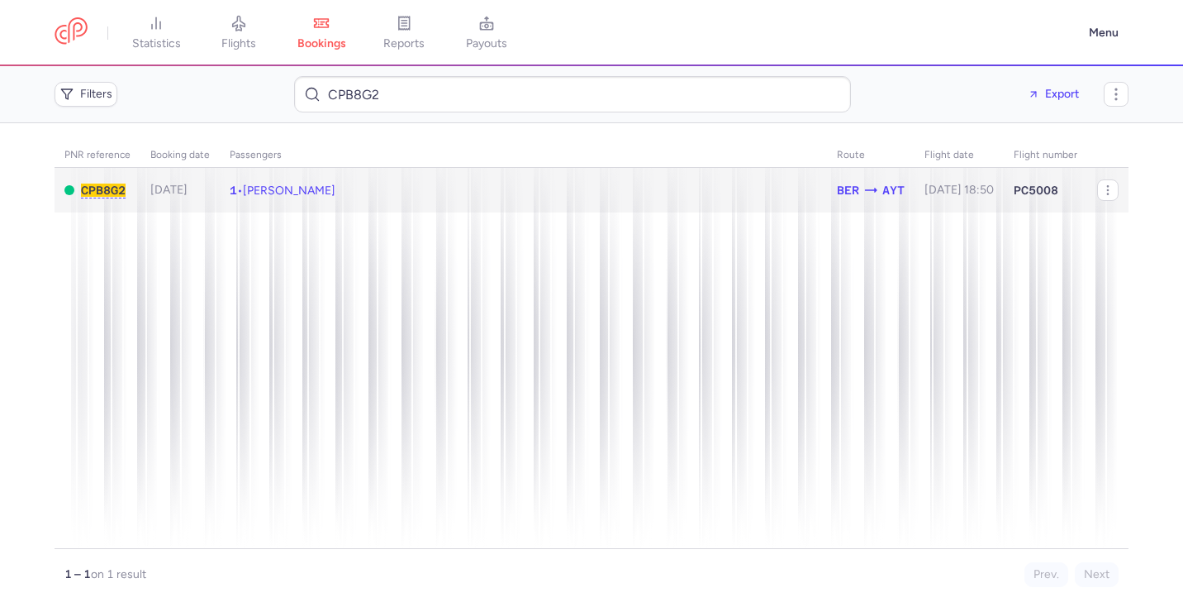
click at [915, 185] on td "1 • Kalys SARDARBEKOV" at bounding box center [959, 190] width 89 height 45
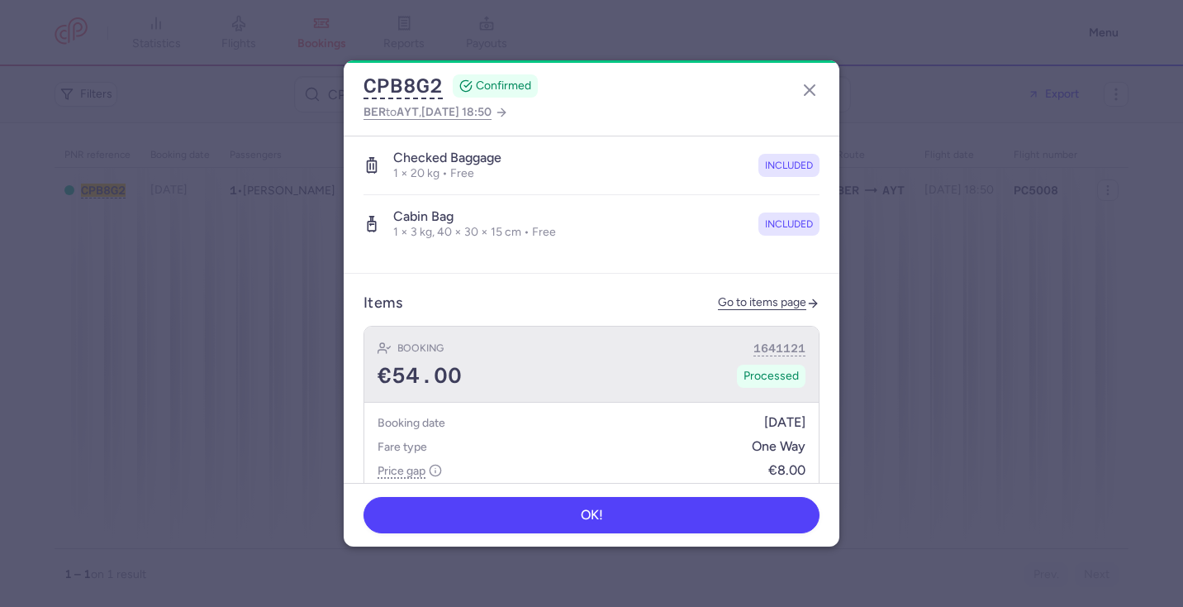
scroll to position [652, 0]
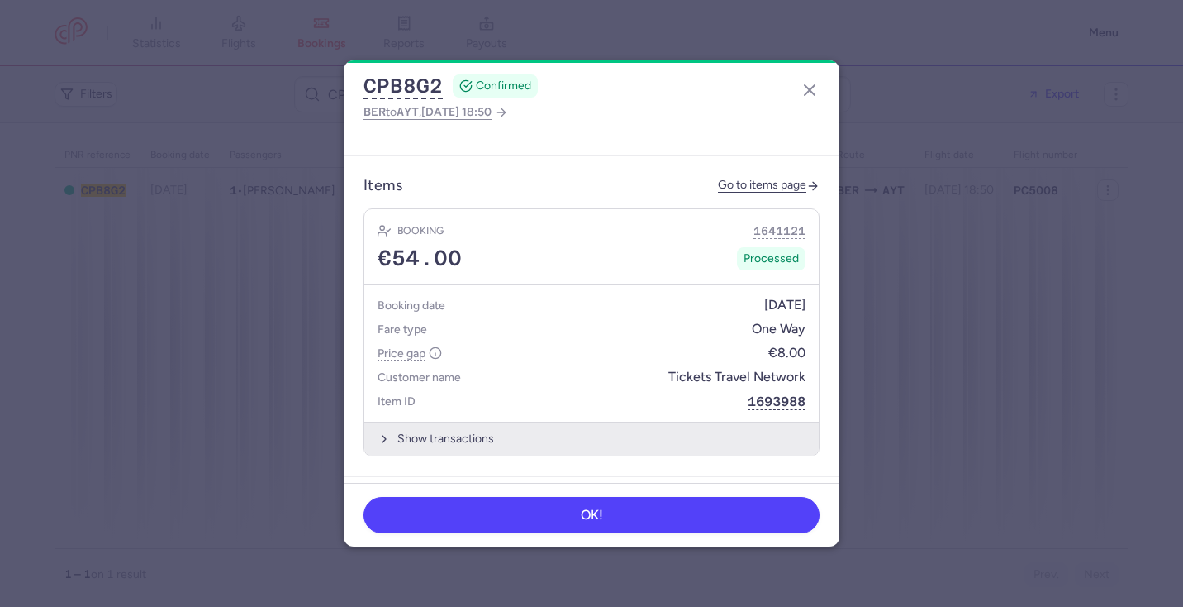
click at [584, 426] on button "Show transactions" at bounding box center [591, 438] width 455 height 34
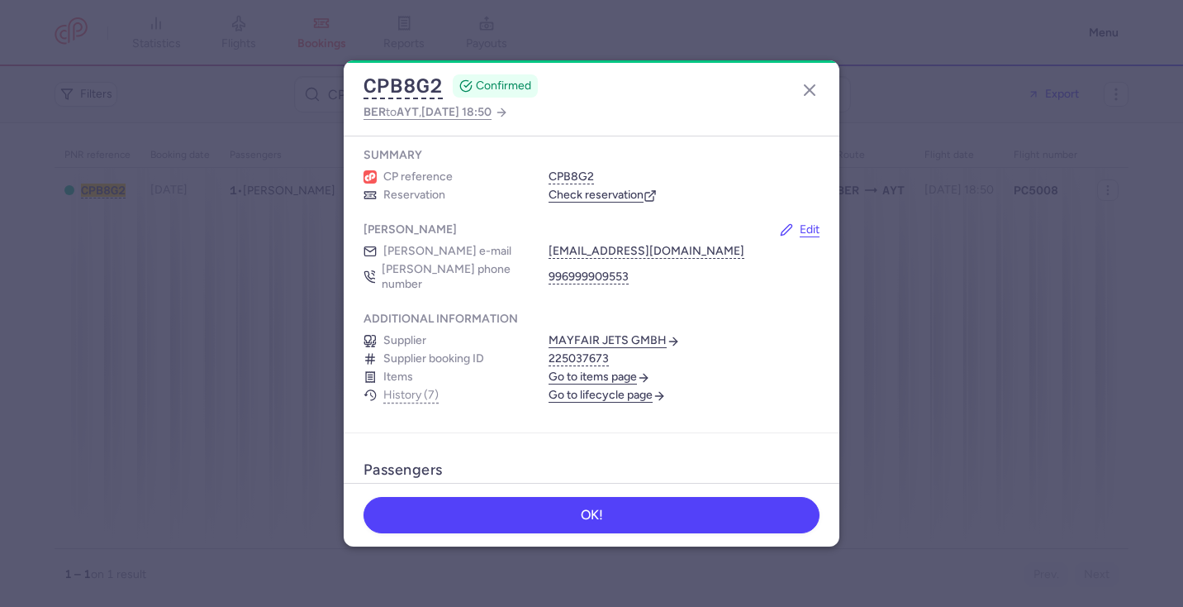
scroll to position [25, 0]
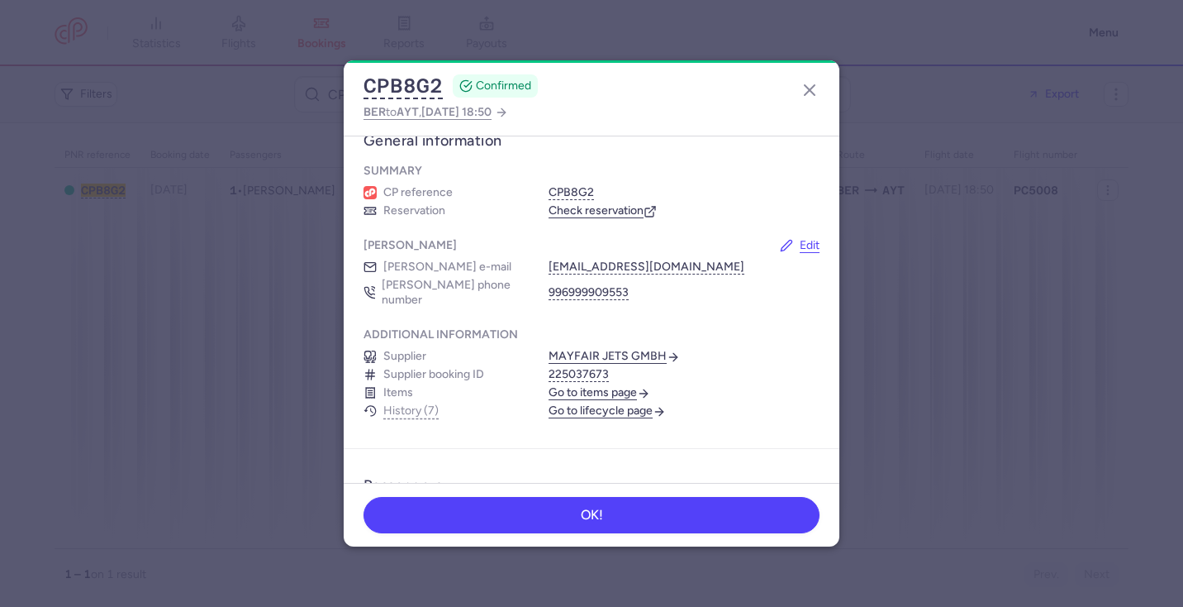
click at [593, 403] on link "Go to lifecycle page" at bounding box center [607, 410] width 117 height 15
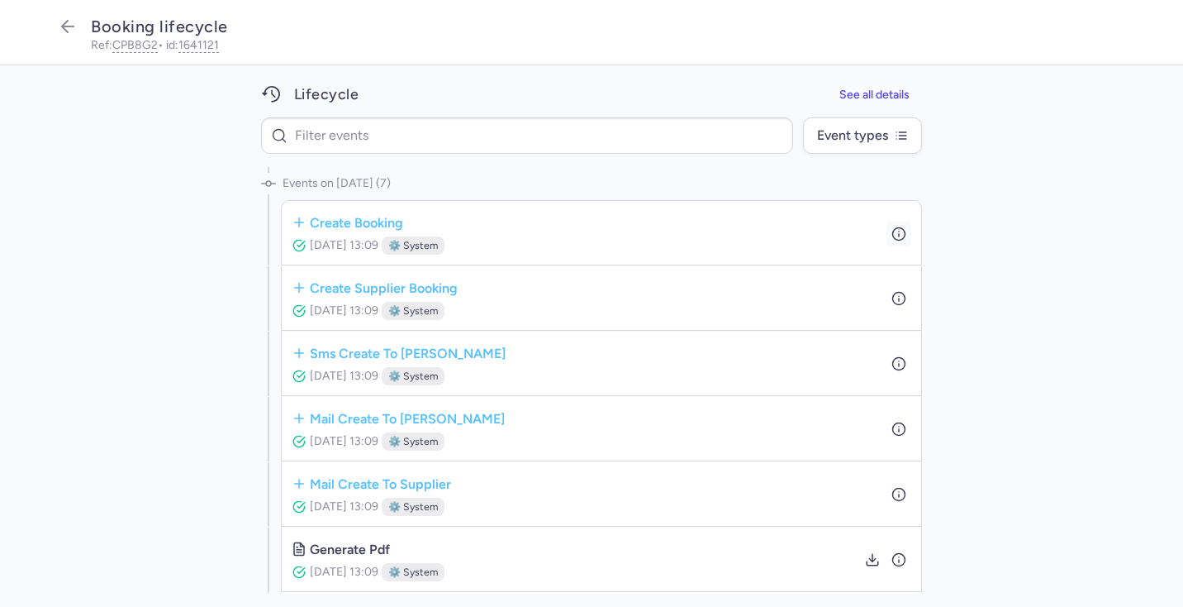
click at [911, 231] on button "button" at bounding box center [899, 233] width 25 height 25
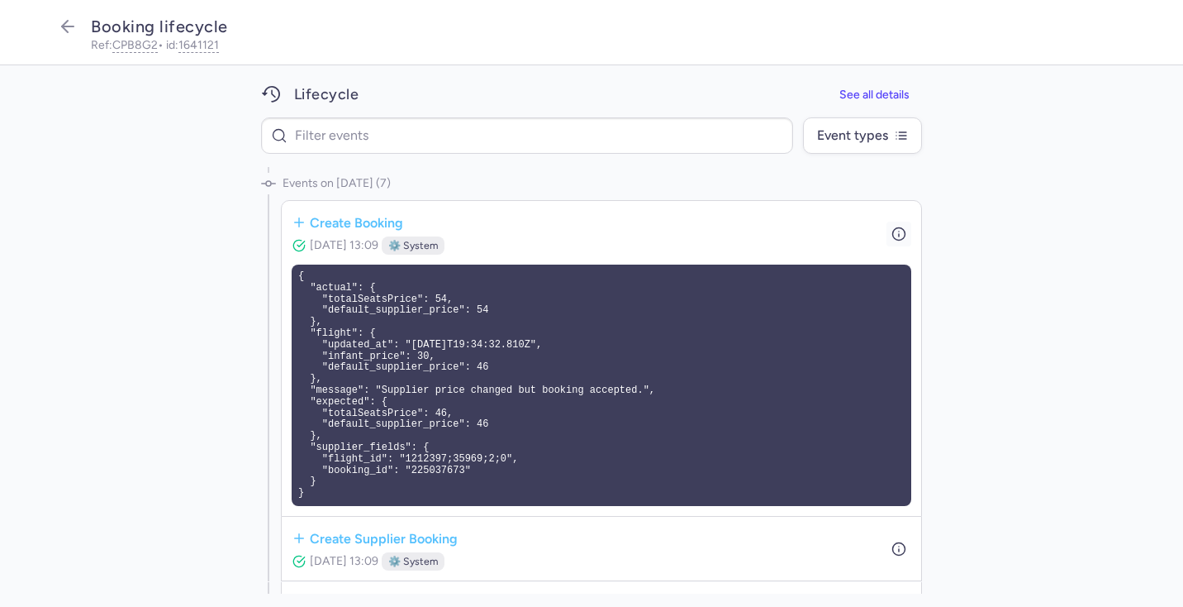
click at [892, 239] on icon "button" at bounding box center [899, 233] width 15 height 15
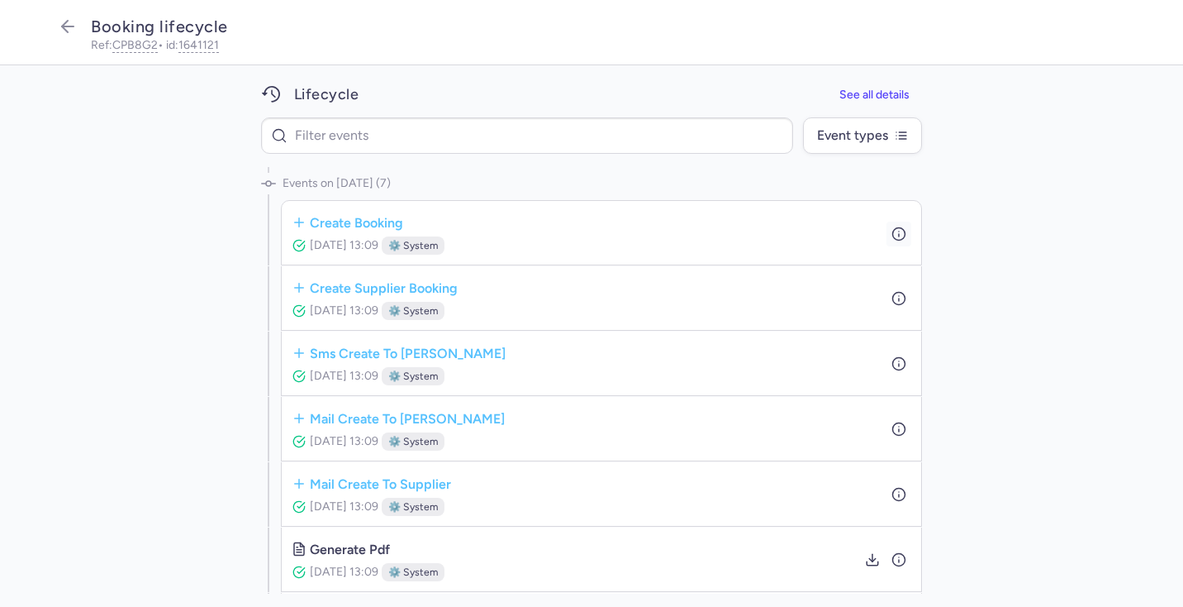
click at [893, 240] on icon "button" at bounding box center [899, 233] width 15 height 15
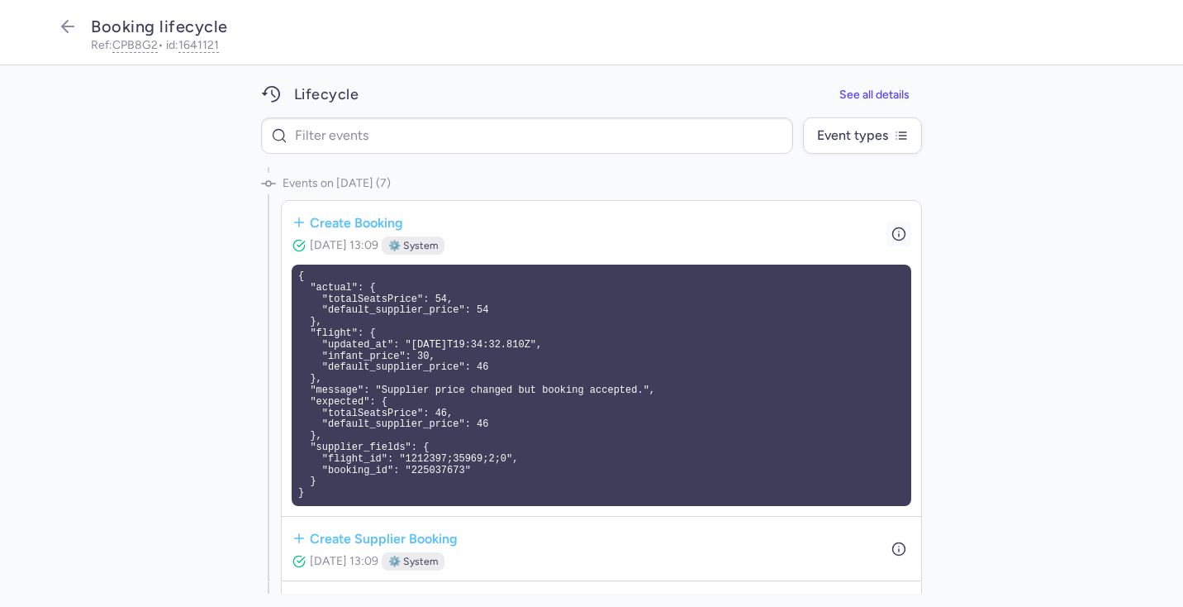
click at [893, 240] on icon "button" at bounding box center [899, 233] width 15 height 15
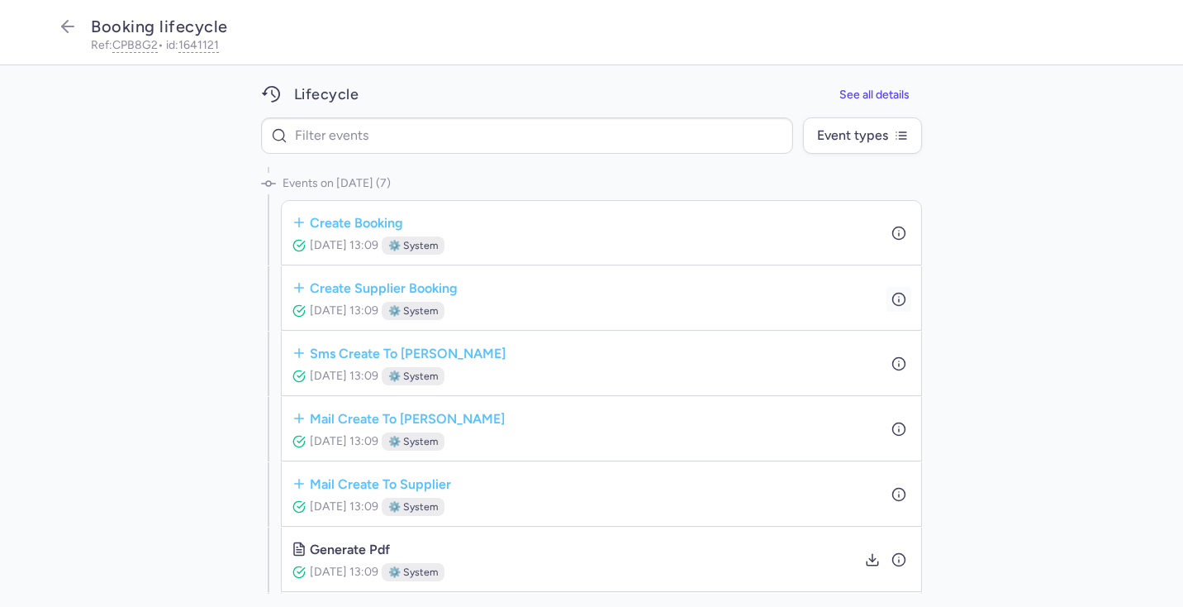
click at [897, 299] on icon "button" at bounding box center [899, 298] width 15 height 15
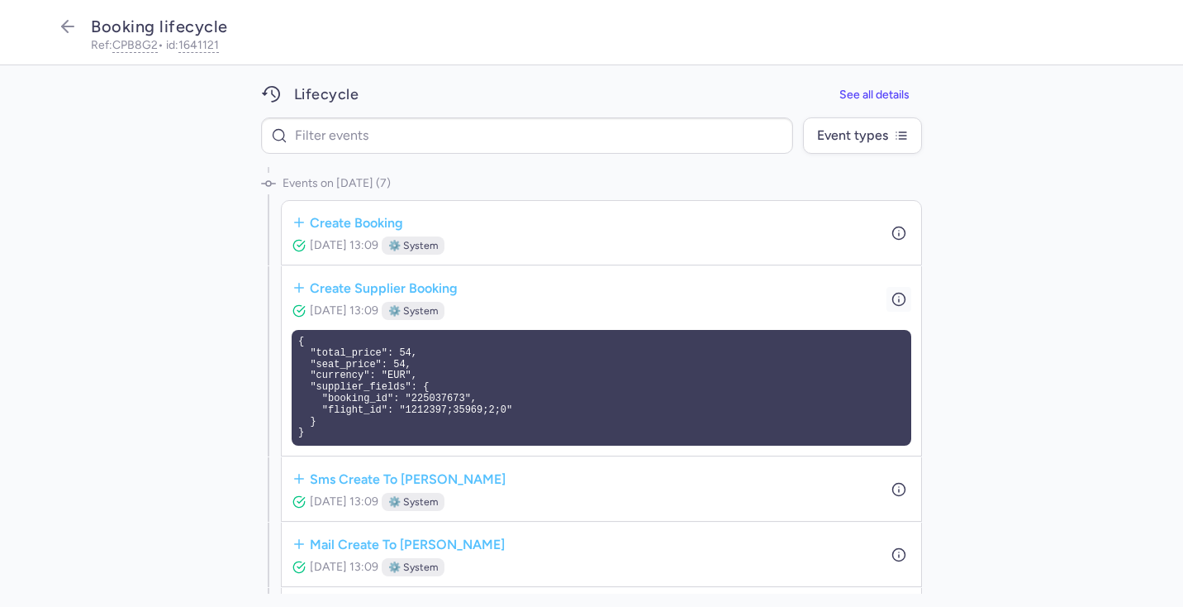
click at [897, 299] on icon "button" at bounding box center [899, 298] width 15 height 15
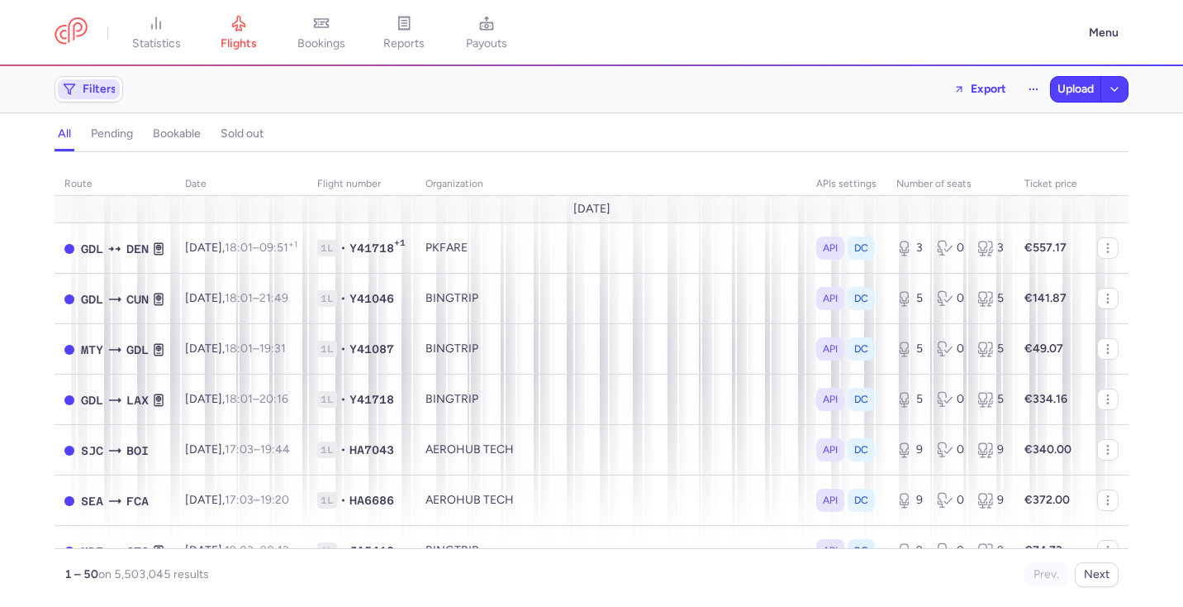
click at [99, 89] on span "Filters" at bounding box center [100, 89] width 34 height 13
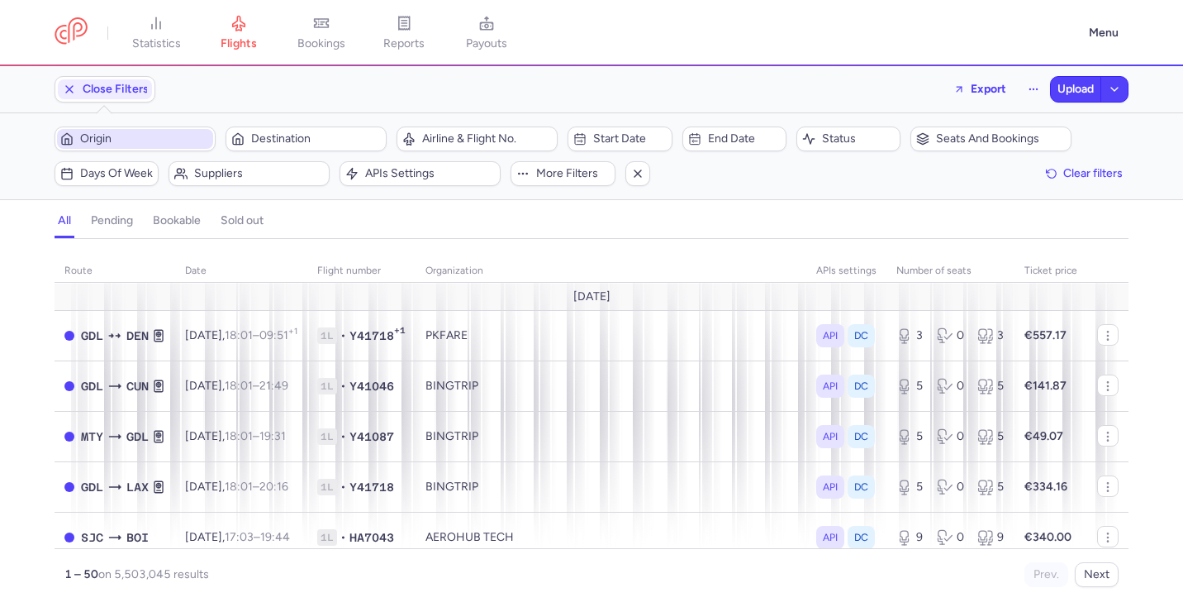
click at [114, 136] on span "Origin" at bounding box center [145, 138] width 130 height 13
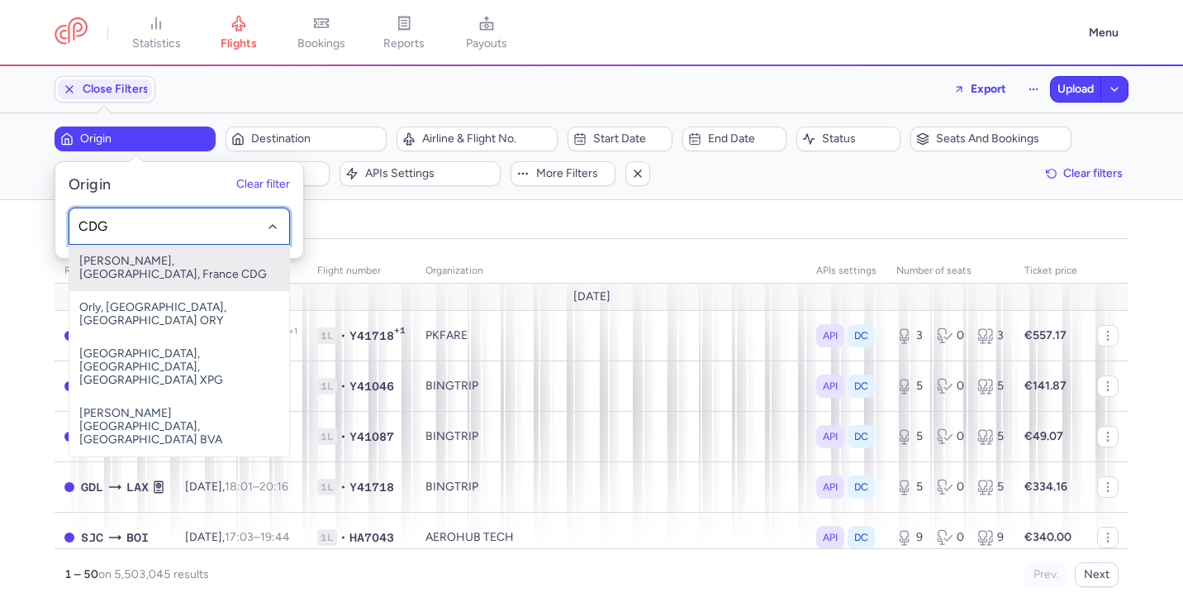
click at [213, 259] on span "Charles De Gaulle, Paris, France CDG" at bounding box center [179, 268] width 220 height 46
type input "CDG"
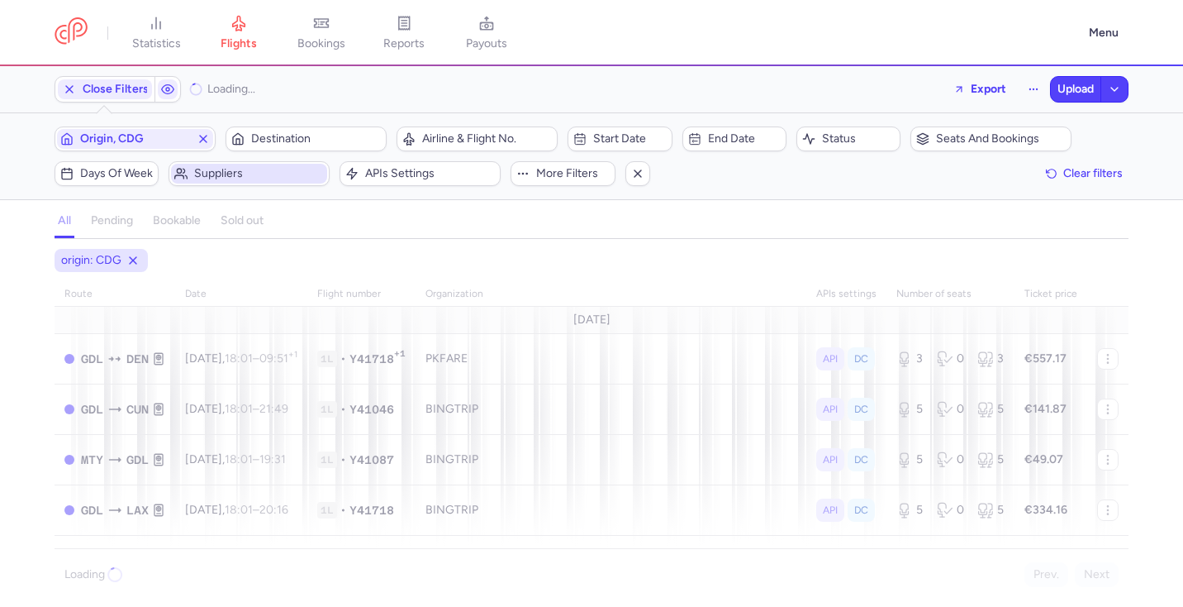
click at [274, 171] on span "Suppliers" at bounding box center [259, 173] width 130 height 13
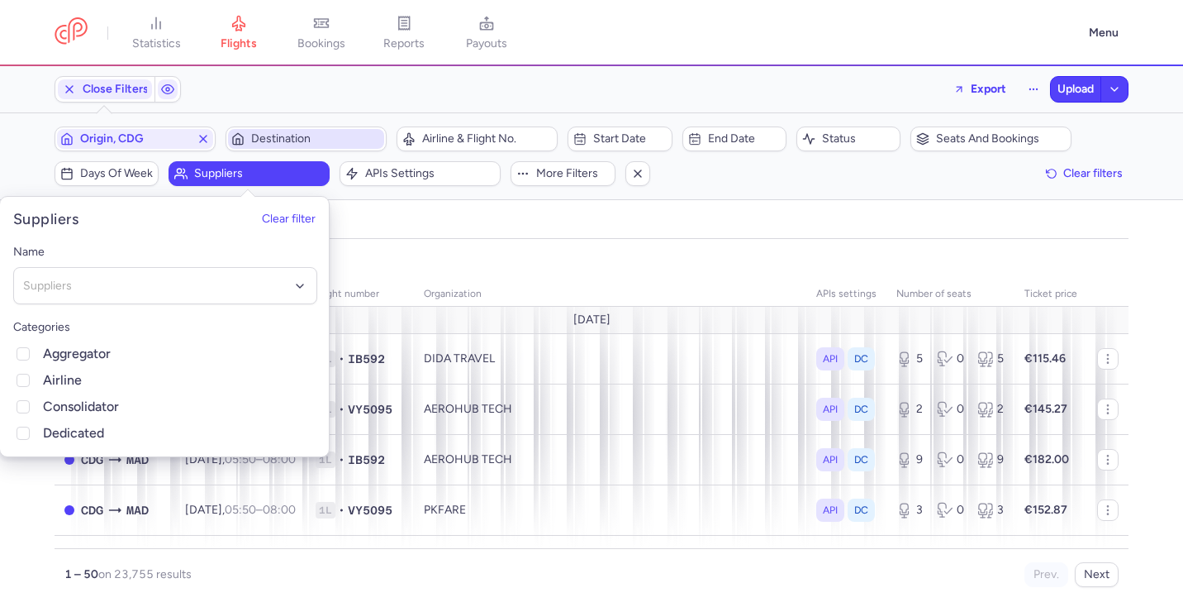
click at [303, 134] on span "Destination" at bounding box center [316, 138] width 130 height 13
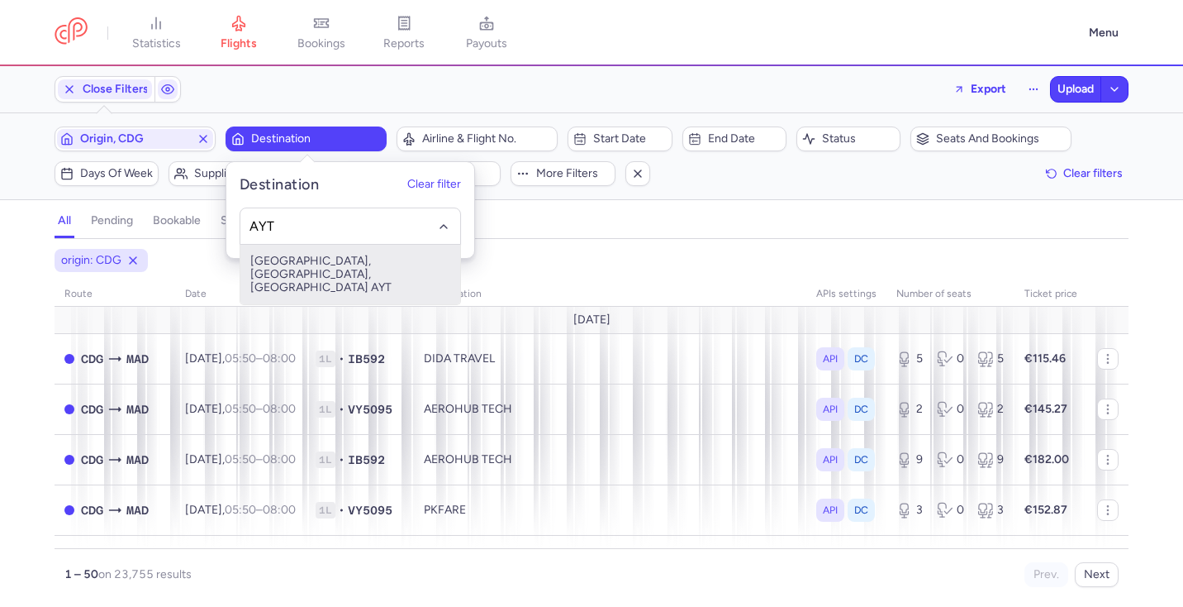
click at [338, 264] on span "Antalya, Antalya, Turkey AYT" at bounding box center [350, 274] width 220 height 59
type input "AYT"
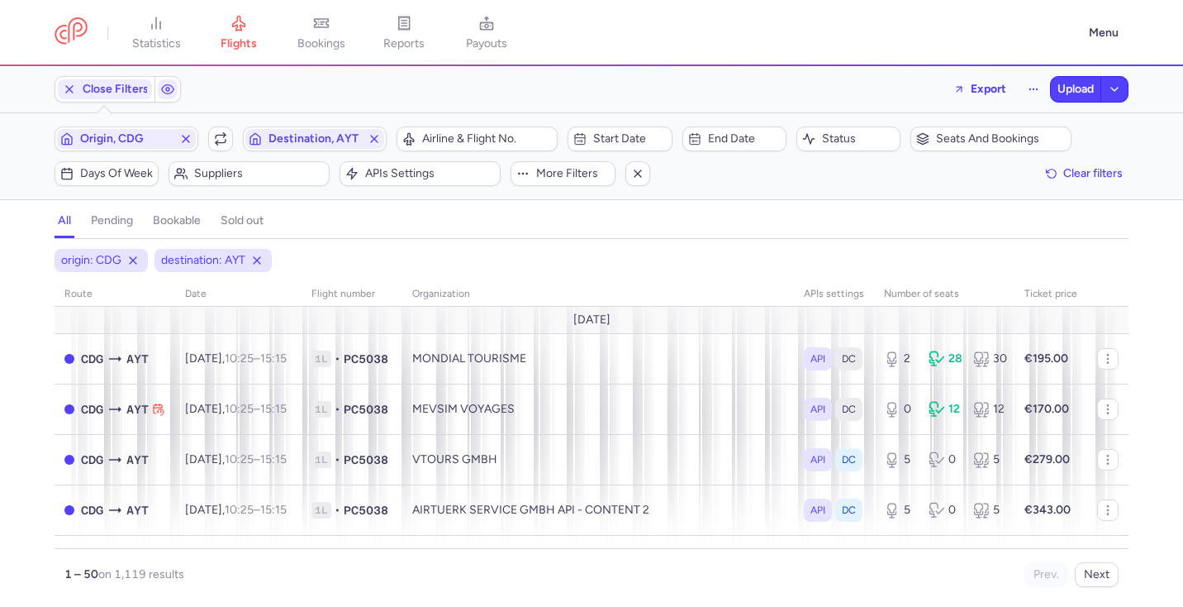
click at [621, 231] on div "all pending bookable sold out" at bounding box center [592, 224] width 1074 height 29
click at [607, 136] on span "Start date" at bounding box center [629, 138] width 73 height 13
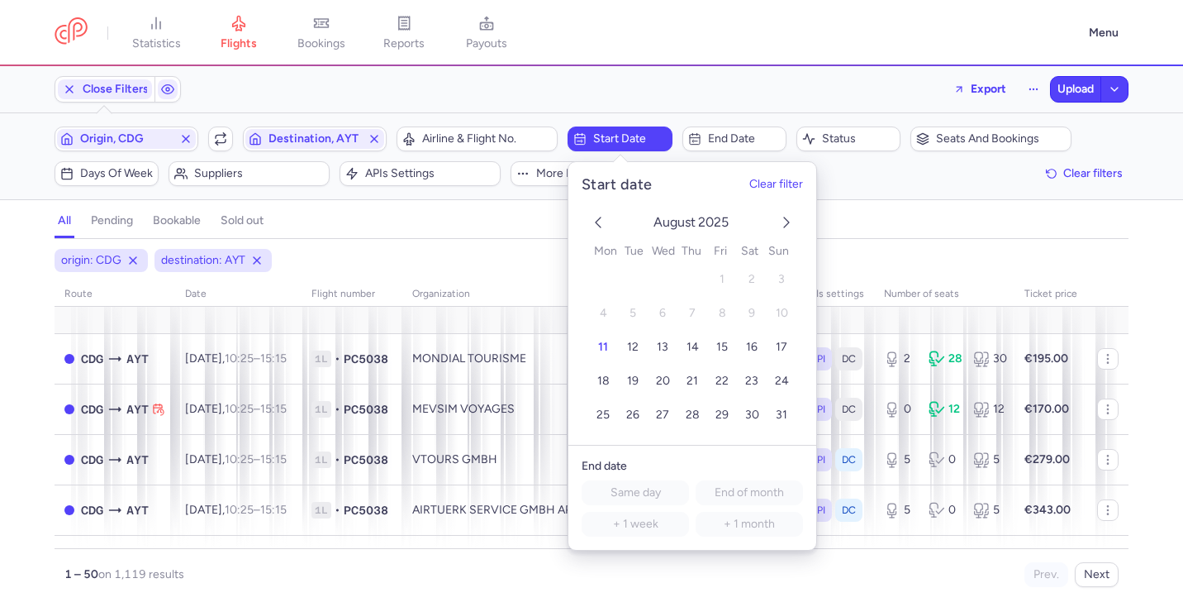
click at [783, 231] on icon "next month" at bounding box center [787, 222] width 20 height 20
click at [665, 281] on span "3" at bounding box center [662, 280] width 7 height 14
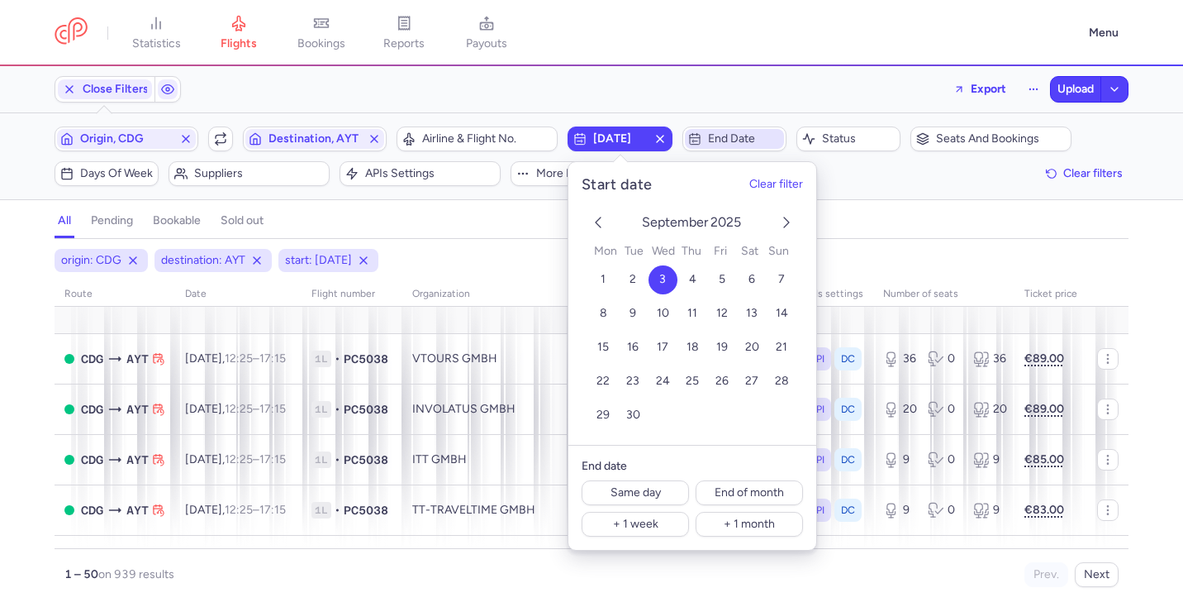
click at [735, 138] on span "End date" at bounding box center [744, 138] width 73 height 13
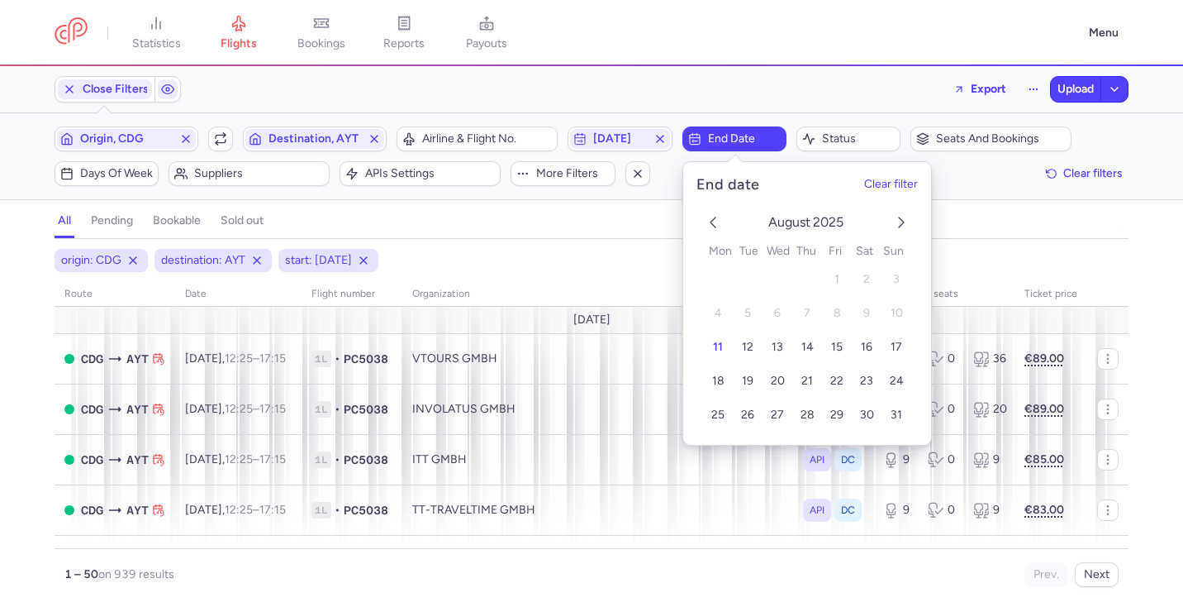
click at [904, 223] on icon "next month" at bounding box center [902, 222] width 20 height 20
click at [774, 283] on span "3" at bounding box center [777, 280] width 7 height 14
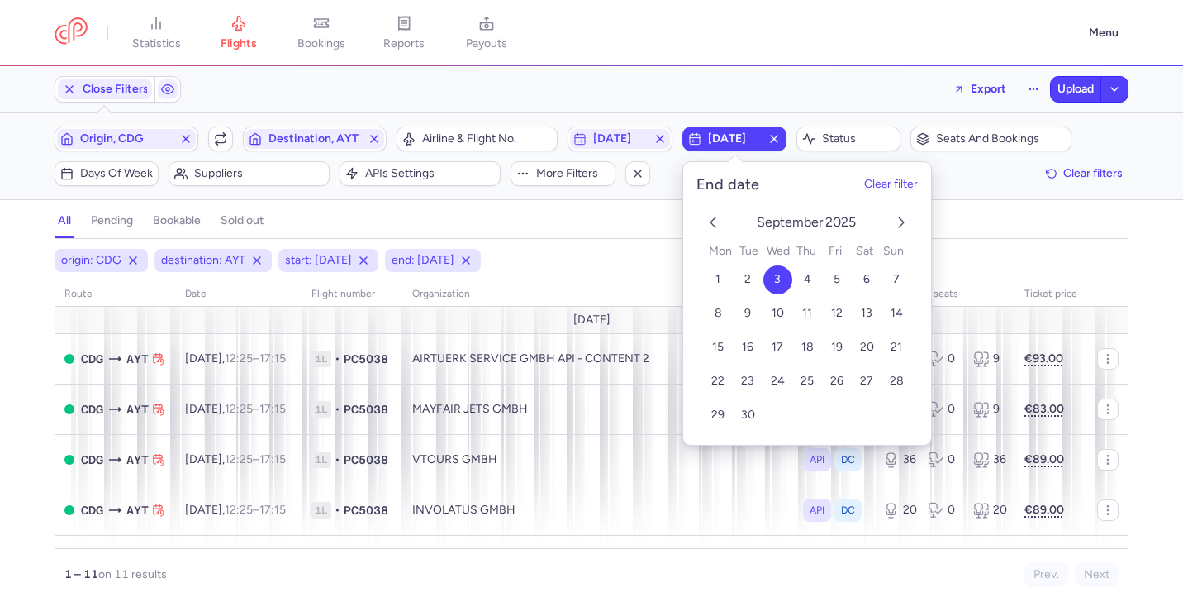
click at [593, 260] on div "origin: CDG destination: AYT start: 2025-09-03 end: 2025-09-03" at bounding box center [591, 260] width 1081 height 30
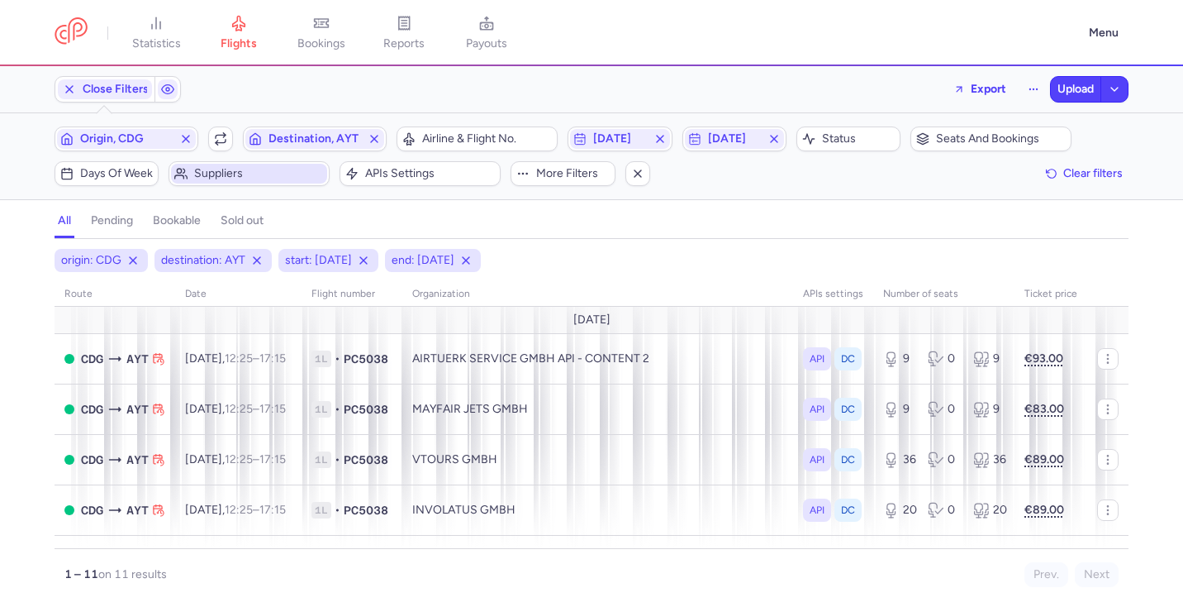
click at [246, 181] on span "Suppliers" at bounding box center [249, 174] width 156 height 20
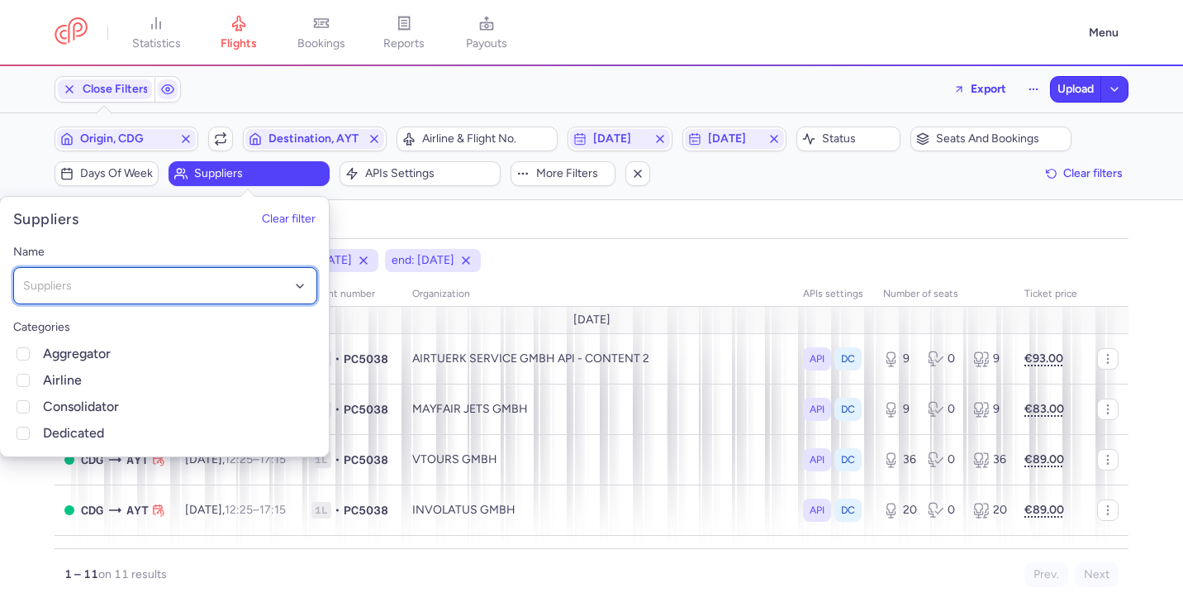
click at [186, 298] on div "Suppliers" at bounding box center [165, 285] width 304 height 37
type input "may"
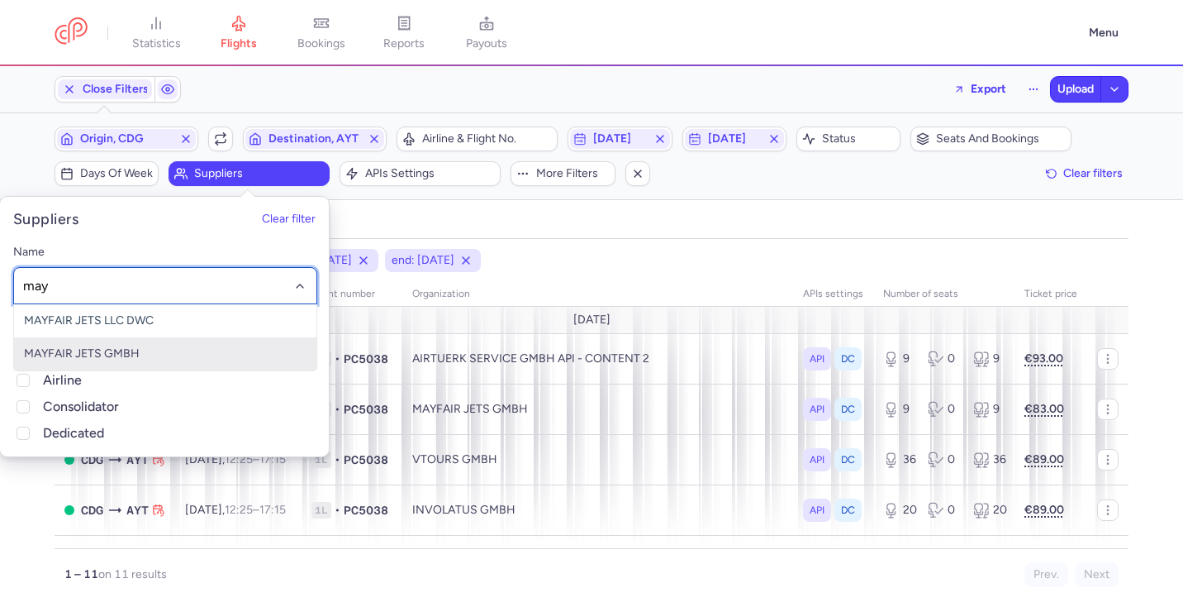
click at [193, 343] on span "MAYFAIR JETS GMBH" at bounding box center [165, 353] width 302 height 33
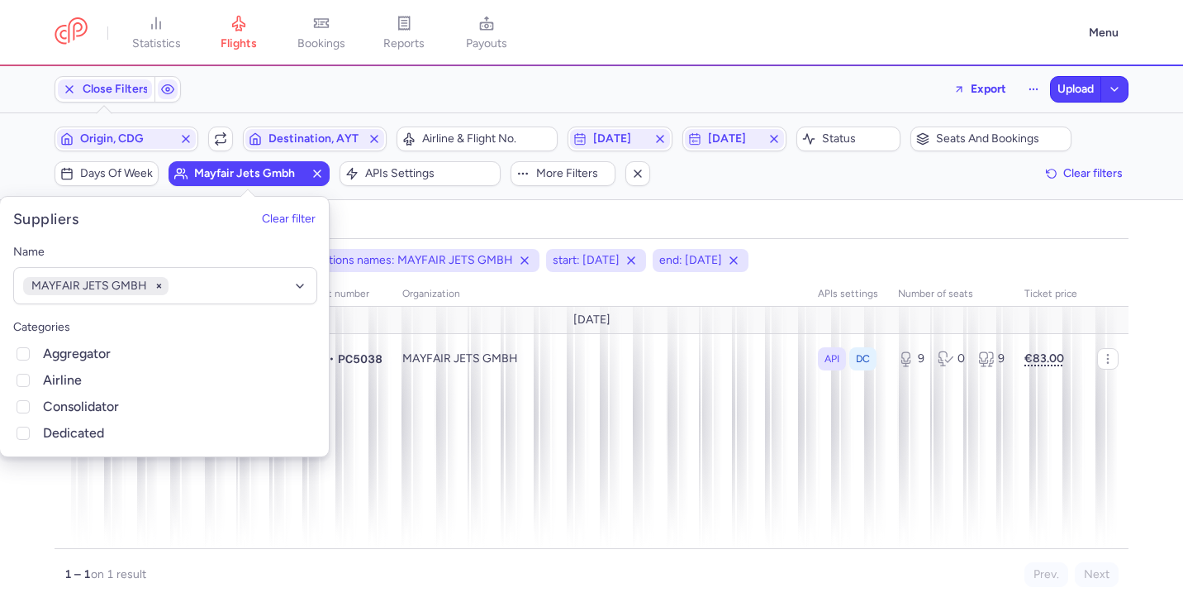
click at [826, 237] on div "all pending bookable sold out" at bounding box center [592, 224] width 1074 height 29
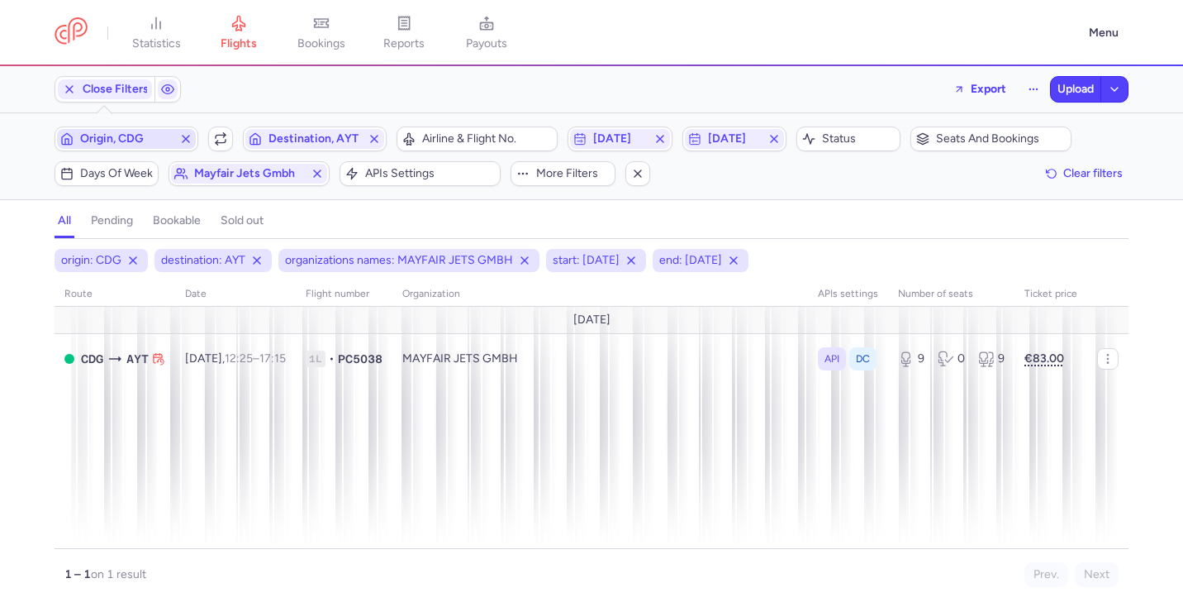
click at [155, 139] on span "Origin, CDG" at bounding box center [126, 138] width 93 height 13
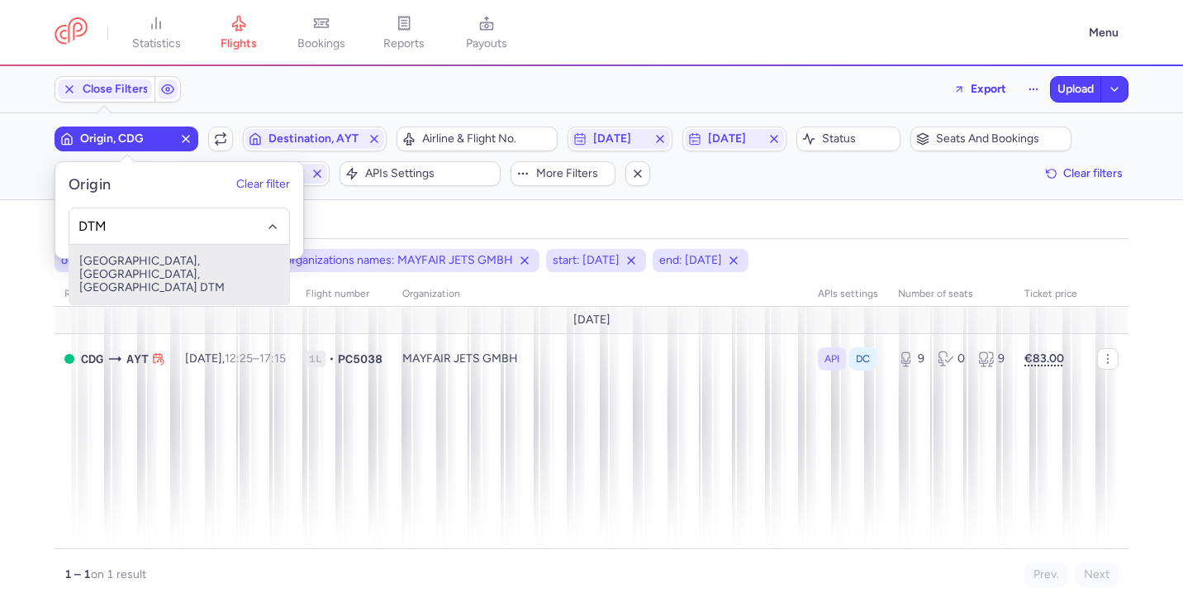
click at [188, 266] on span "Dortmund, Dortmund, Germany DTM" at bounding box center [179, 274] width 220 height 59
type input "DTM"
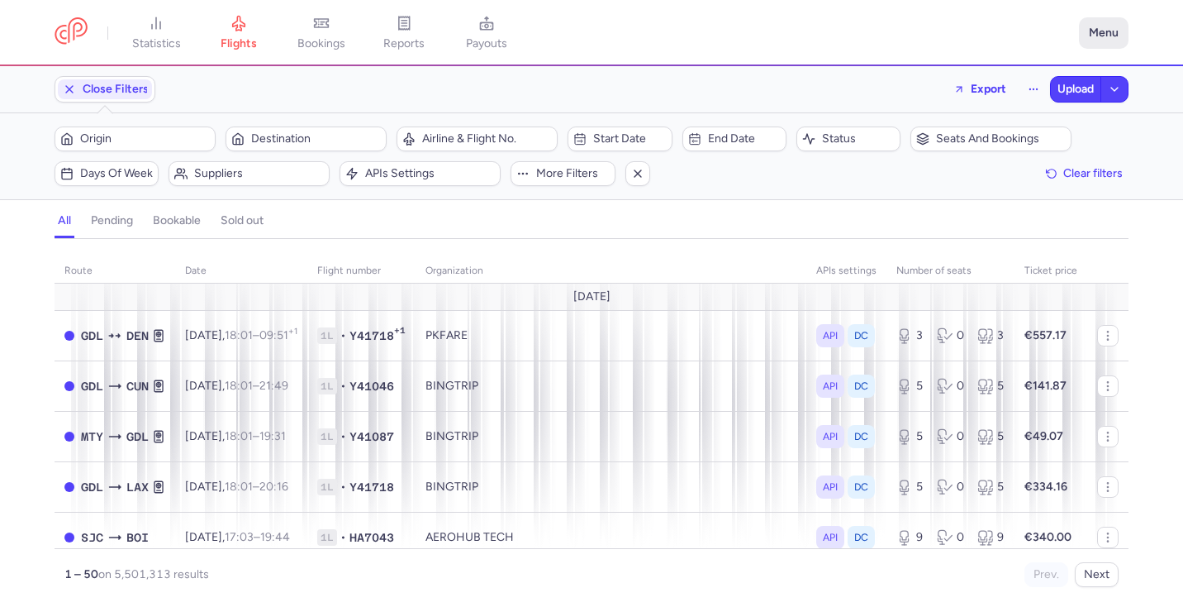
click at [1104, 36] on button "Menu" at bounding box center [1104, 32] width 50 height 31
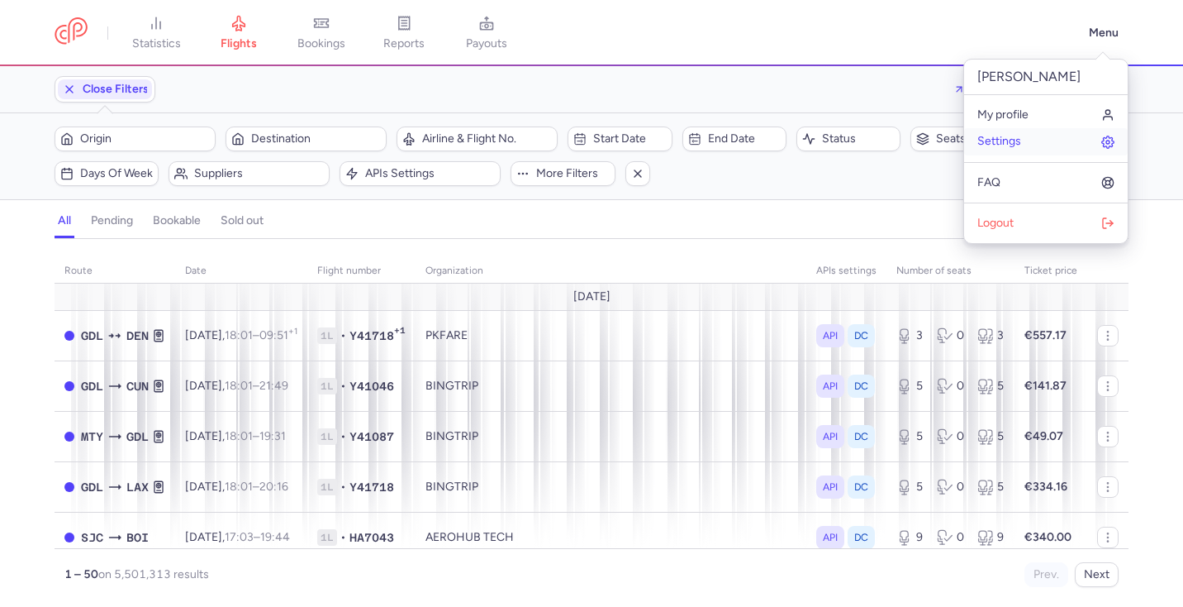
click at [1023, 140] on link "Settings" at bounding box center [1046, 141] width 164 height 26
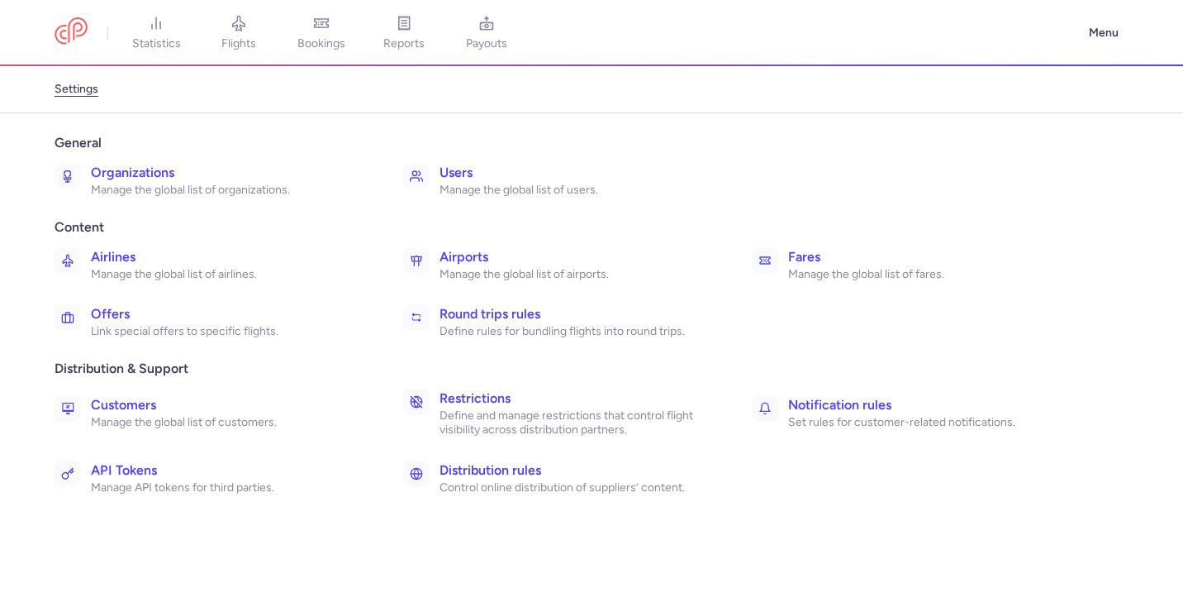
click at [461, 457] on link "Distribution rules Control online distribution of suppliers’ content." at bounding box center [566, 478] width 339 height 48
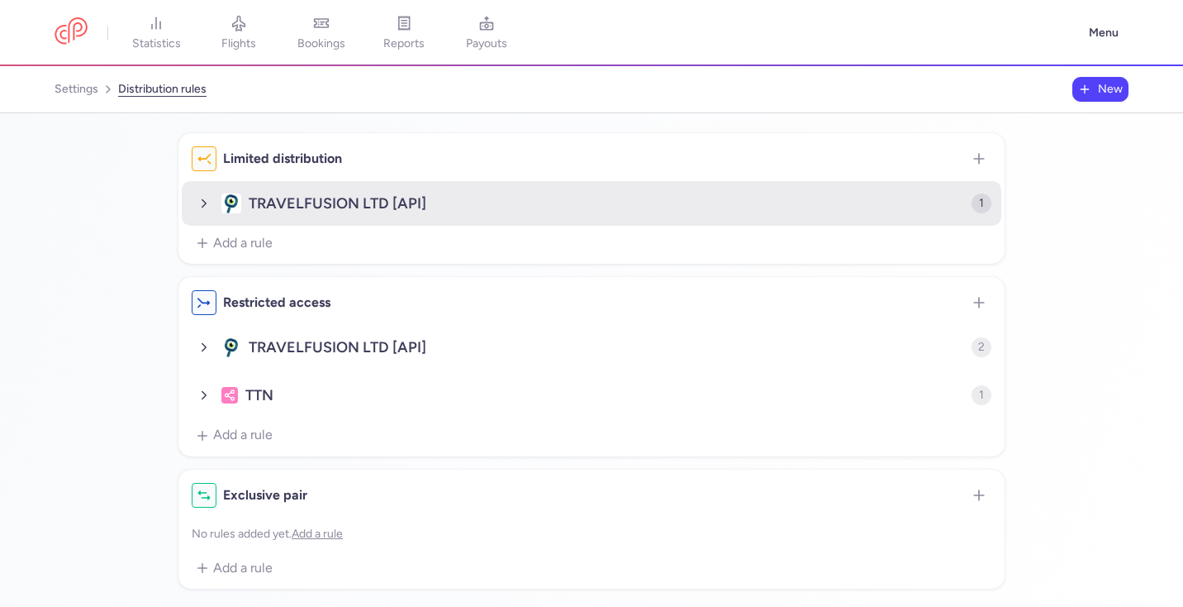
click at [293, 204] on span "TRAVELFUSION LTD [API]" at bounding box center [594, 204] width 749 height 24
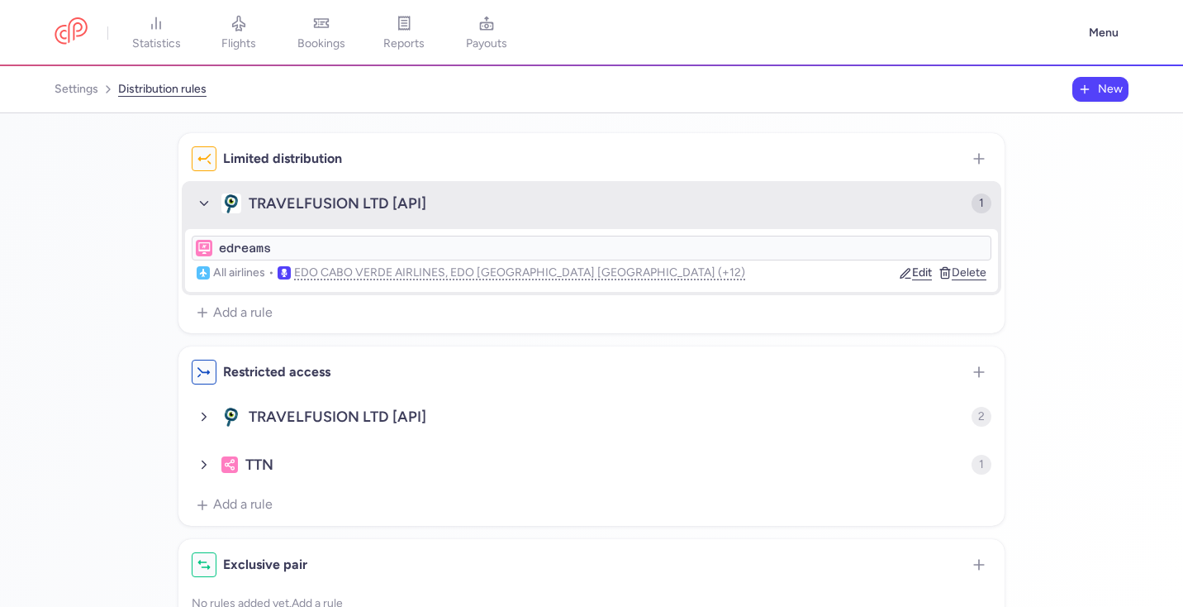
click at [293, 204] on span "TRAVELFUSION LTD [API]" at bounding box center [594, 204] width 749 height 24
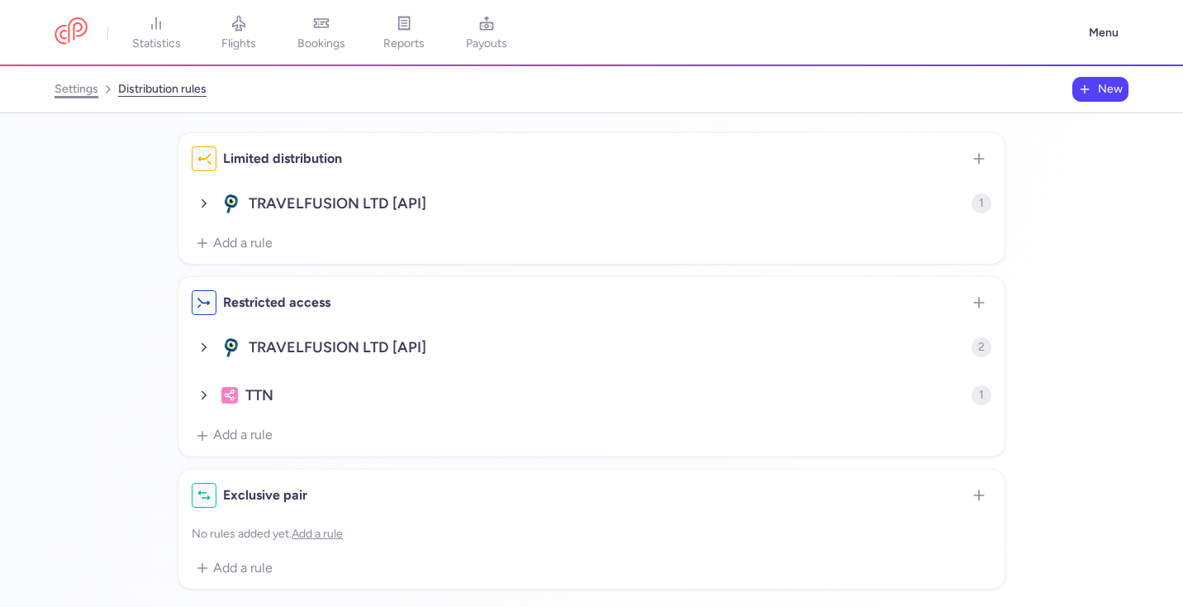
click at [76, 89] on link "settings" at bounding box center [77, 89] width 44 height 26
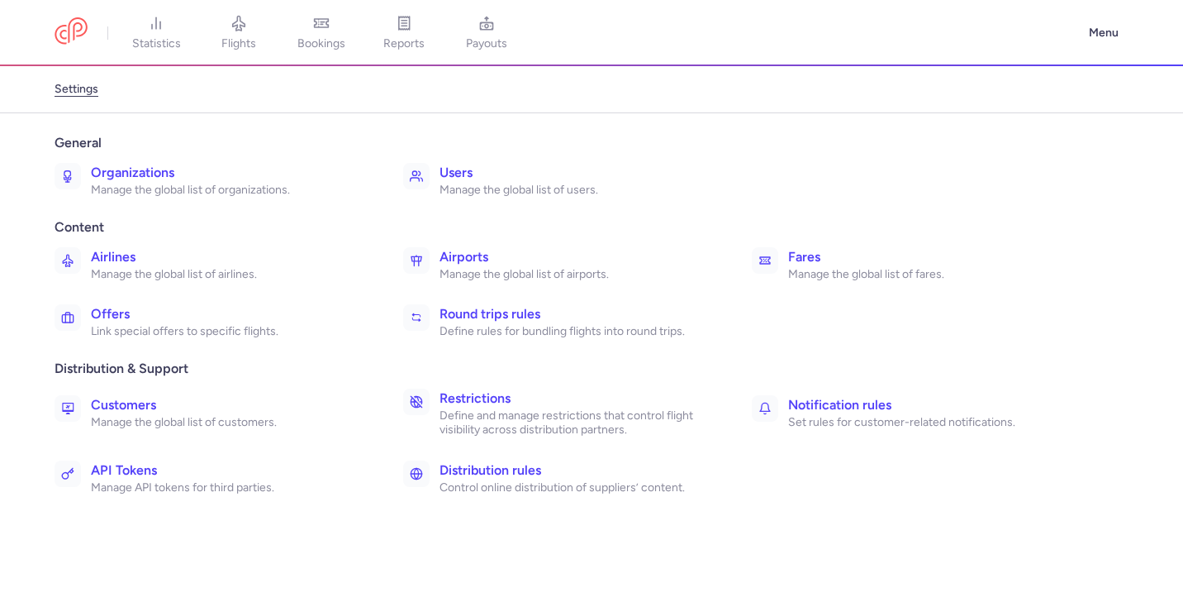
click at [550, 401] on h3 "Restrictions" at bounding box center [578, 398] width 276 height 20
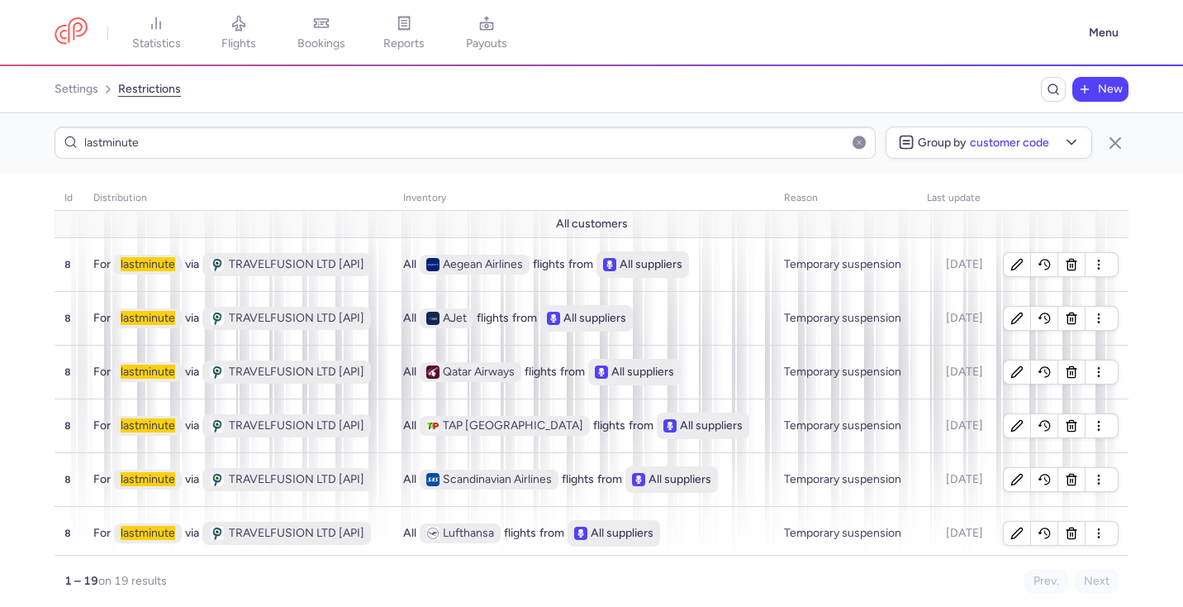
type input "lastminute"
click at [859, 147] on button "button" at bounding box center [859, 142] width 13 height 13
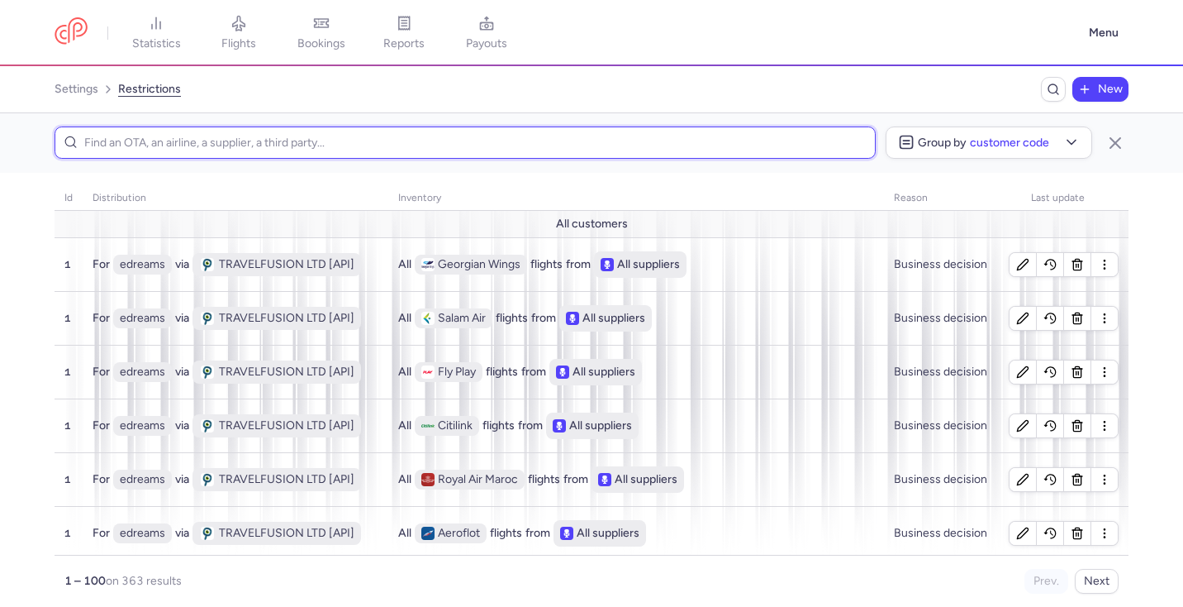
click at [337, 140] on input at bounding box center [465, 142] width 821 height 32
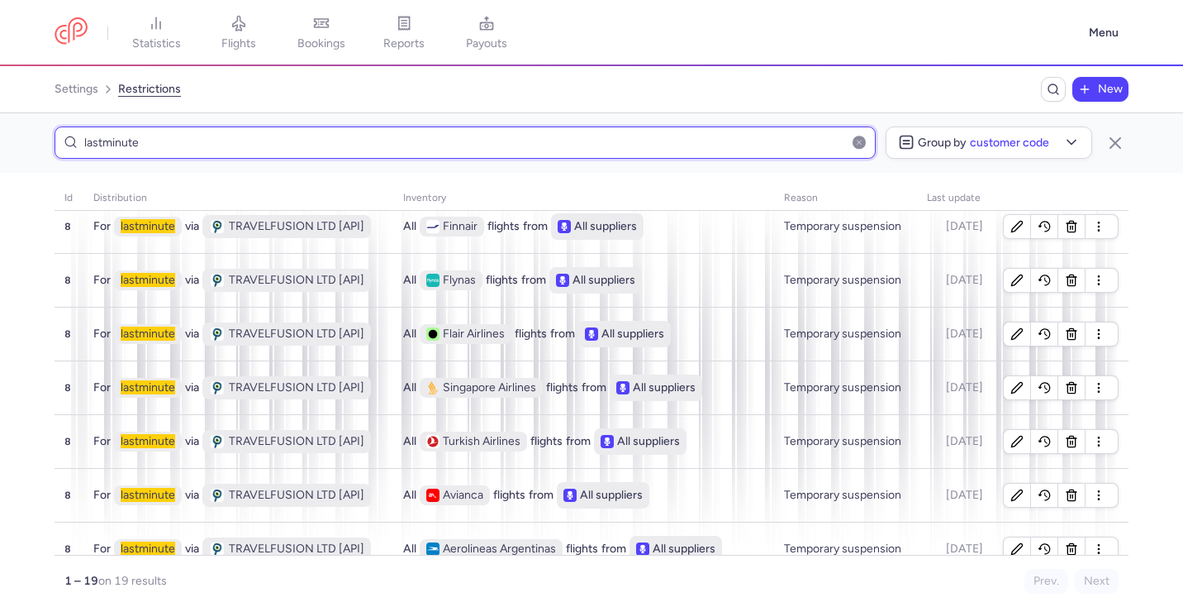
scroll to position [589, 0]
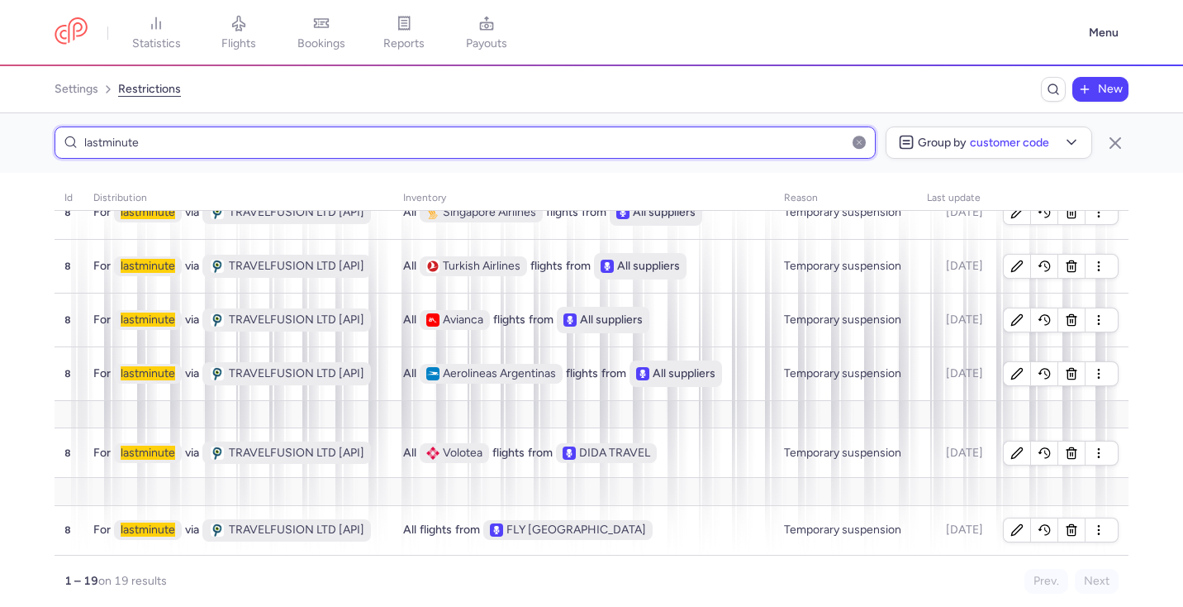
type input "lastminute"
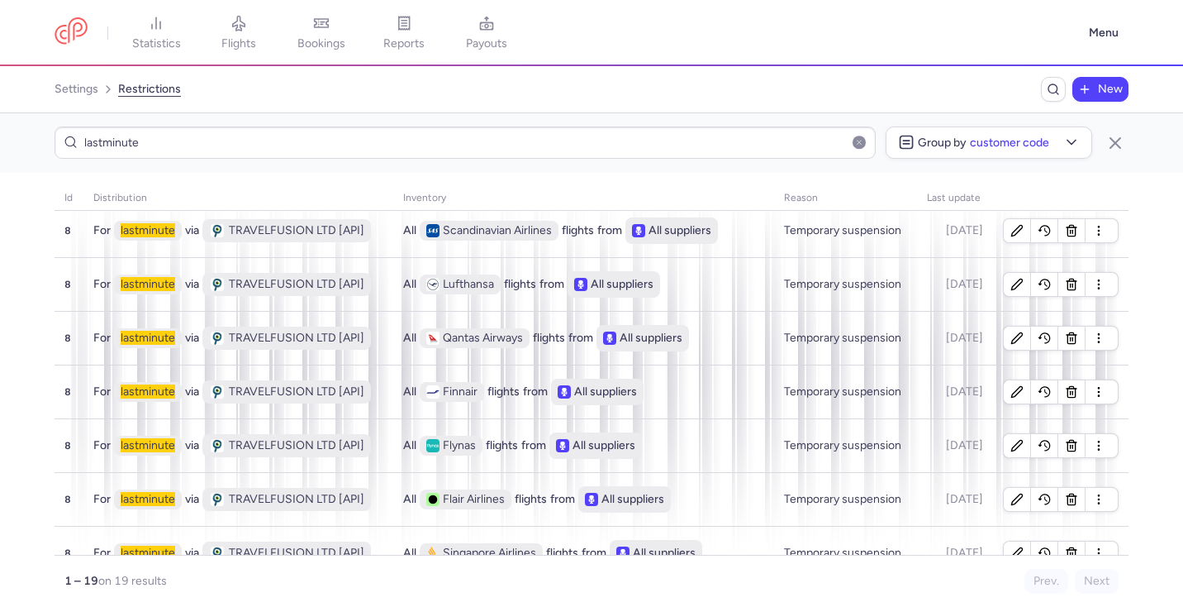
scroll to position [0, 0]
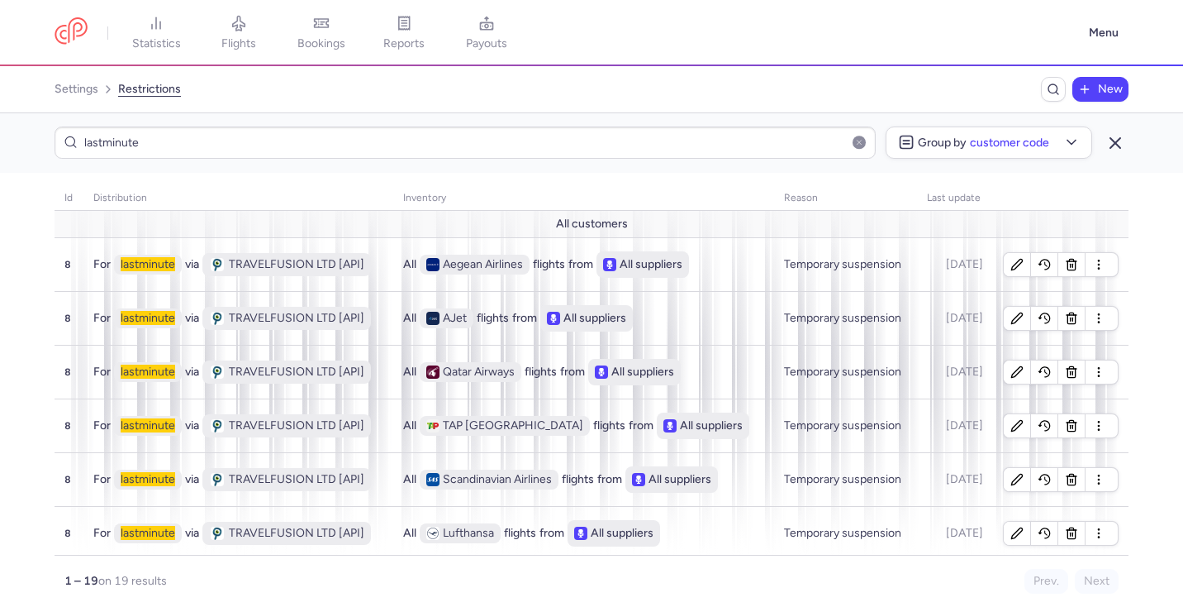
click at [1111, 143] on icon "button" at bounding box center [1116, 143] width 20 height 20
